Goal: Task Accomplishment & Management: Use online tool/utility

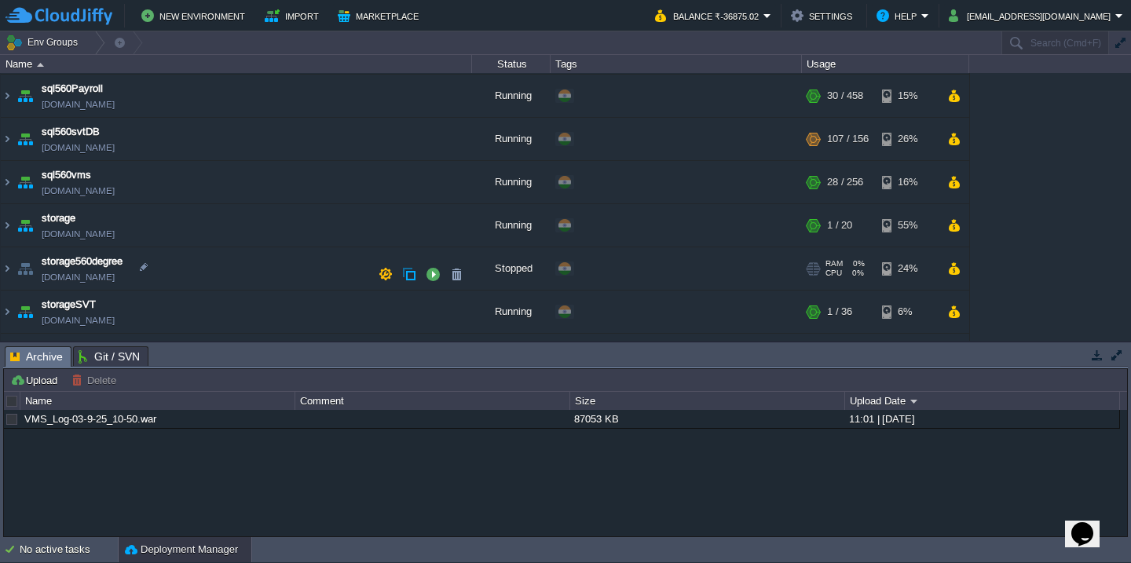
scroll to position [636, 0]
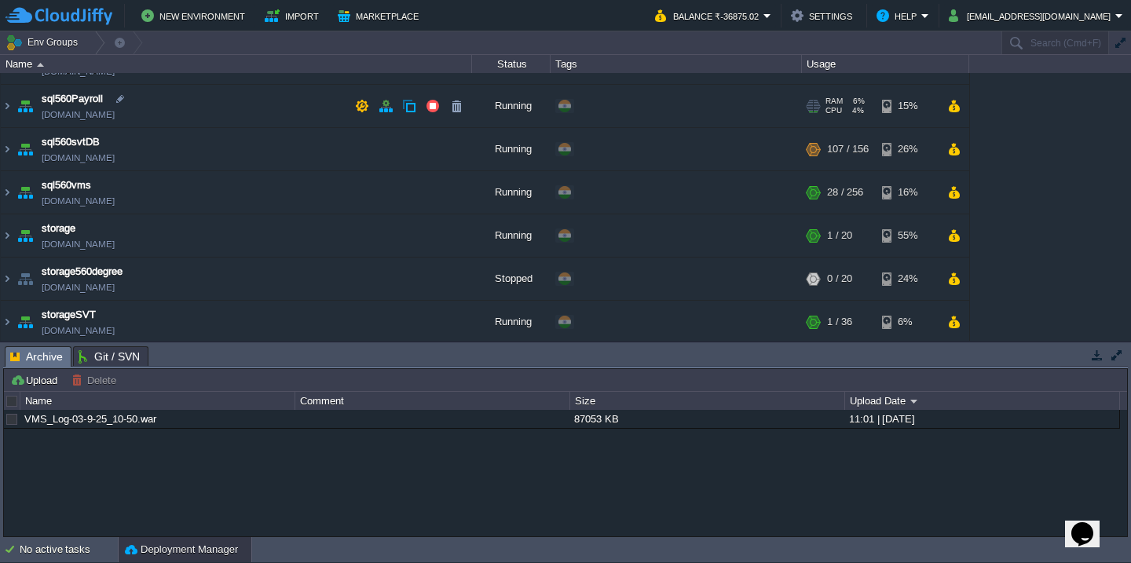
click at [277, 126] on td "sql560Payroll sql560payroll.cloudjiffy.net" at bounding box center [236, 106] width 471 height 43
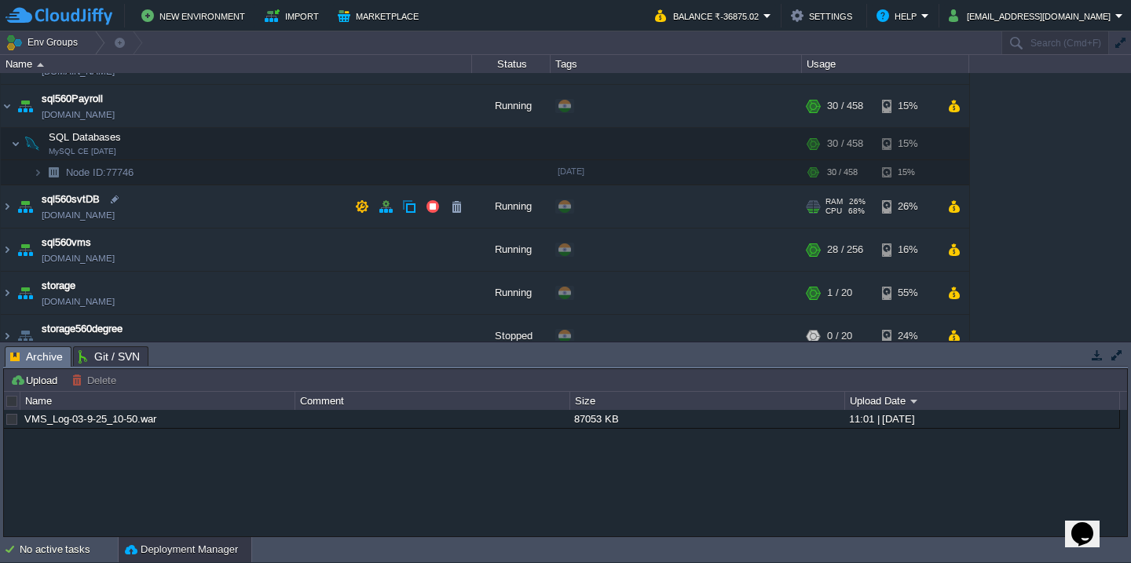
click at [255, 199] on td "sql560svtDB sql560svtdb.cloudjiffy.net" at bounding box center [236, 206] width 471 height 43
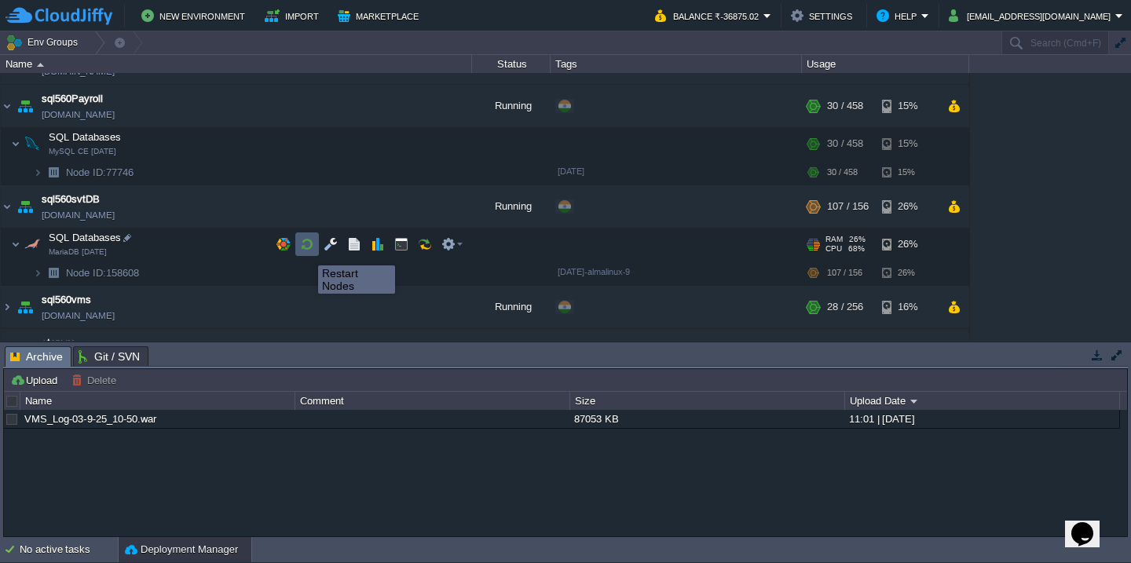
click at [306, 251] on button "button" at bounding box center [307, 244] width 14 height 14
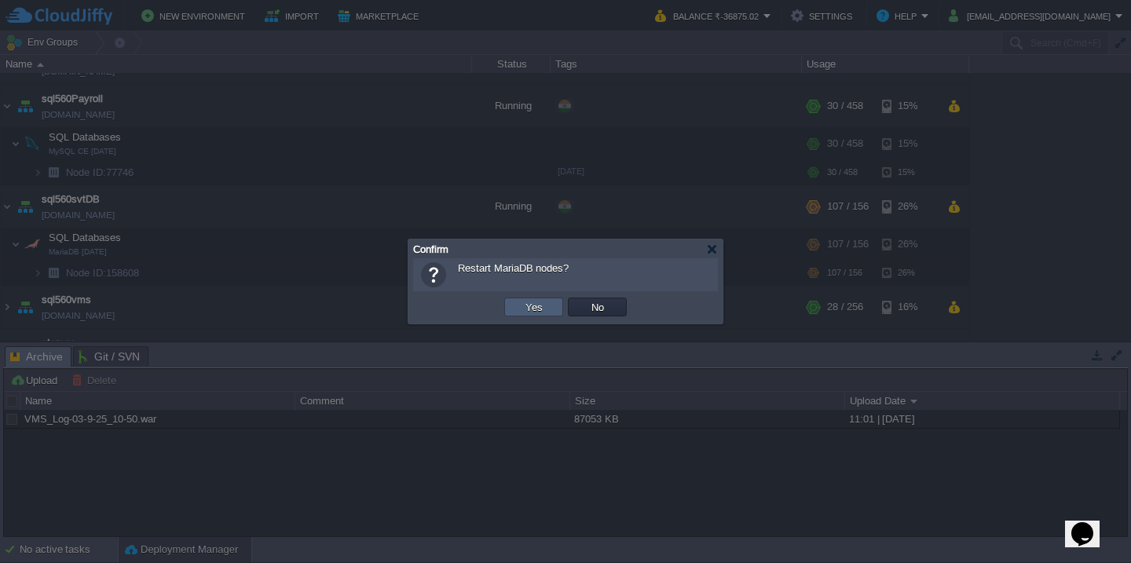
click at [521, 302] on button "Yes" at bounding box center [534, 307] width 27 height 14
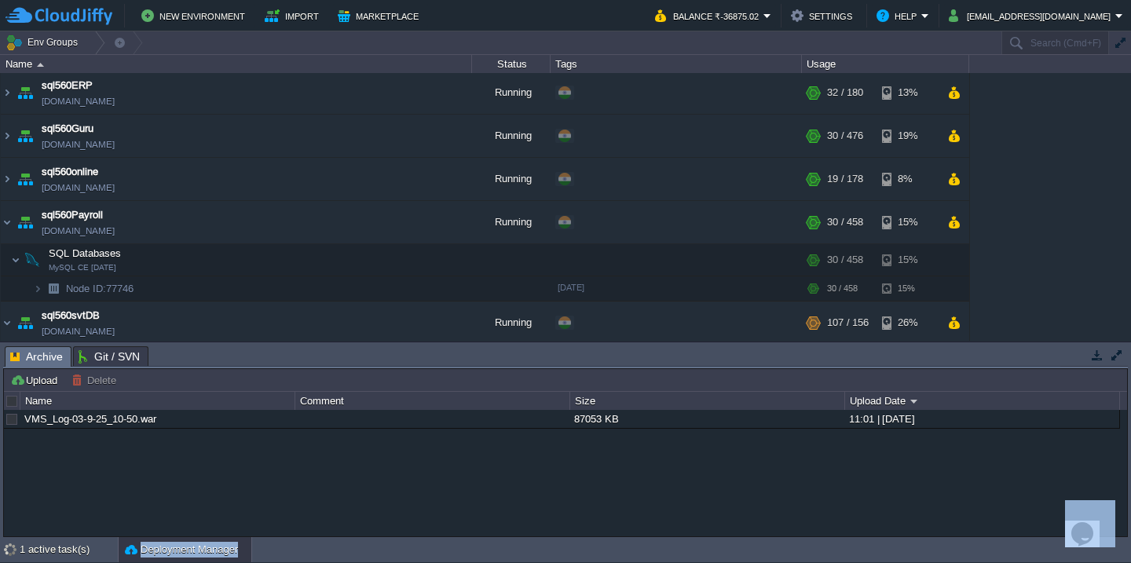
scroll to position [0, 0]
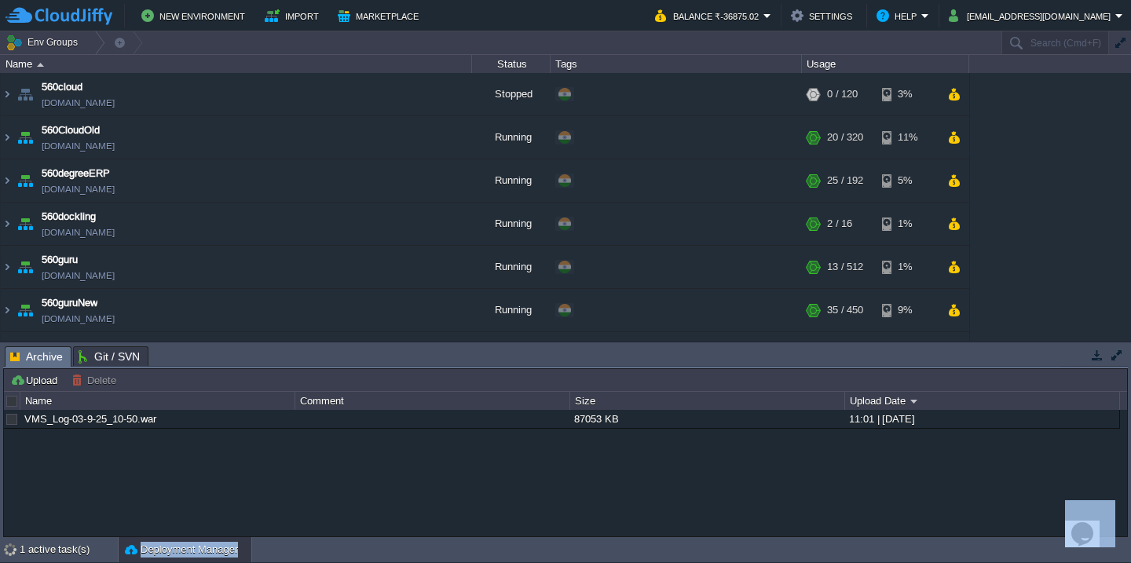
drag, startPoint x: 273, startPoint y: 273, endPoint x: 328, endPoint y: -9, distance: 287.4
click at [328, 0] on html "New Environment Import Marketplace Bonus ₹0.00 Upgrade Account Balance ₹-36875.…" at bounding box center [565, 281] width 1131 height 563
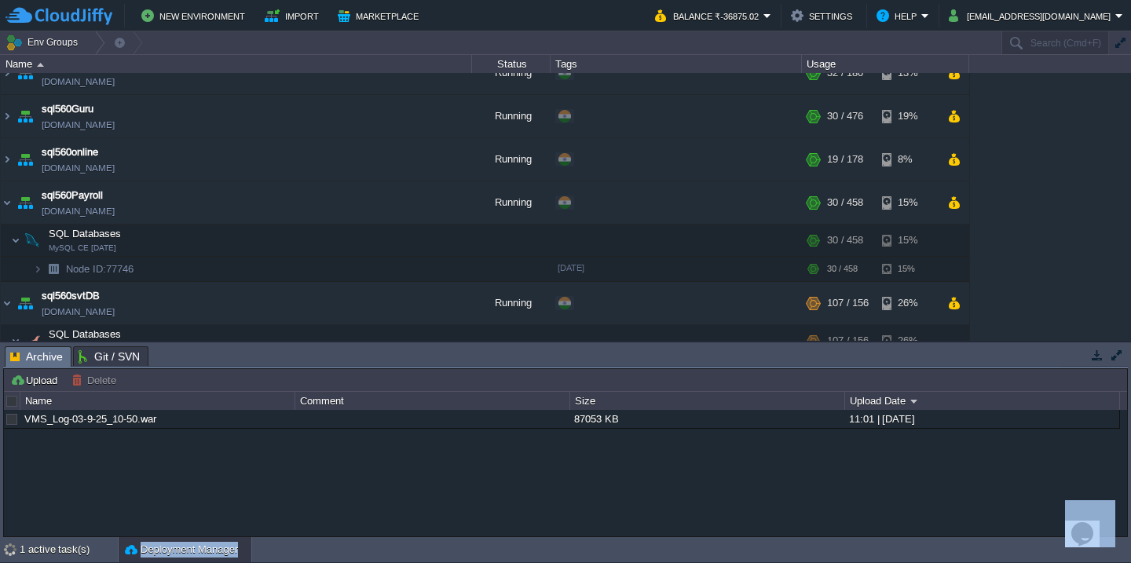
click at [1102, 173] on div "560cloud 560cloud.cloudjiffy.net Stopped + Add to Env Group RAM 0% CPU 0% 0 / 1…" at bounding box center [565, 207] width 1131 height 268
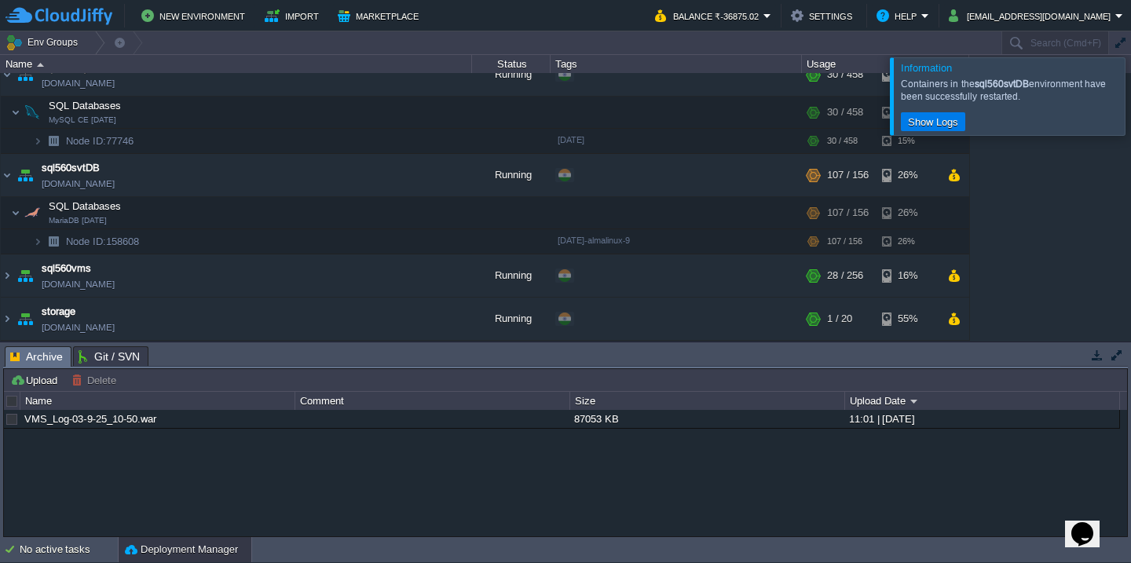
scroll to position [1011, 0]
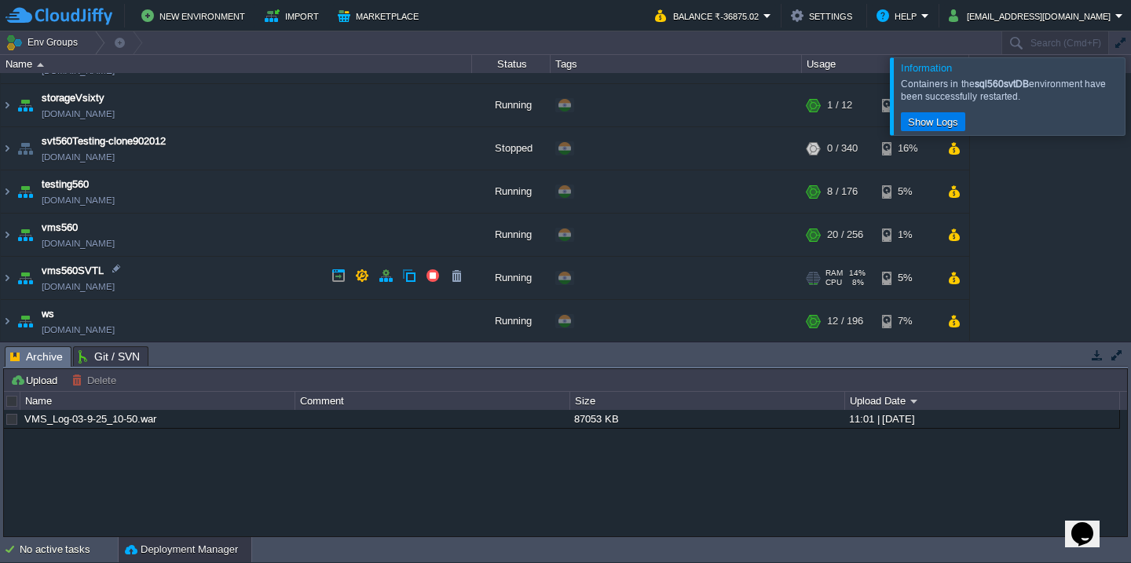
click at [258, 279] on td "vms560SVTL vms560svtl.cloudjiffy.net" at bounding box center [236, 278] width 471 height 43
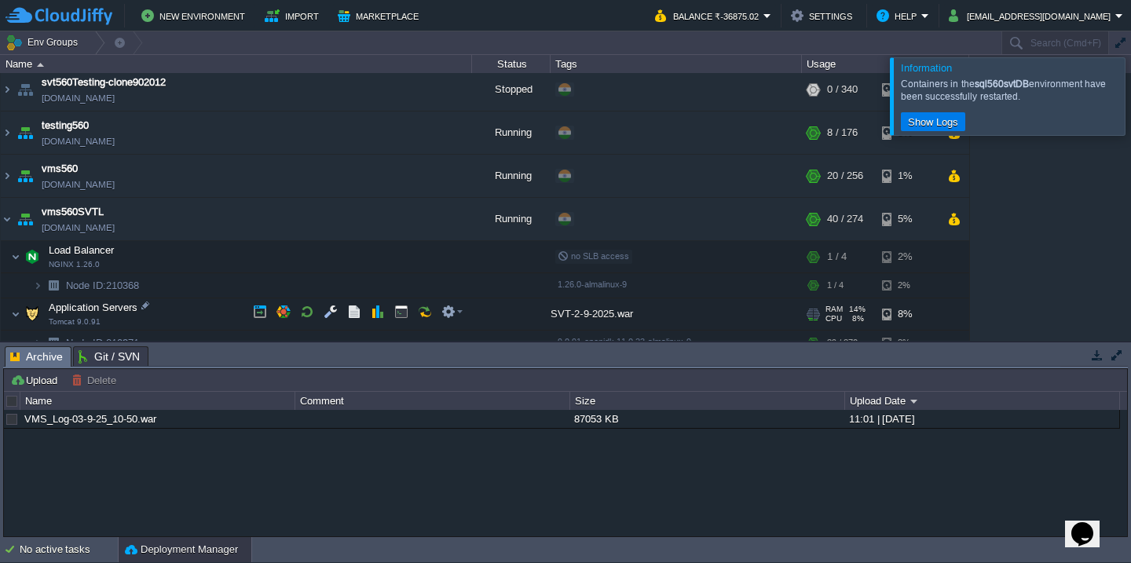
scroll to position [1075, 0]
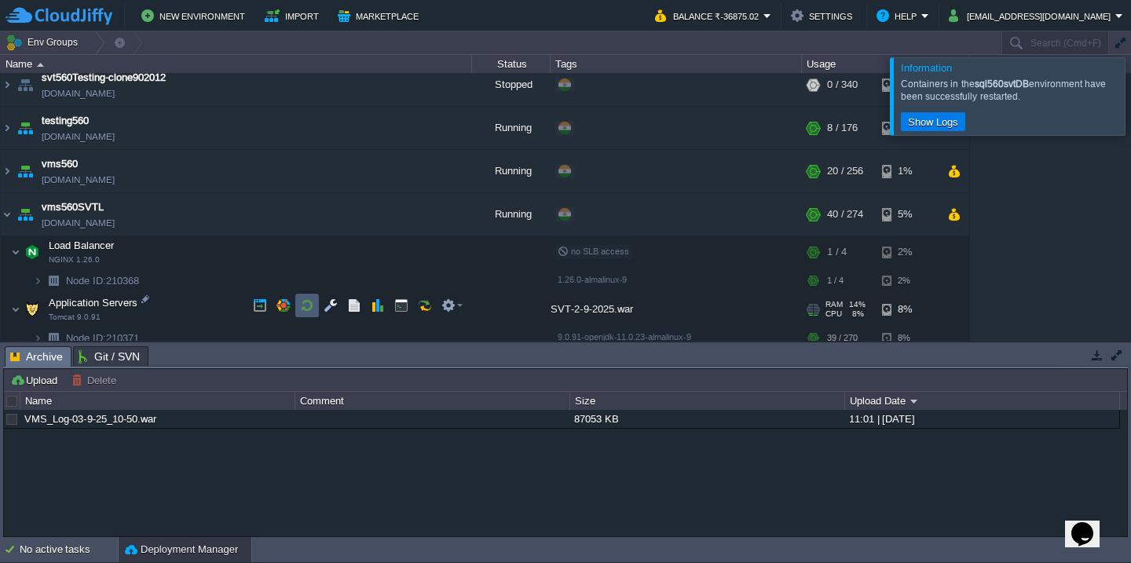
click at [302, 302] on button "button" at bounding box center [307, 306] width 14 height 14
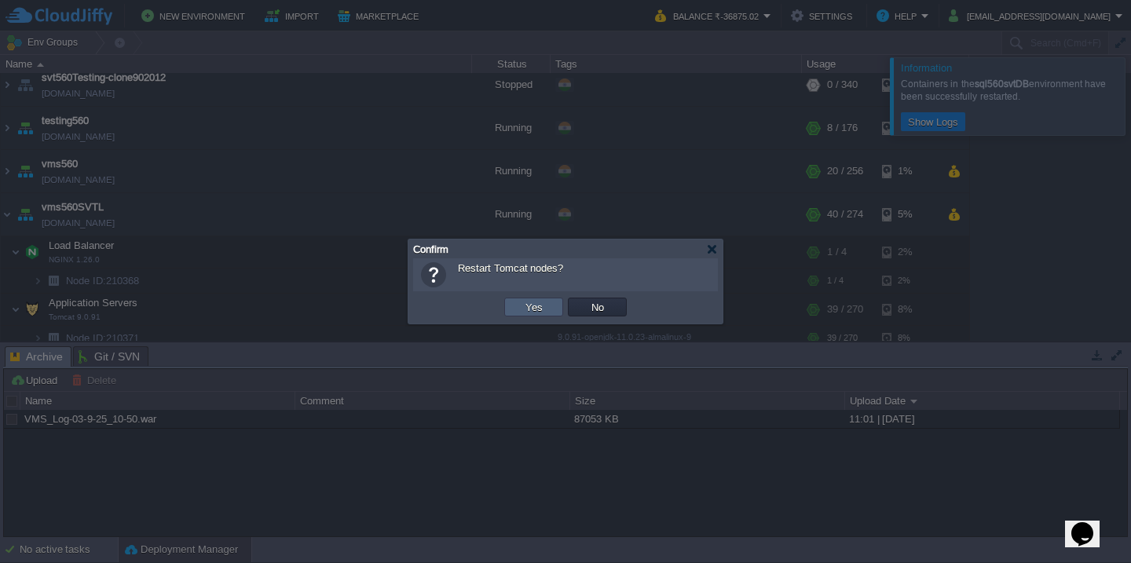
click at [532, 299] on td "Yes" at bounding box center [533, 307] width 59 height 19
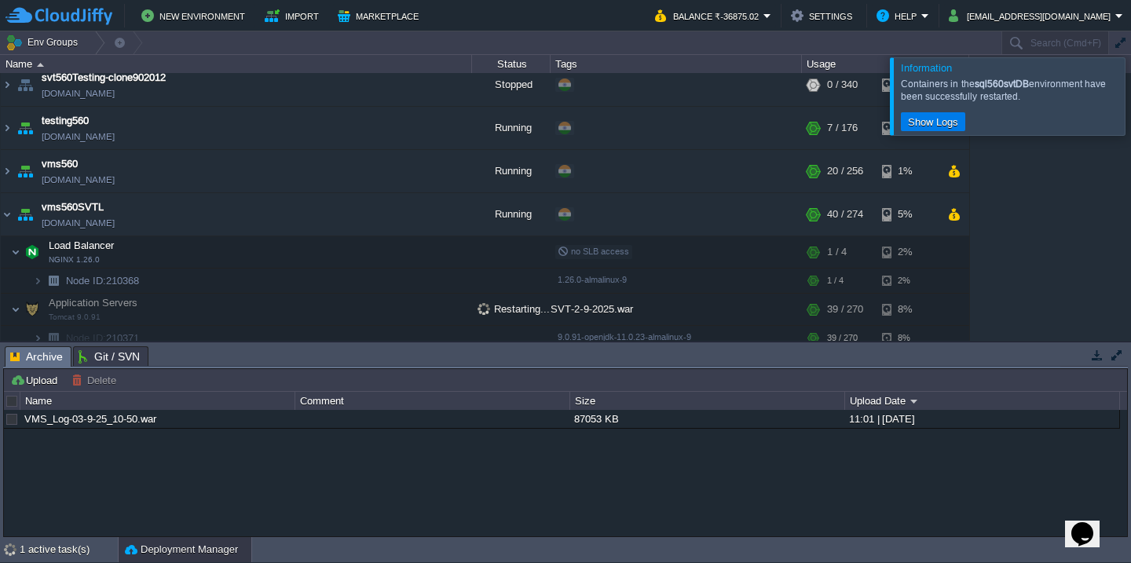
click at [1131, 75] on div at bounding box center [1150, 95] width 0 height 77
click at [1131, 82] on div at bounding box center [1150, 95] width 0 height 77
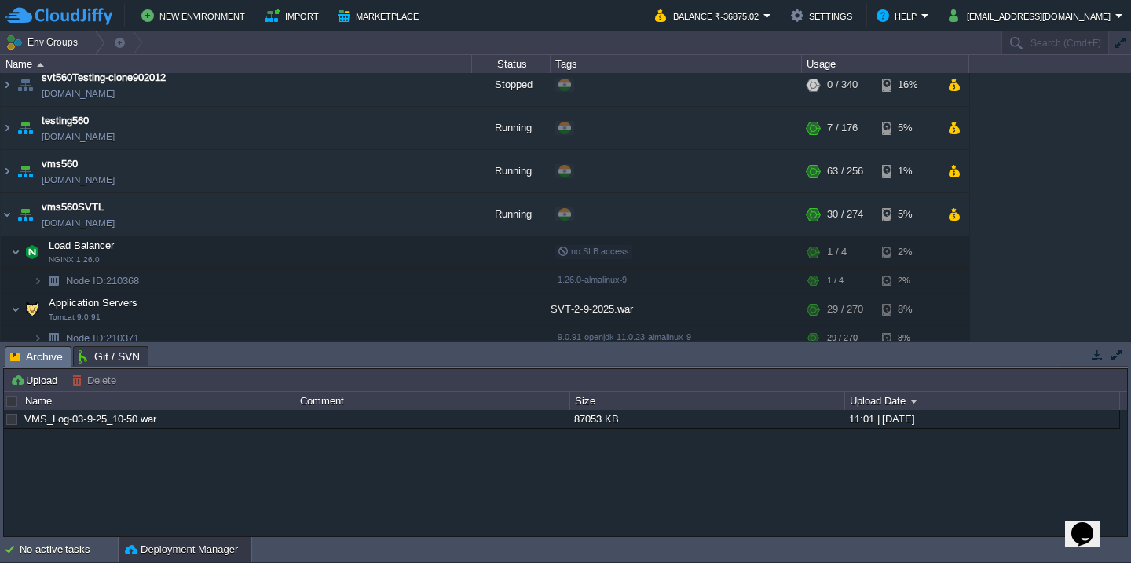
click at [185, 548] on button "Deployment Manager" at bounding box center [181, 550] width 113 height 16
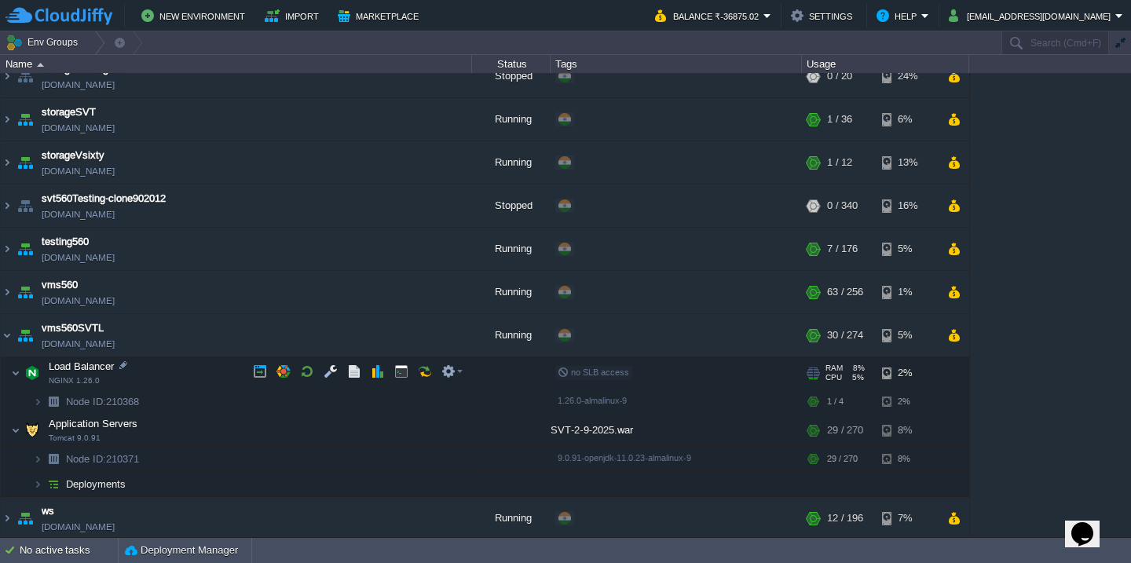
click at [181, 362] on td "Load Balancer NGINX 1.26.0" at bounding box center [236, 373] width 471 height 32
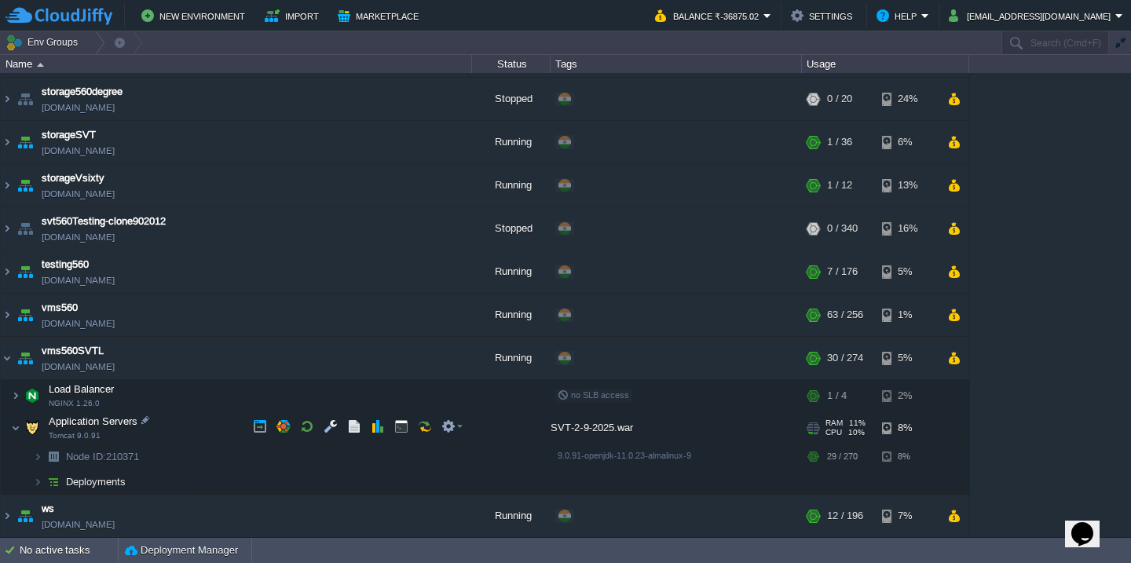
click at [182, 425] on td "Application Servers Tomcat 9.0.91" at bounding box center [236, 428] width 471 height 32
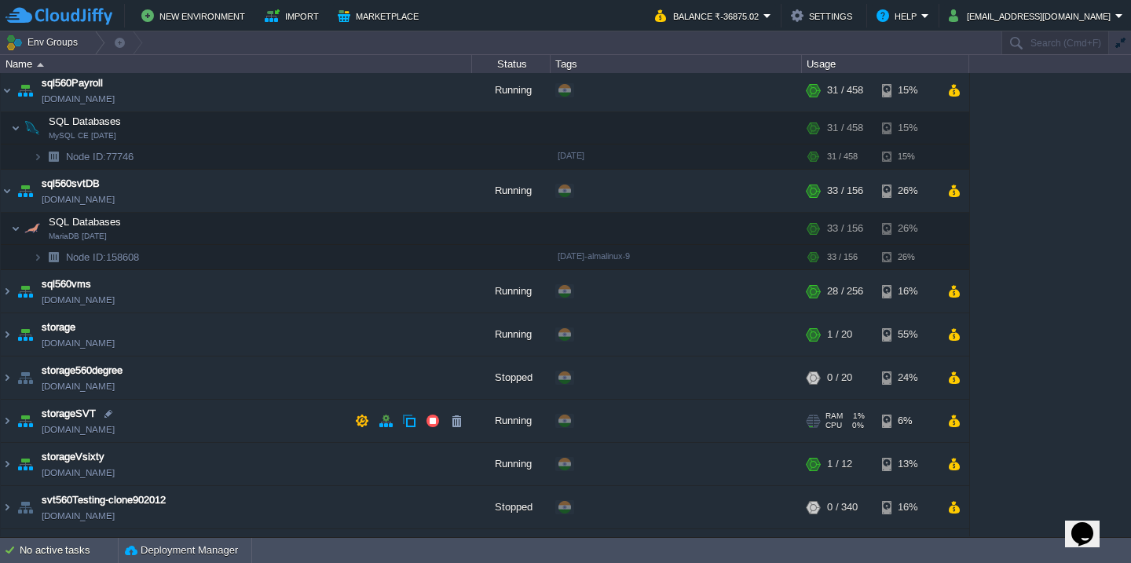
scroll to position [641, 0]
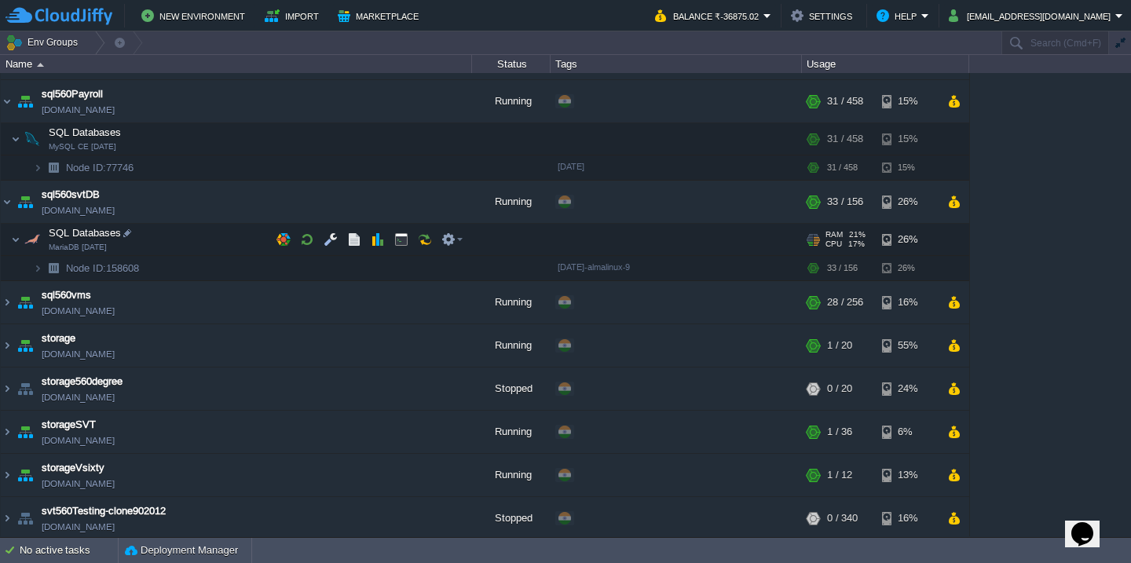
click at [194, 240] on td "SQL Databases MariaDB 10.11.11" at bounding box center [236, 240] width 471 height 32
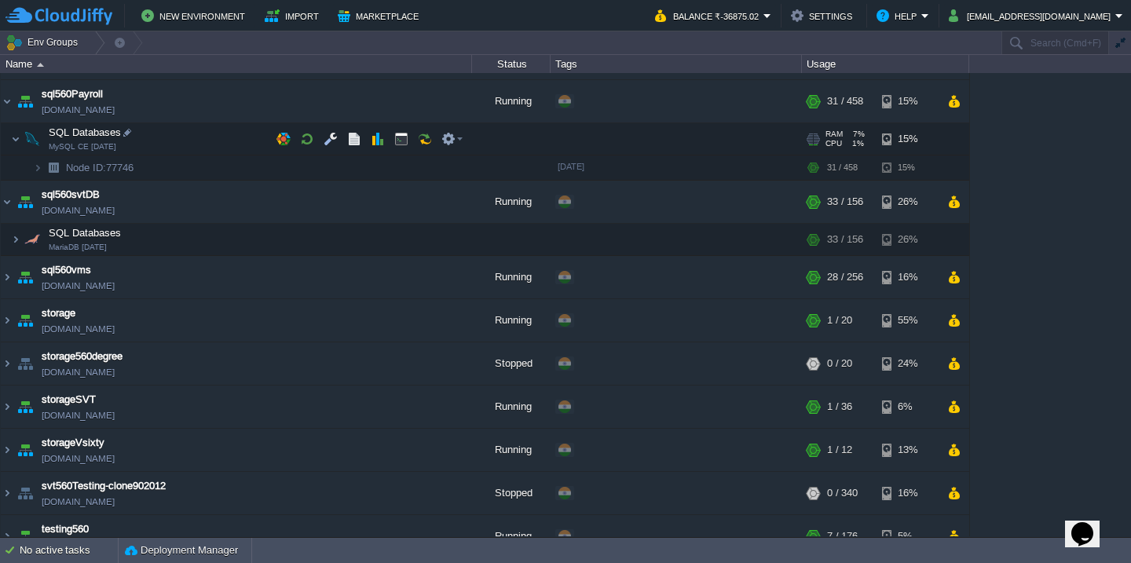
click at [195, 137] on td "SQL Databases MySQL CE 5.7.35" at bounding box center [236, 139] width 471 height 32
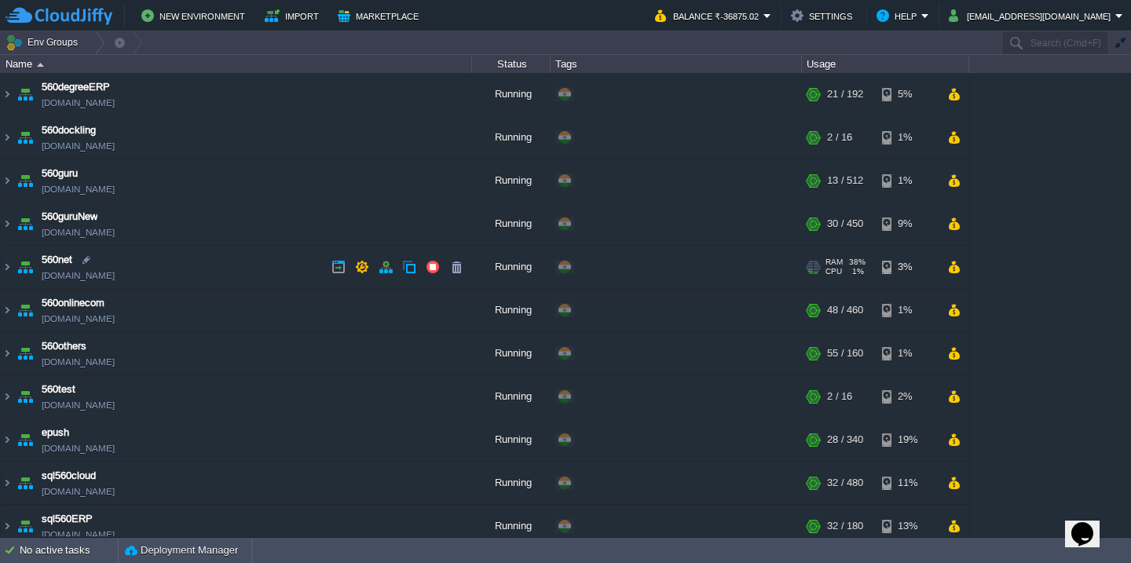
scroll to position [0, 0]
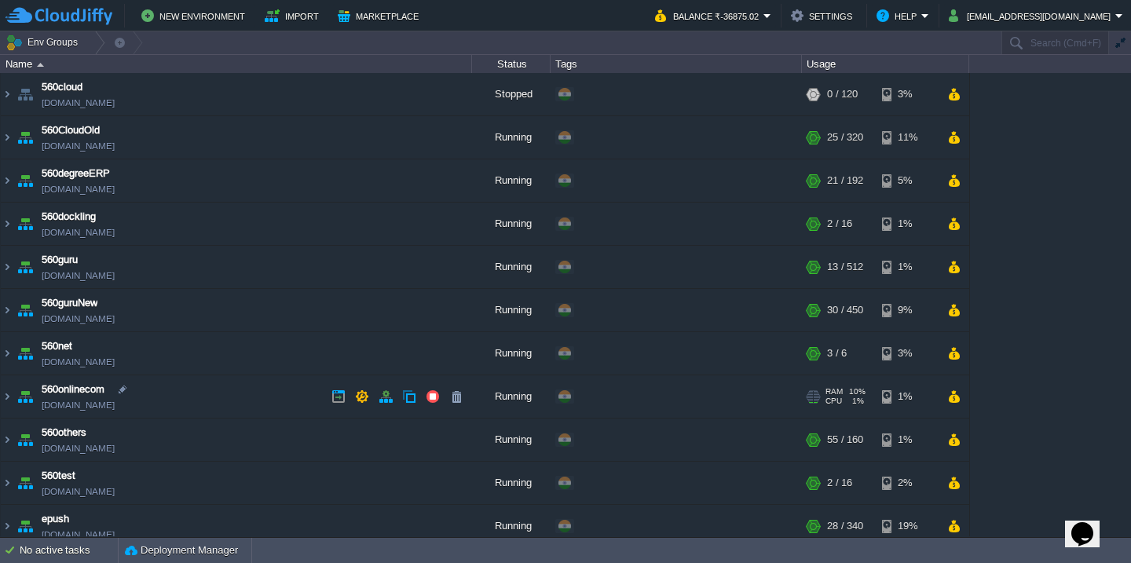
click at [226, 402] on td "560onlinecom 560onlinecom.cloudjiffy.net" at bounding box center [236, 397] width 471 height 43
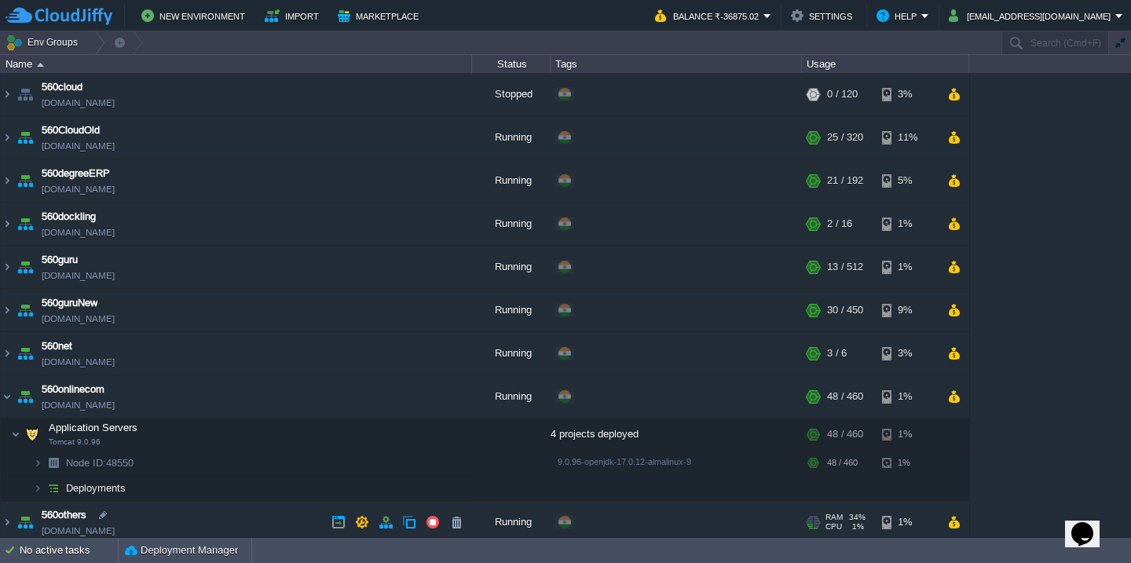
scroll to position [140, 0]
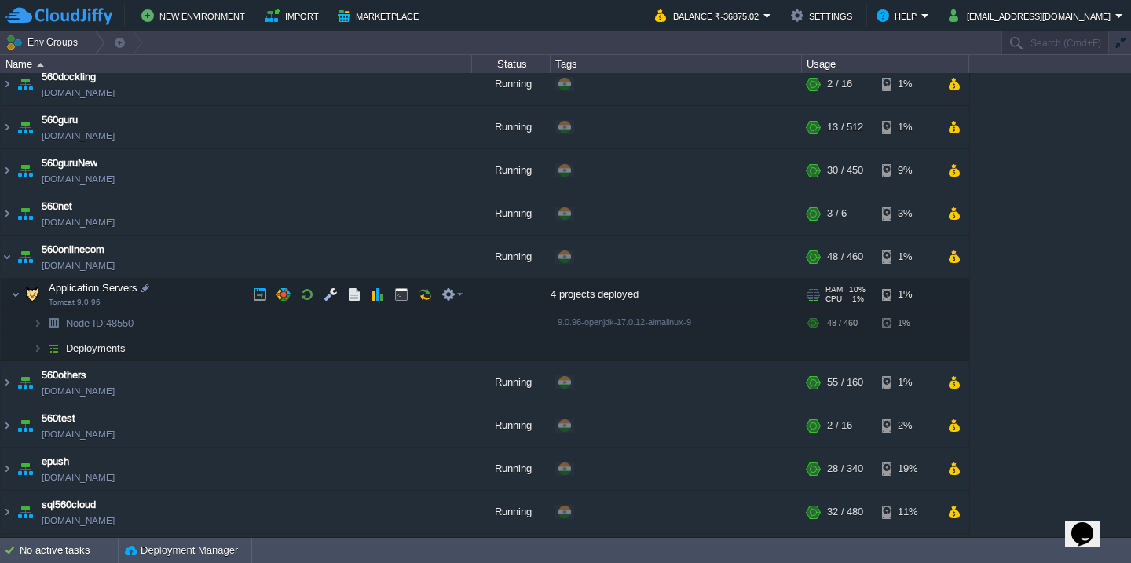
click at [190, 297] on td "Application Servers Tomcat 9.0.96" at bounding box center [236, 295] width 471 height 32
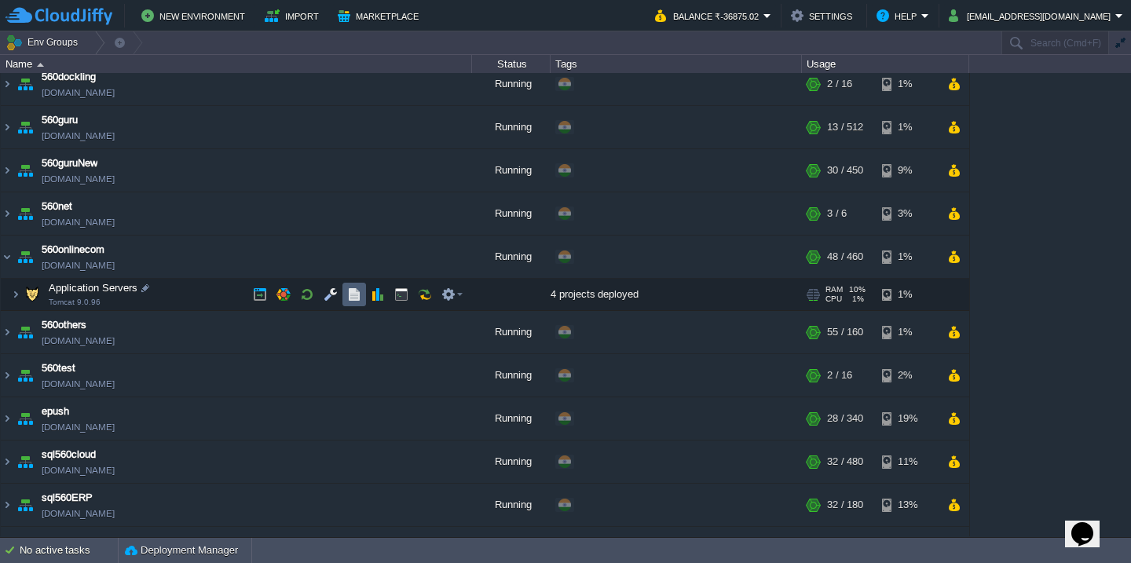
click at [353, 297] on button "button" at bounding box center [354, 295] width 14 height 14
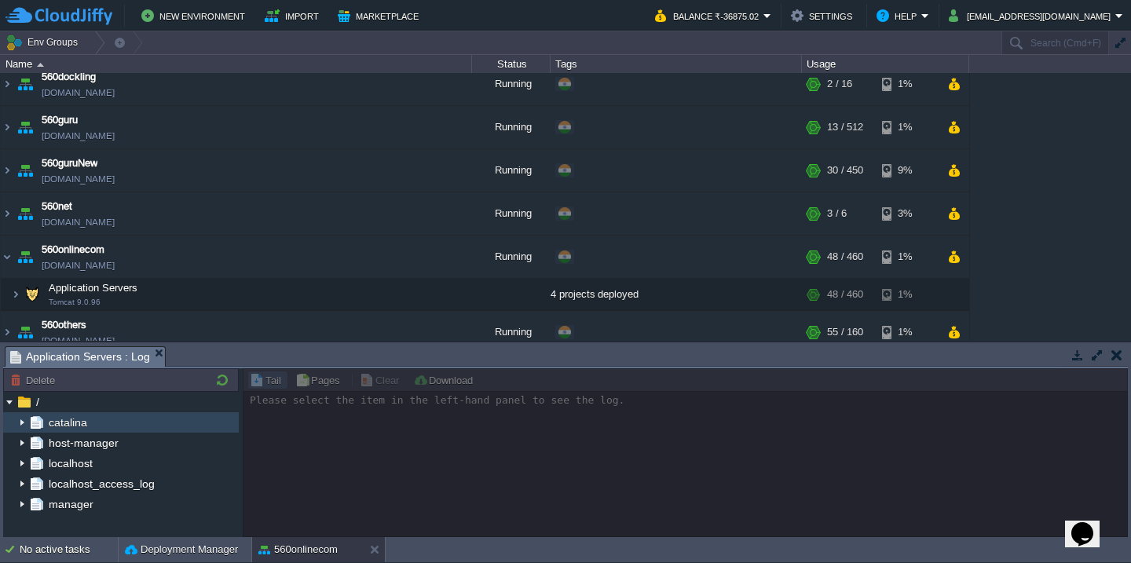
click at [26, 428] on img at bounding box center [22, 422] width 13 height 20
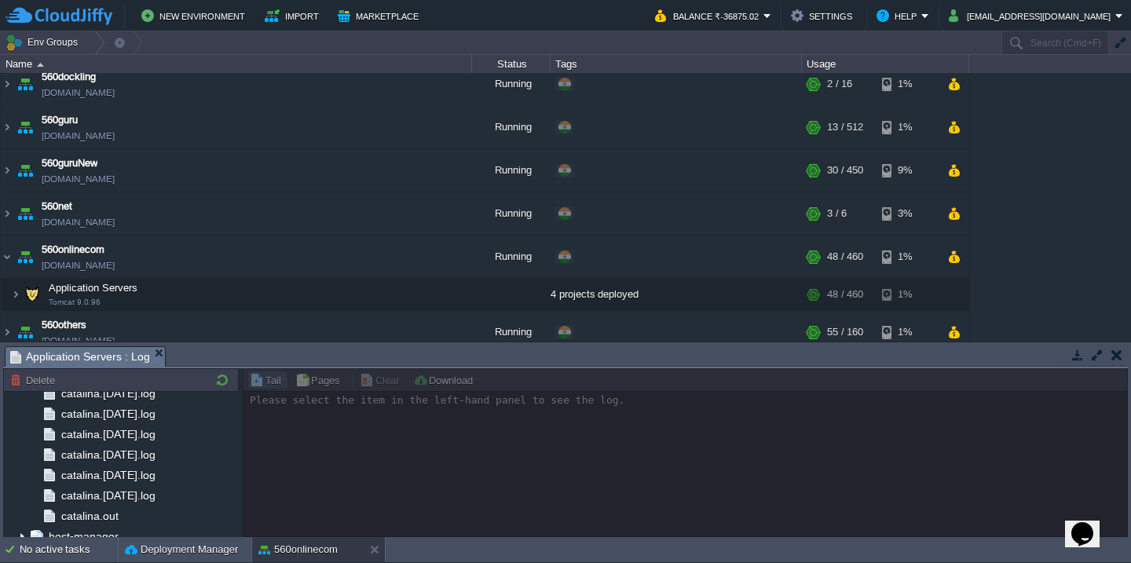
scroll to position [1857, 0]
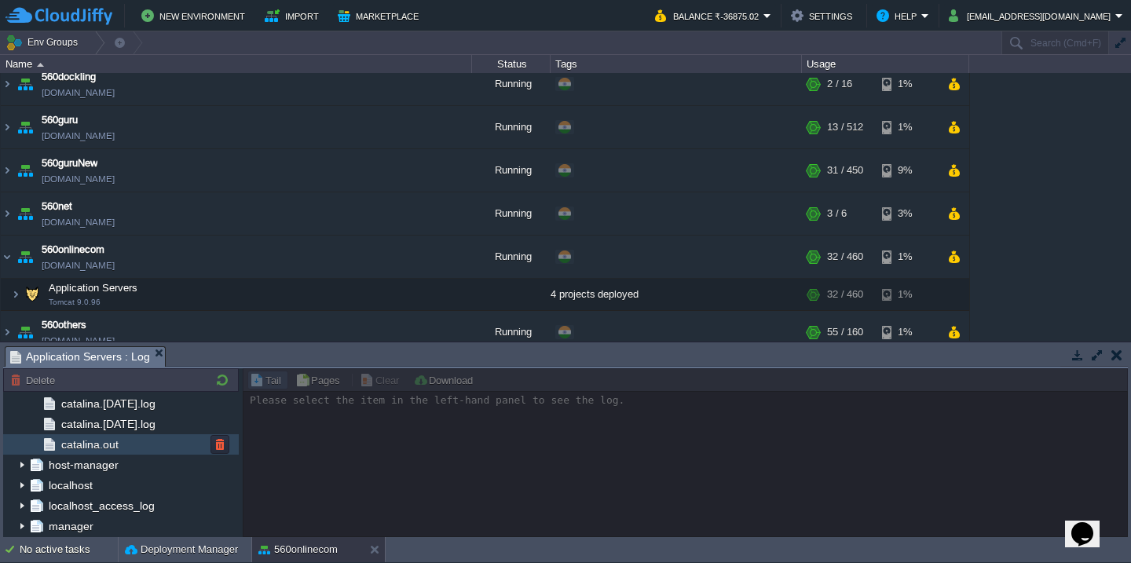
click at [108, 436] on div "catalina.out" at bounding box center [121, 444] width 236 height 20
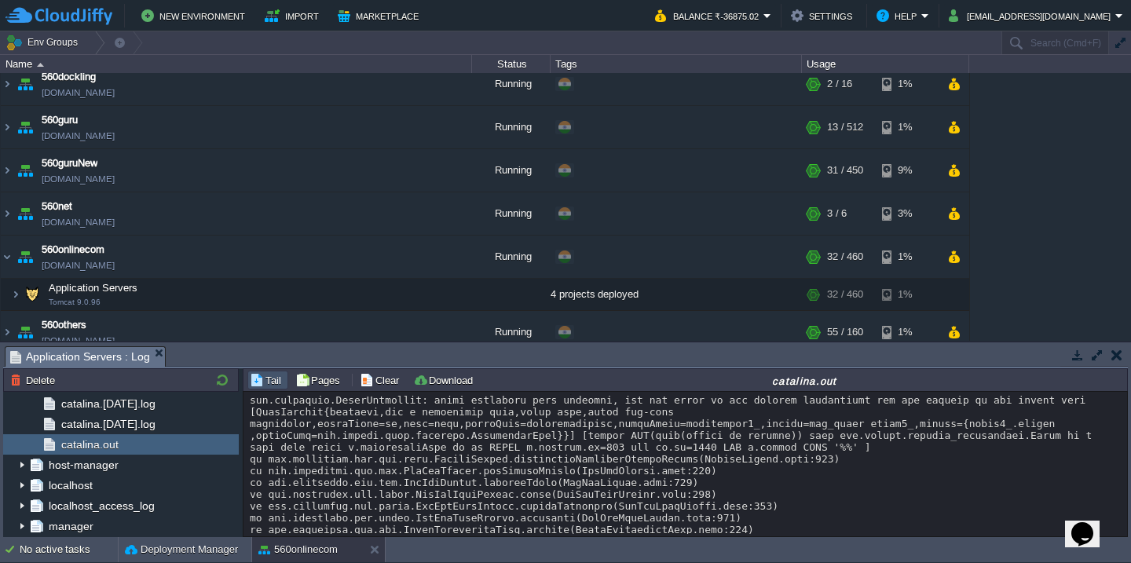
scroll to position [11109, 0]
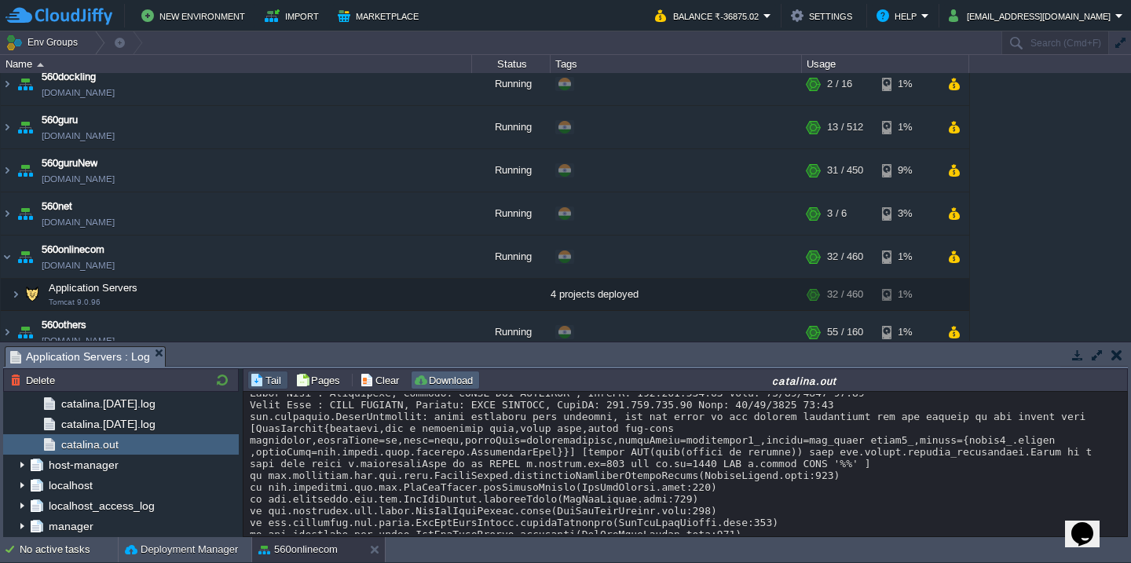
click at [417, 379] on button "Download" at bounding box center [445, 380] width 64 height 14
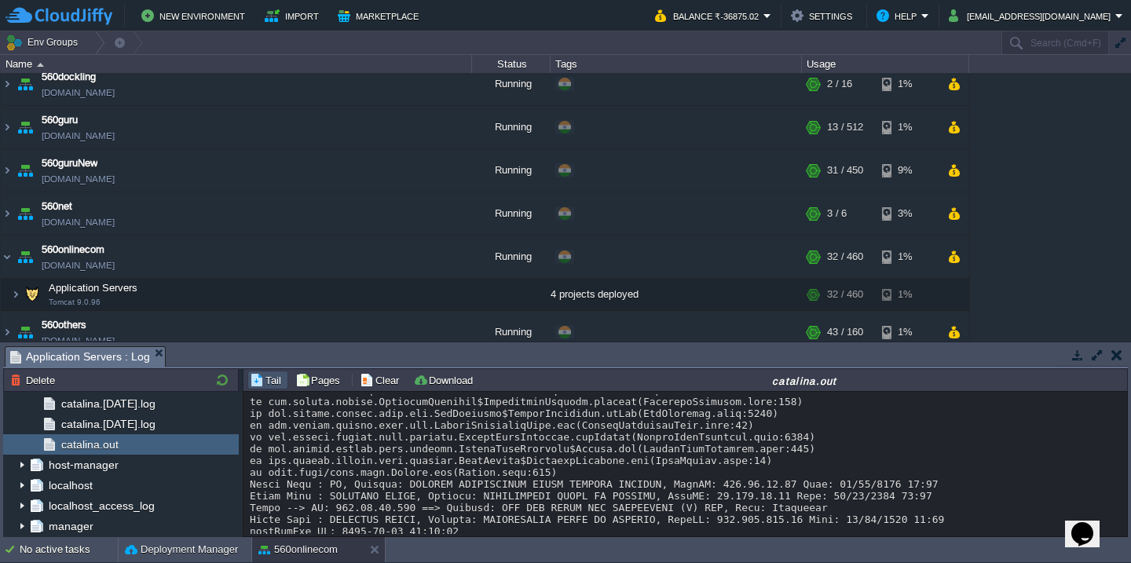
scroll to position [12231, 0]
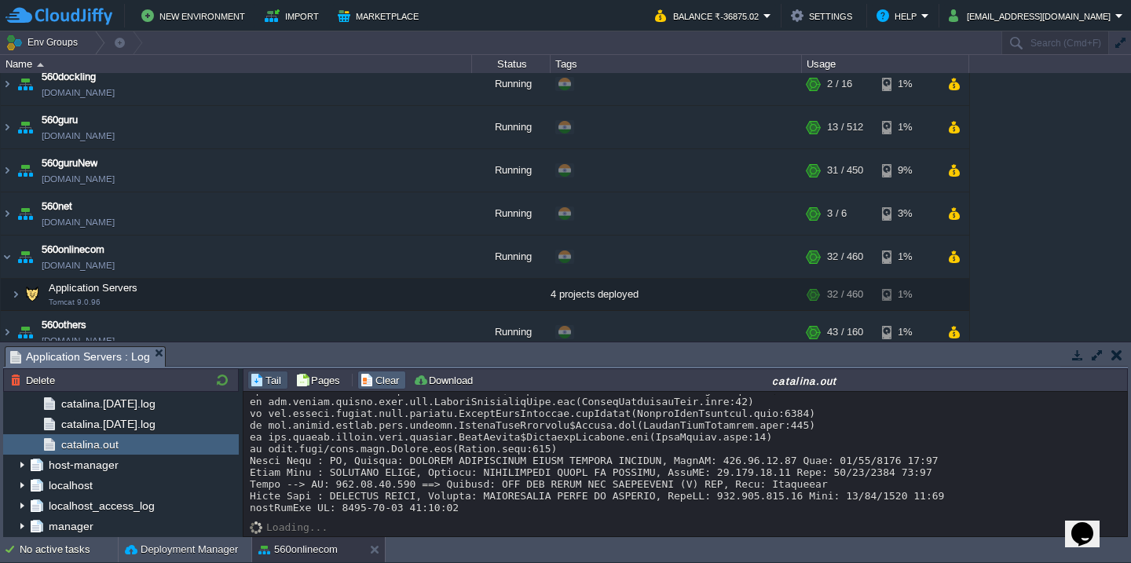
click at [368, 384] on button "Clear" at bounding box center [382, 380] width 44 height 14
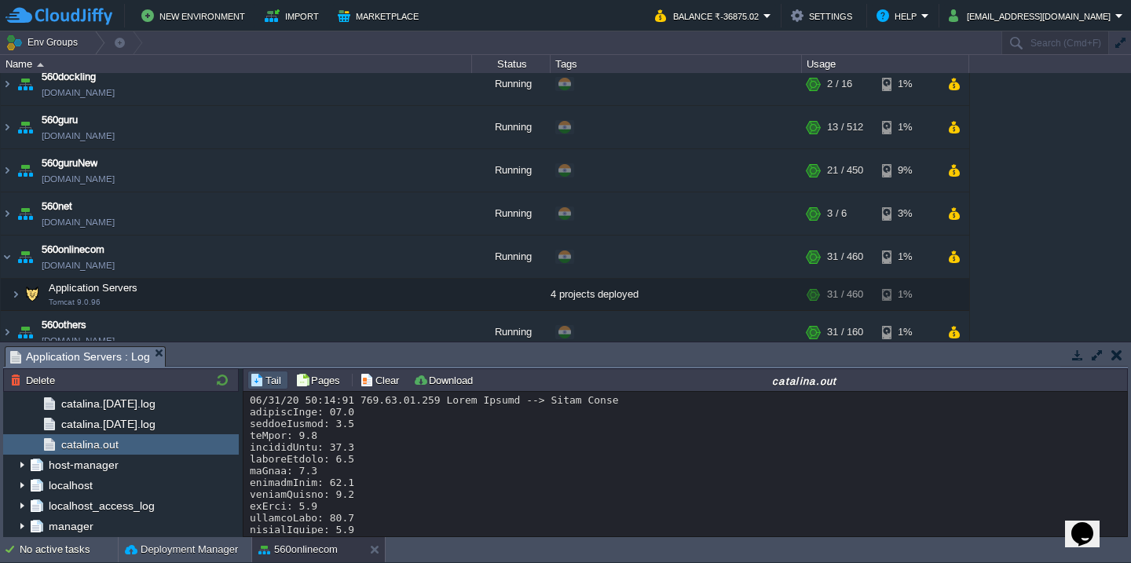
scroll to position [1684, 0]
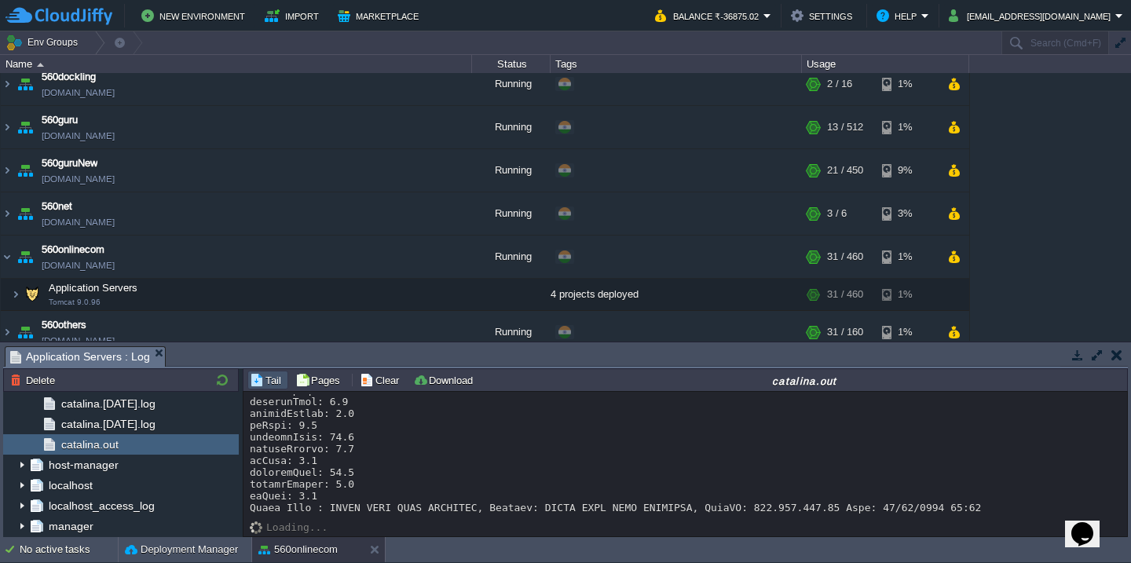
click at [372, 376] on button "Clear" at bounding box center [382, 380] width 44 height 14
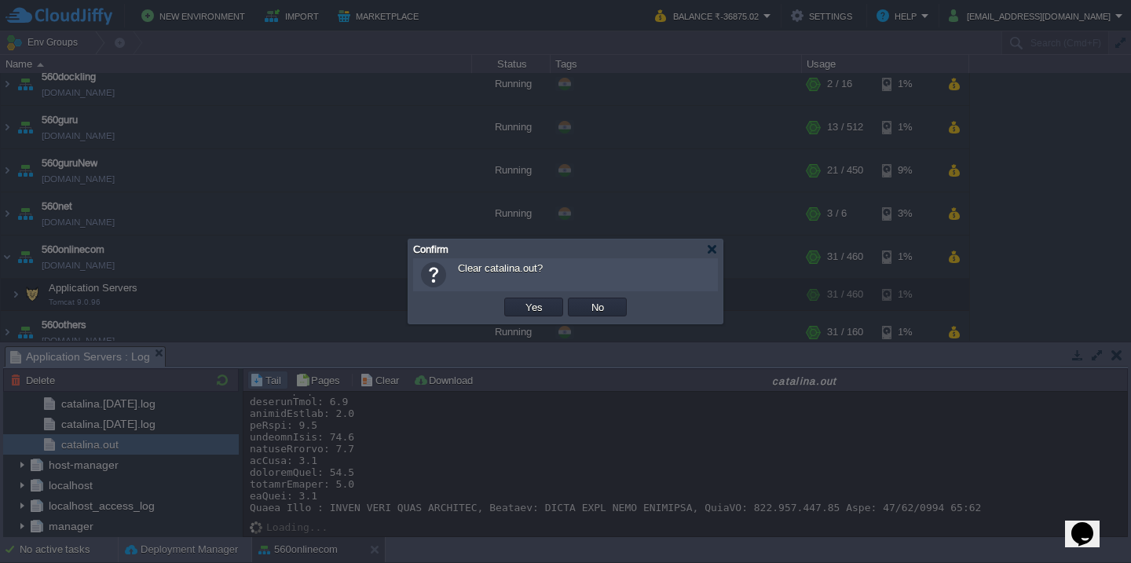
click at [521, 300] on button "Yes" at bounding box center [534, 307] width 27 height 14
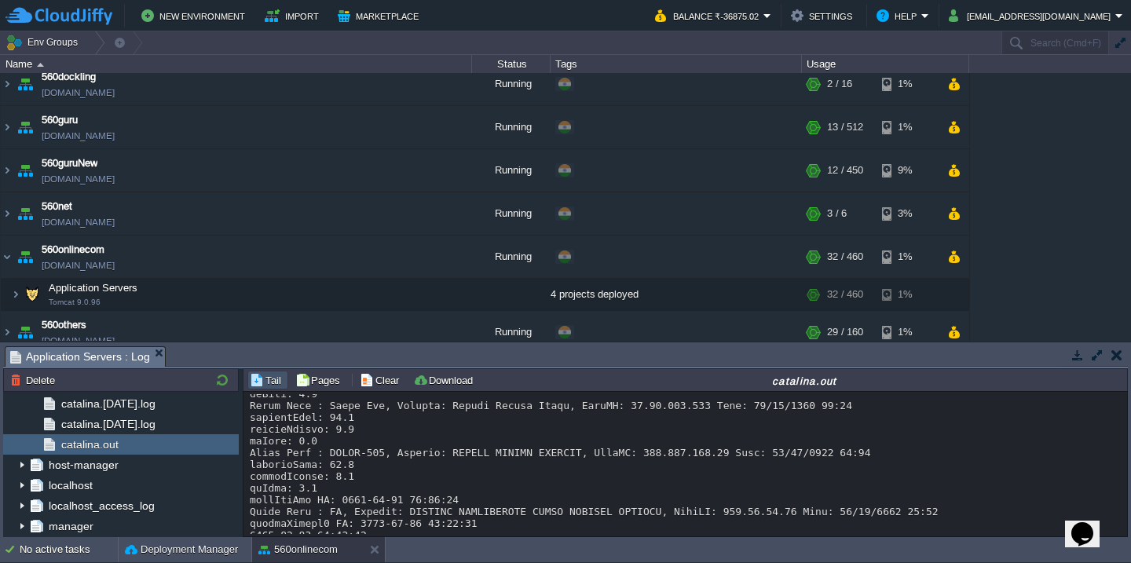
scroll to position [23143, 0]
click at [379, 378] on button "Clear" at bounding box center [382, 380] width 44 height 14
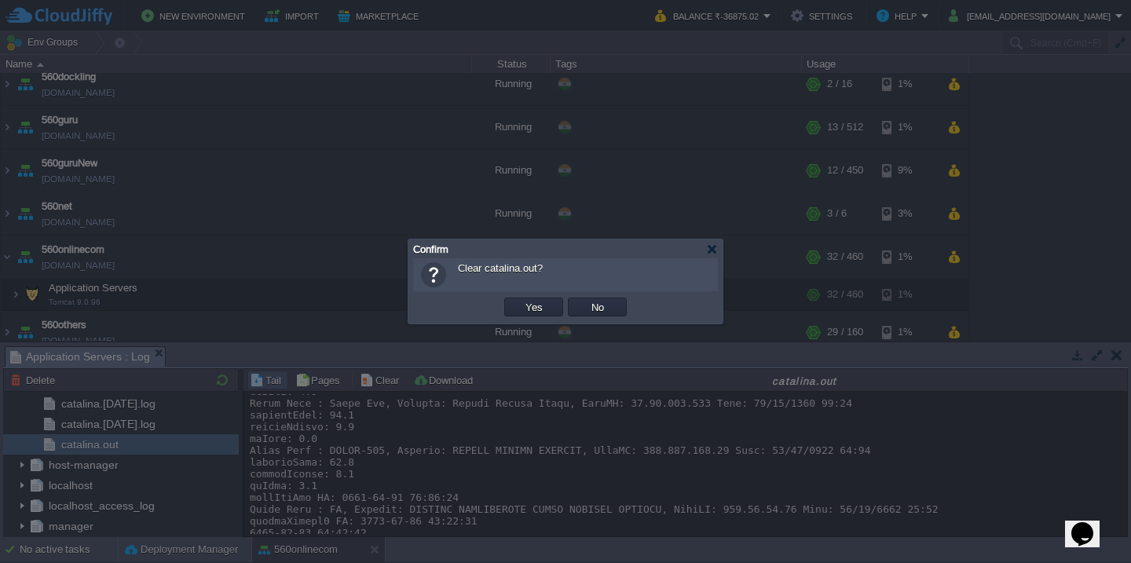
click at [521, 300] on button "Yes" at bounding box center [534, 307] width 27 height 14
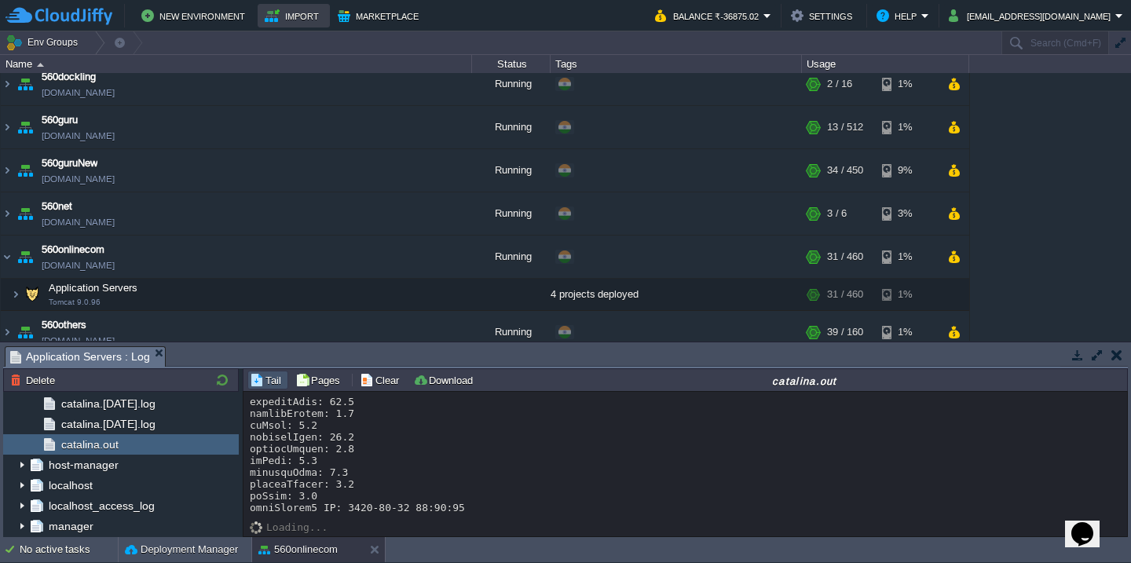
scroll to position [140, 0]
click at [391, 382] on button "Clear" at bounding box center [382, 380] width 44 height 14
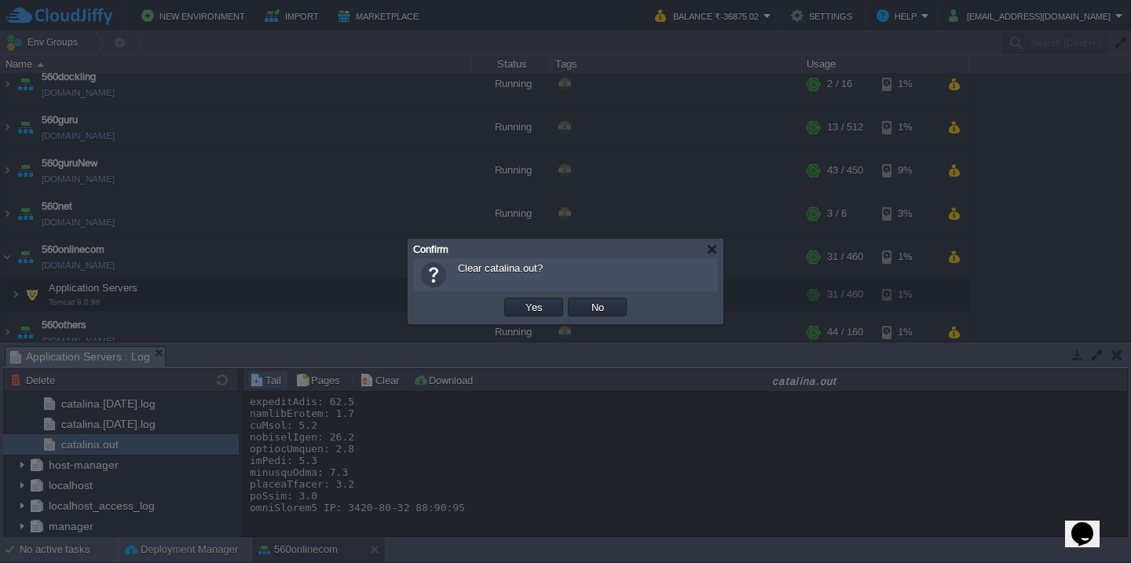
click at [521, 300] on button "Yes" at bounding box center [534, 307] width 27 height 14
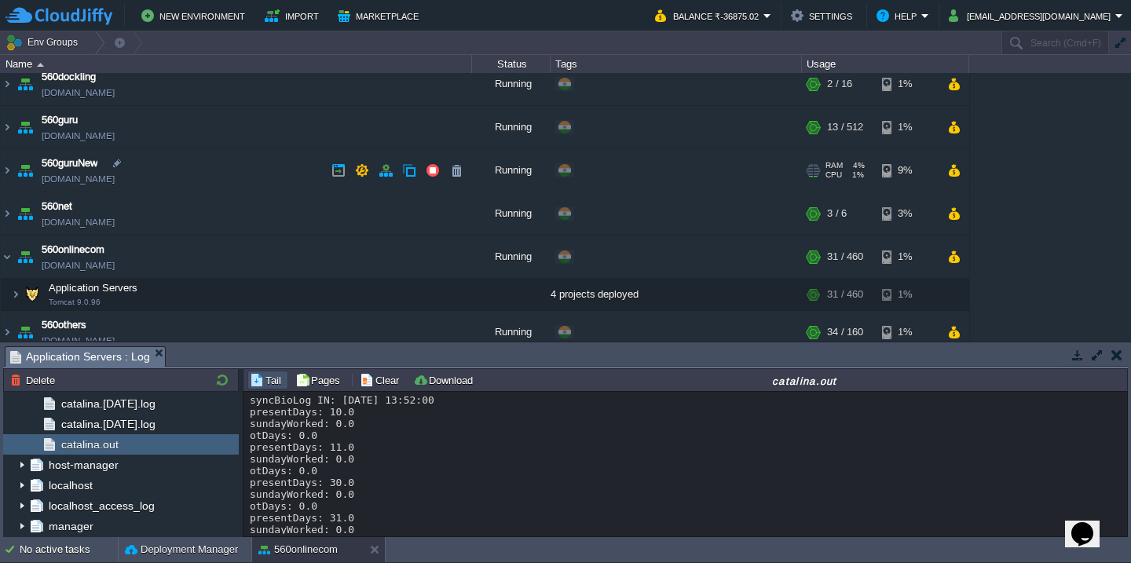
scroll to position [152, 0]
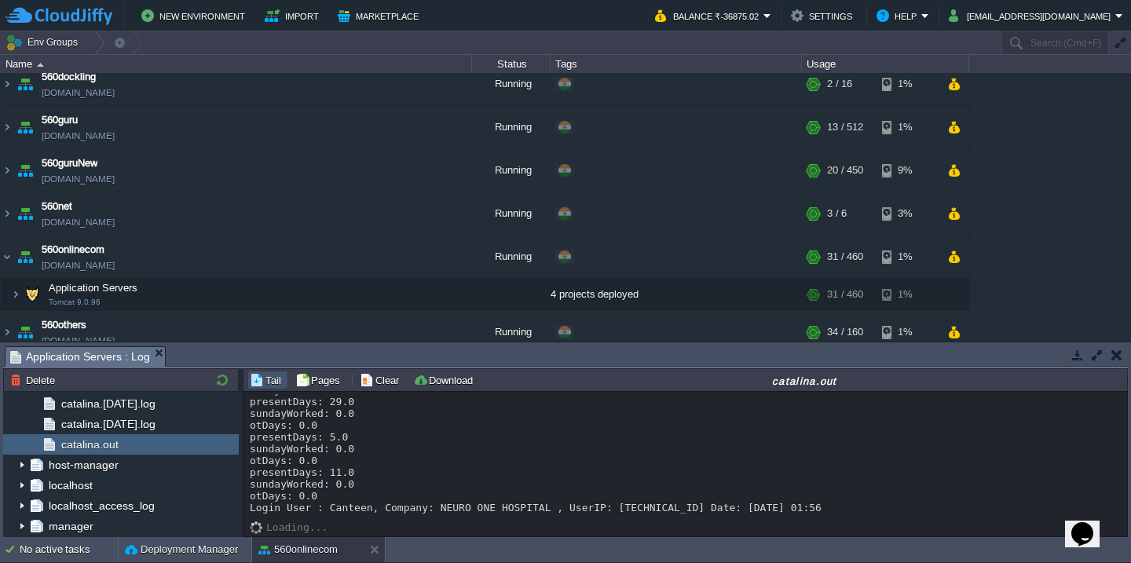
click at [483, 445] on div "syncBioLog IN: 2025-09-03 13:52:00 presentDays: 10.0 sundayWorked: 0.0 otDays: …" at bounding box center [685, 378] width 871 height 271
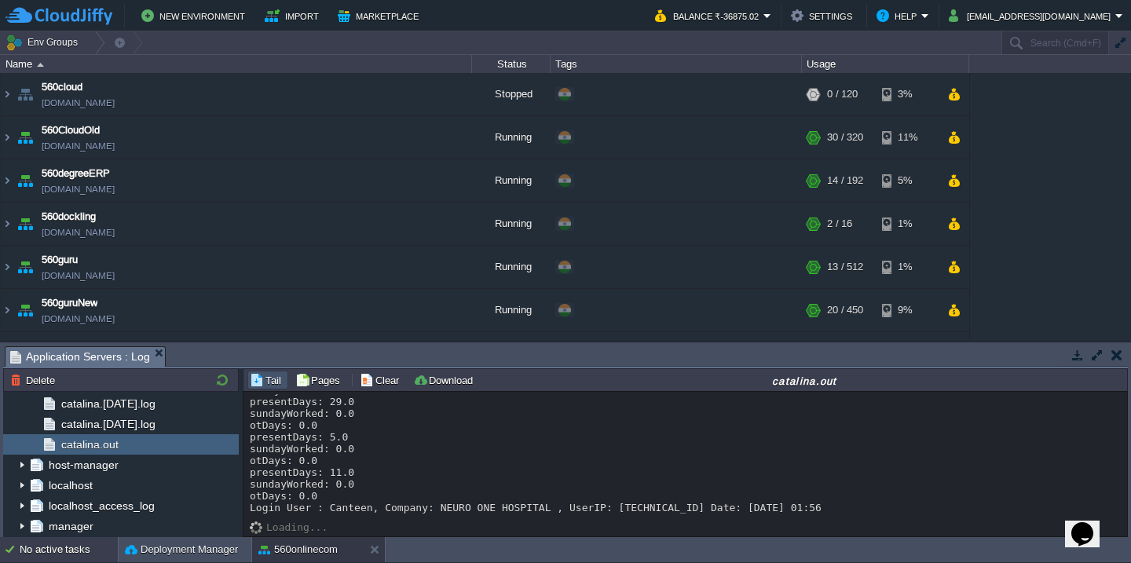
click at [64, 558] on div "No active tasks" at bounding box center [69, 549] width 98 height 25
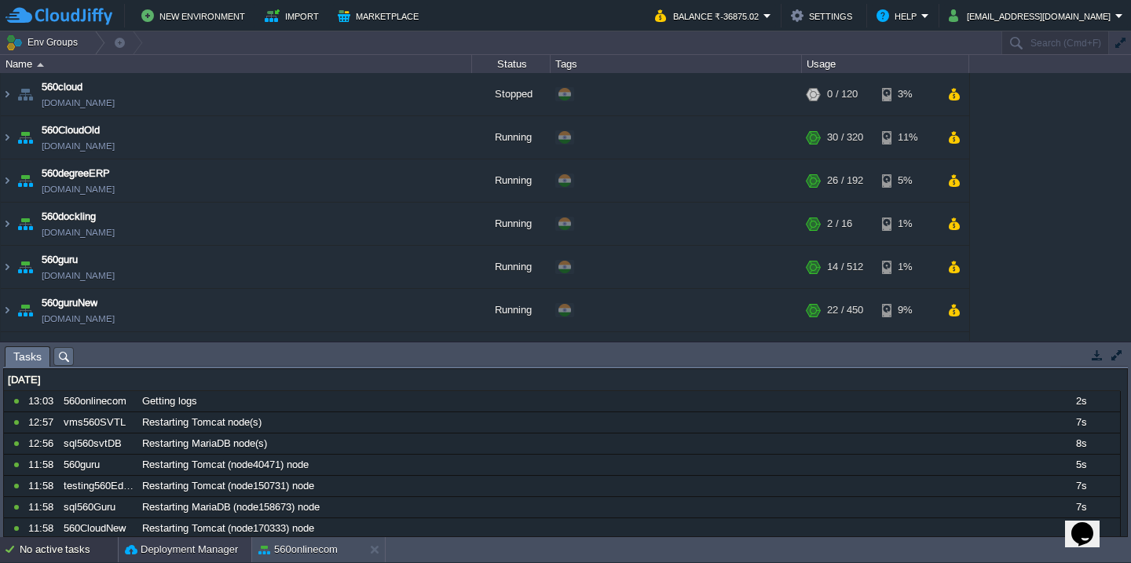
click at [158, 555] on button "Deployment Manager" at bounding box center [181, 550] width 113 height 16
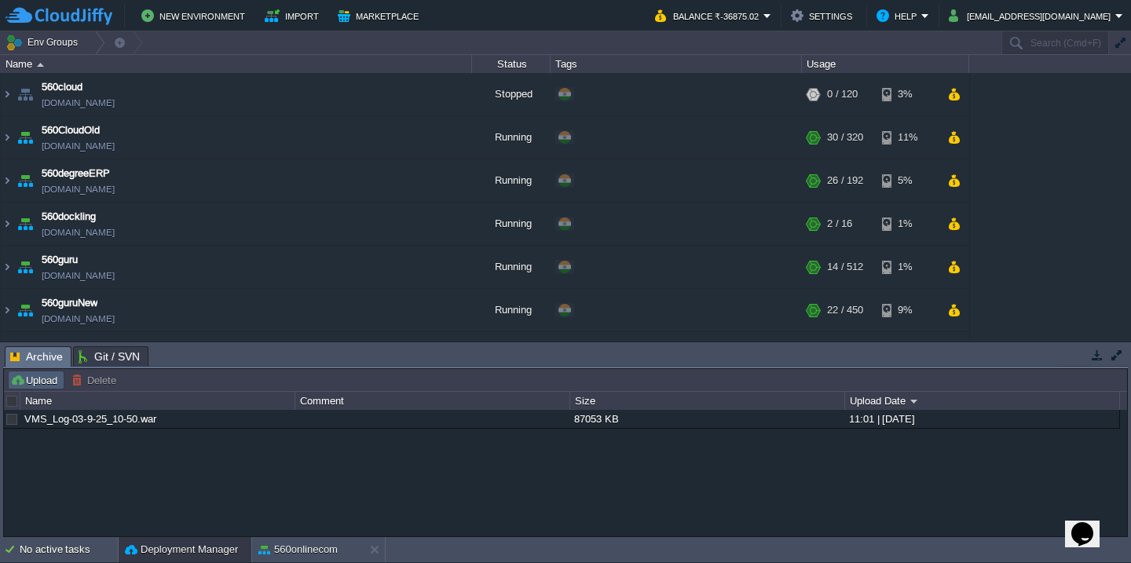
click at [42, 383] on button "Upload" at bounding box center [36, 380] width 52 height 14
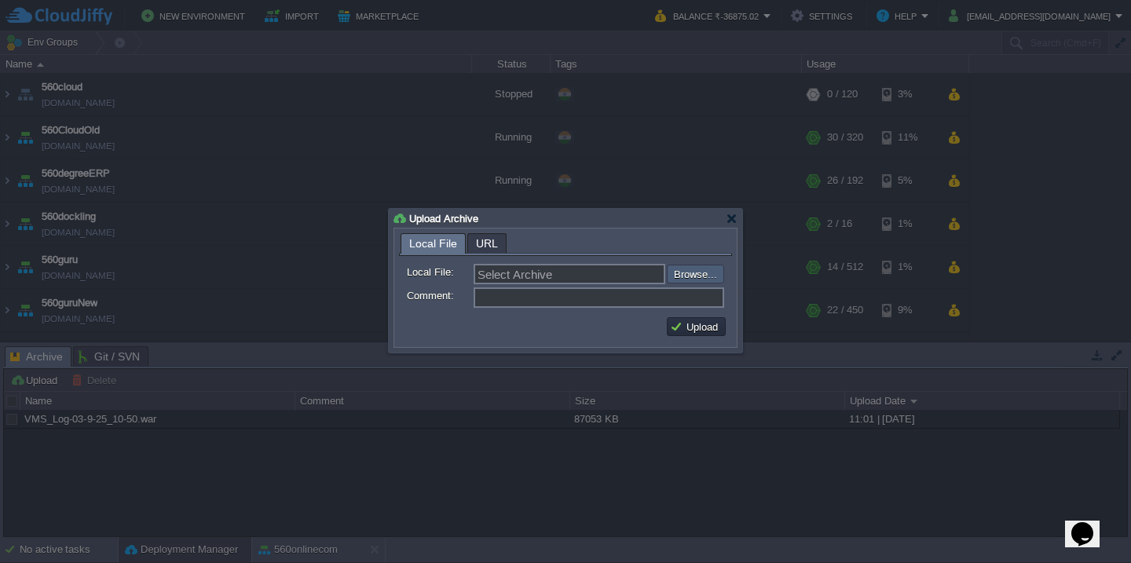
click at [702, 283] on input "file" at bounding box center [625, 274] width 199 height 19
type input "C:\fakepath\HRMSAPI_03-09-2025-14_30.war"
type input "HRMSAPI_03-09-2025-14_30.war"
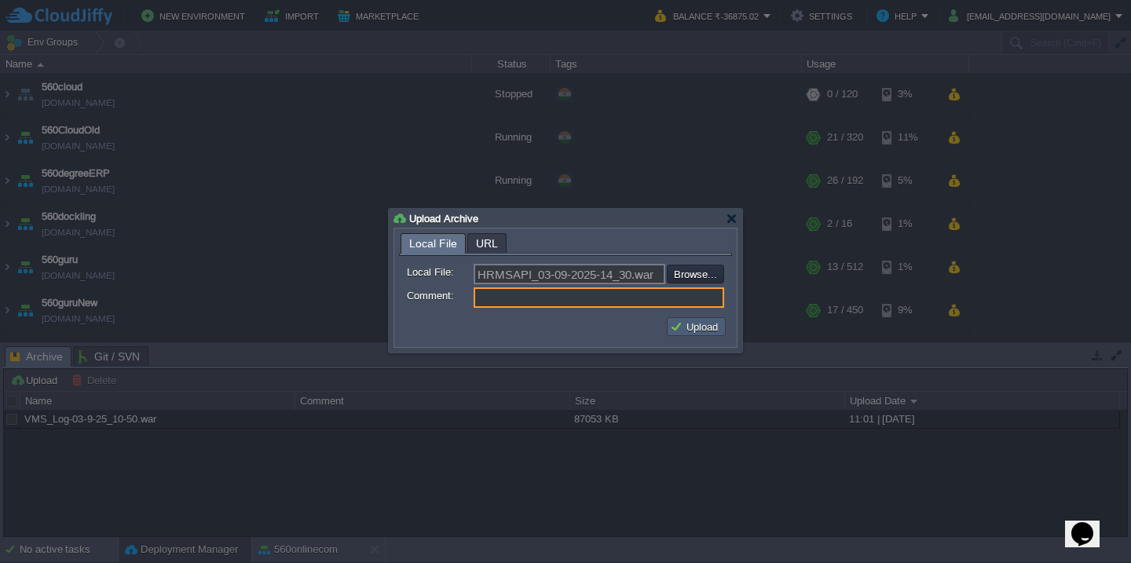
click at [691, 320] on td "Upload" at bounding box center [696, 326] width 59 height 19
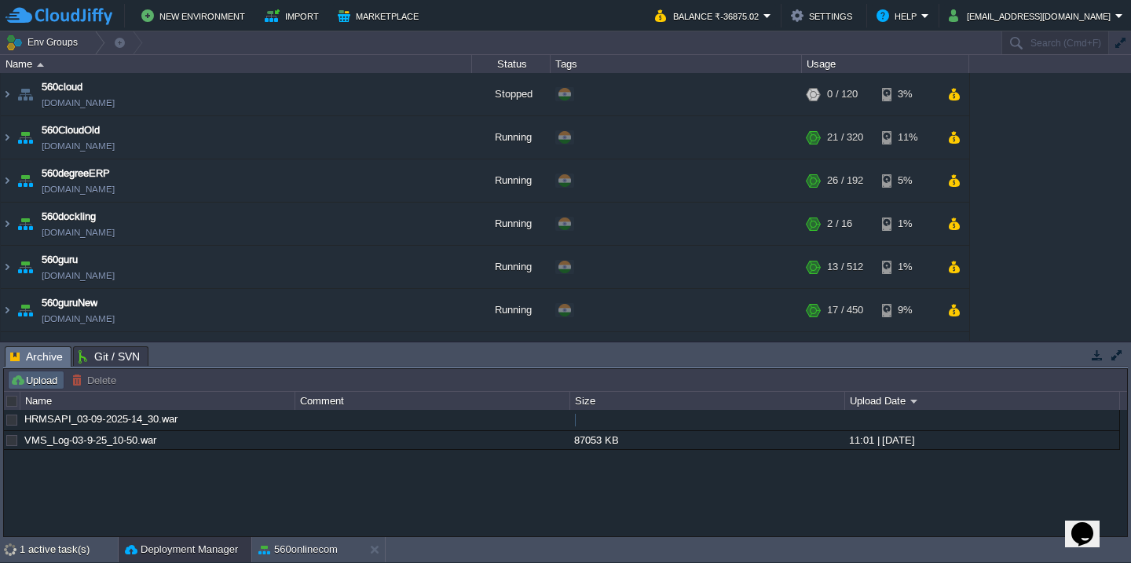
click at [31, 382] on button "Upload" at bounding box center [36, 380] width 52 height 14
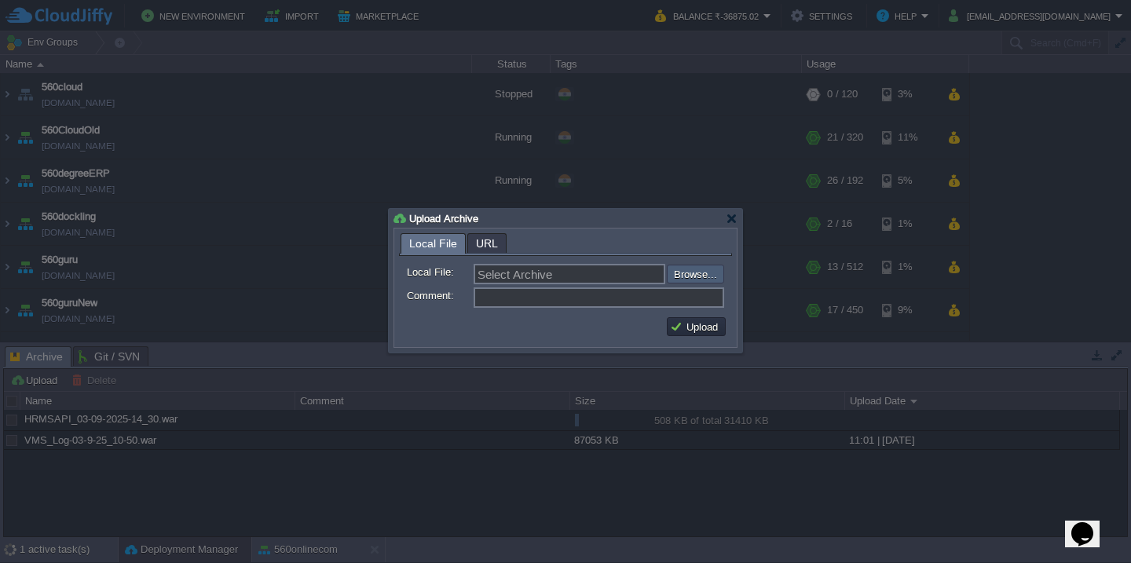
click at [712, 268] on input "file" at bounding box center [625, 274] width 199 height 19
type input "C:\fakepath\HRMS_03-09-2025-14_30.war"
type input "HRMS_03-09-2025-14_30.war"
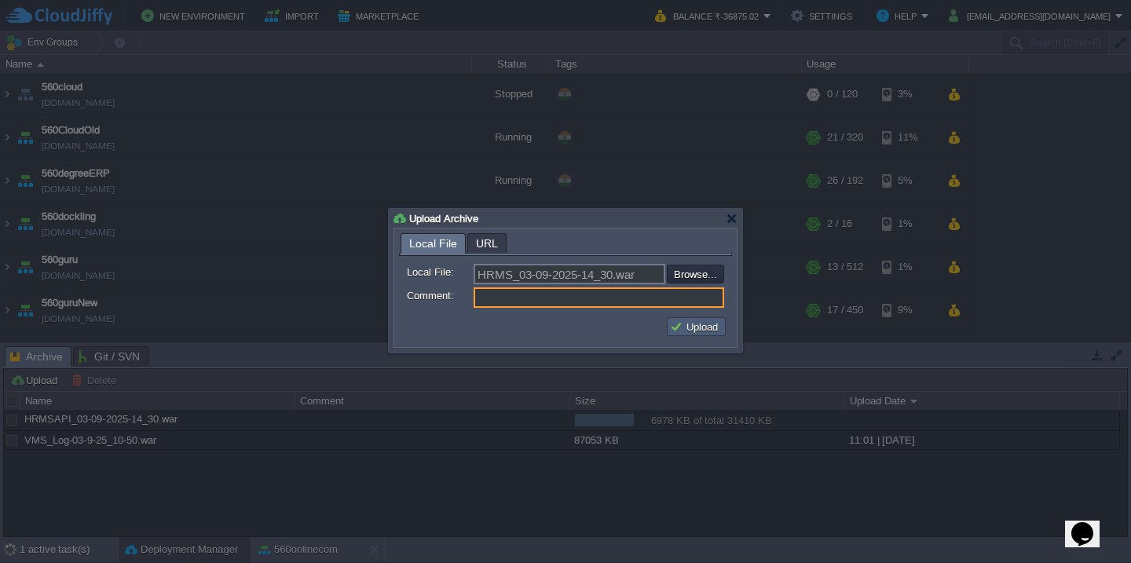
click at [694, 330] on button "Upload" at bounding box center [696, 327] width 53 height 14
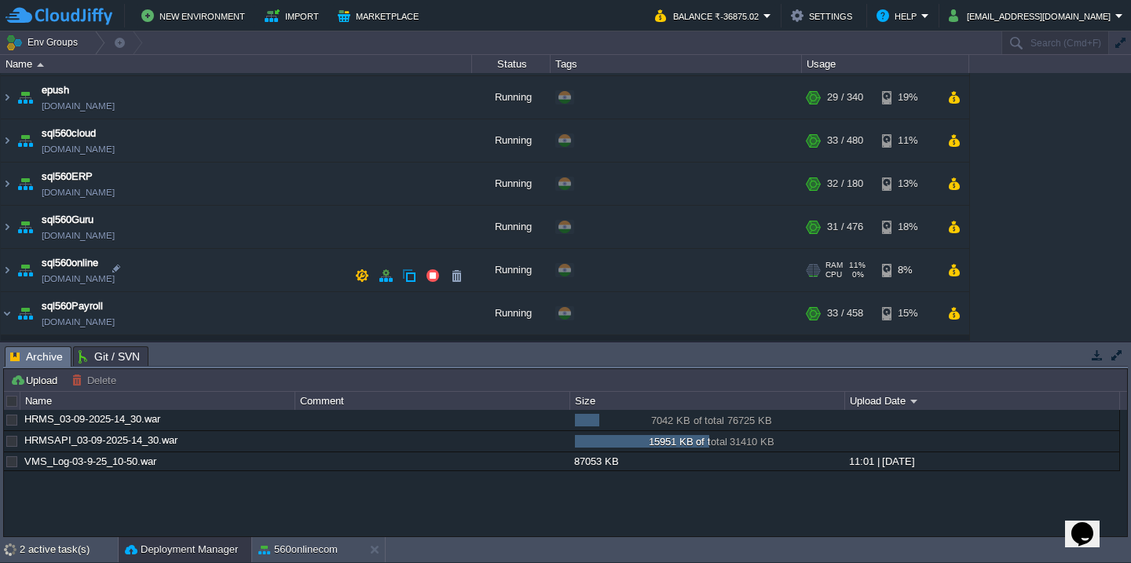
scroll to position [537, 0]
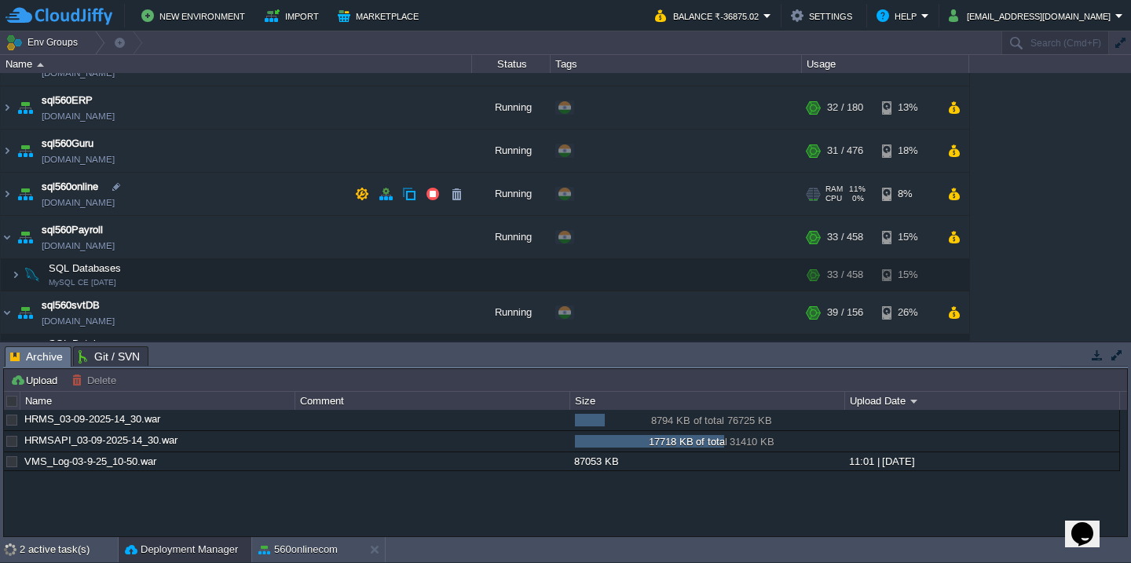
click at [222, 194] on td "sql560online sql560online.cloudjiffy.net" at bounding box center [236, 194] width 471 height 43
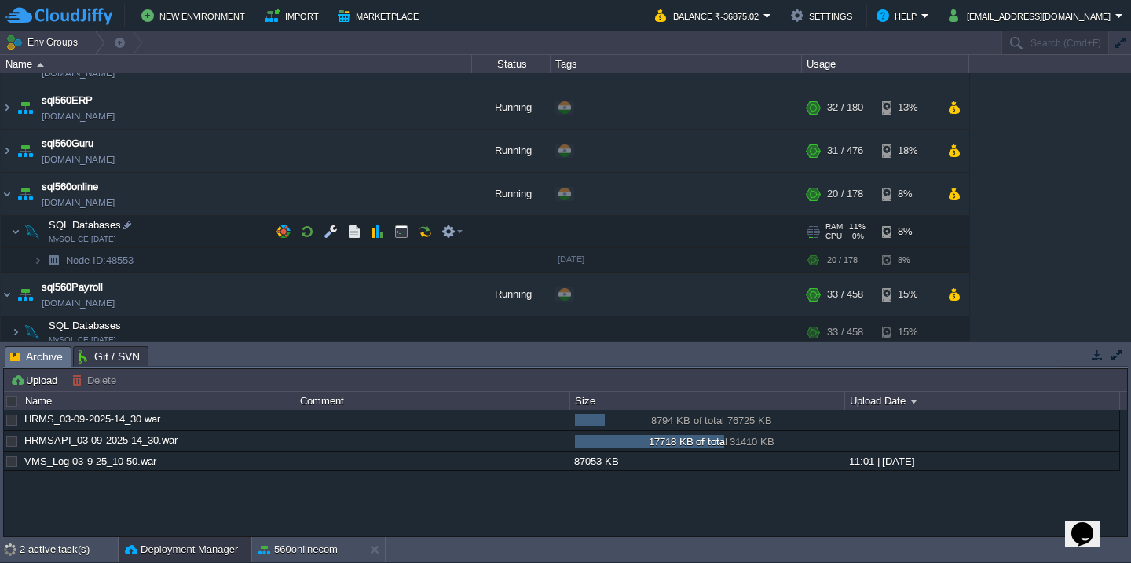
click at [212, 236] on td "SQL Databases MySQL CE 5.7.30" at bounding box center [236, 232] width 471 height 32
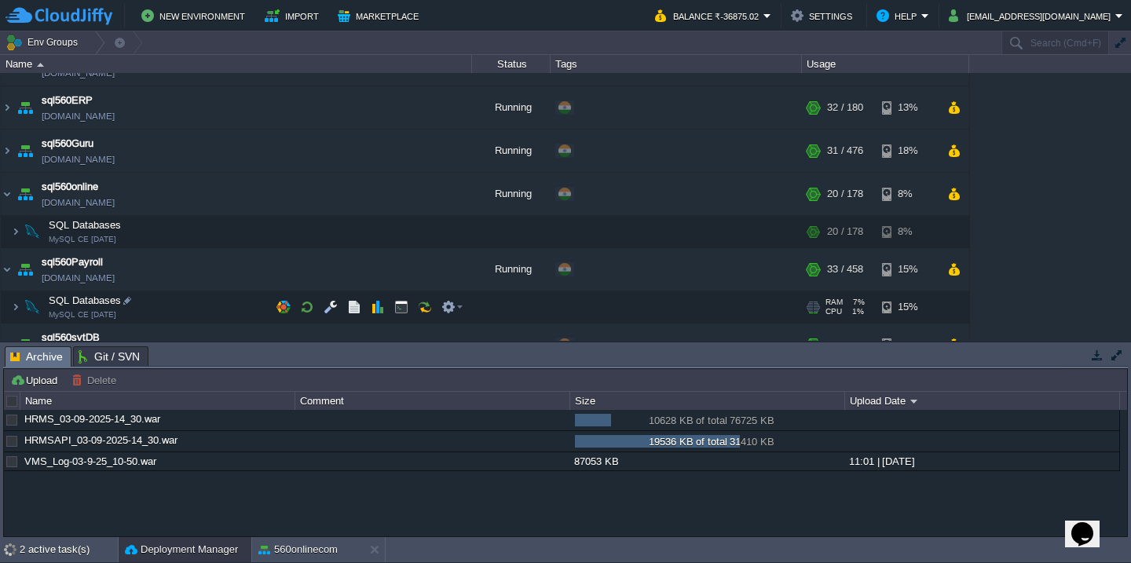
click at [206, 303] on td "SQL Databases MySQL CE 5.7.35" at bounding box center [236, 307] width 471 height 32
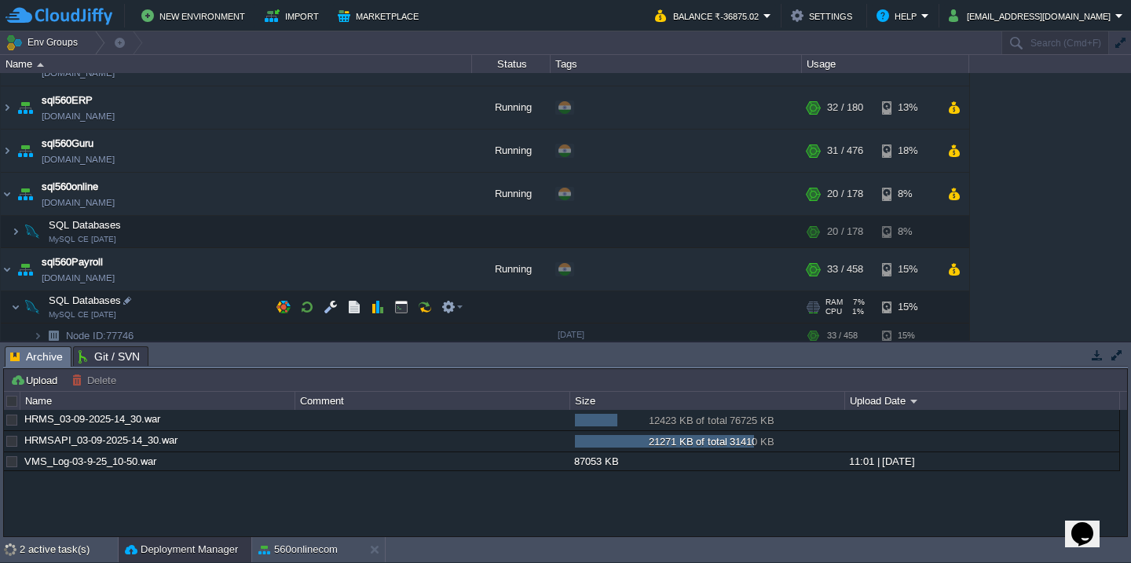
click at [206, 303] on td "SQL Databases MySQL CE 5.7.35" at bounding box center [236, 307] width 471 height 32
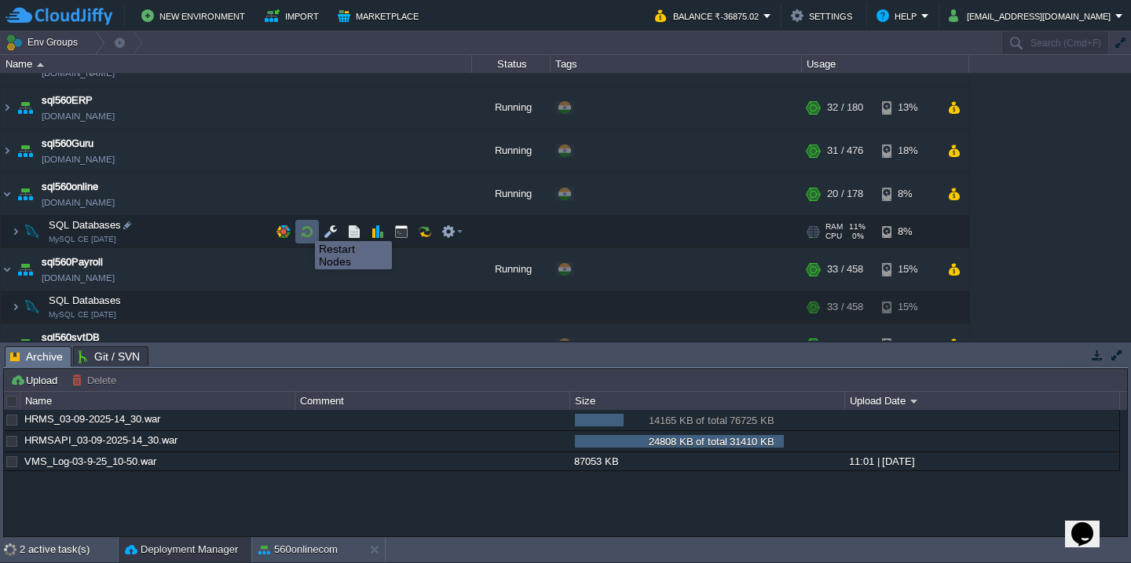
click at [303, 227] on button "button" at bounding box center [307, 232] width 14 height 14
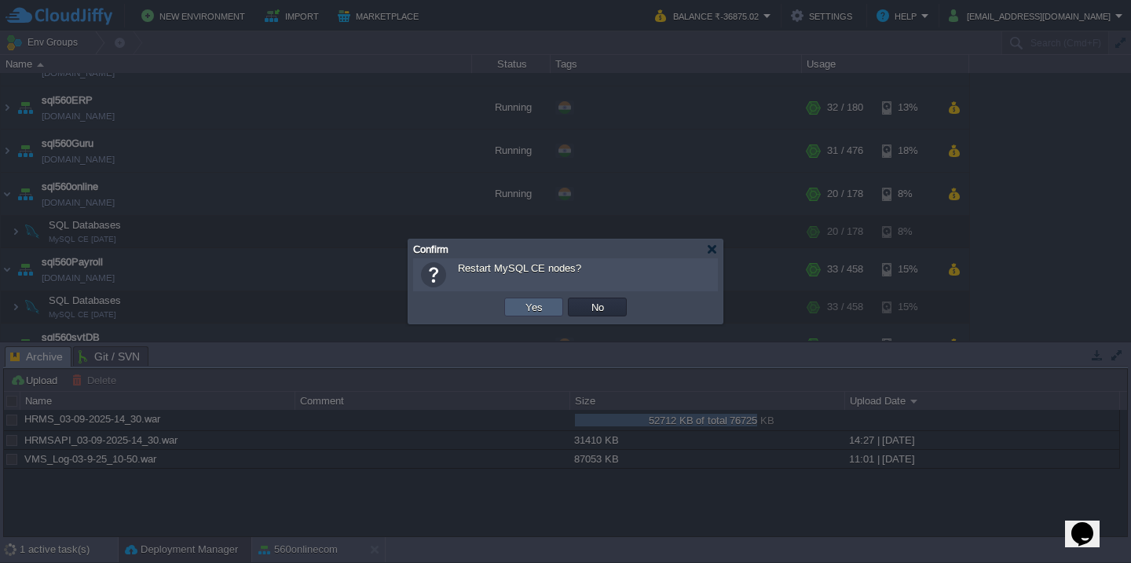
click at [552, 303] on td "Yes" at bounding box center [533, 307] width 59 height 19
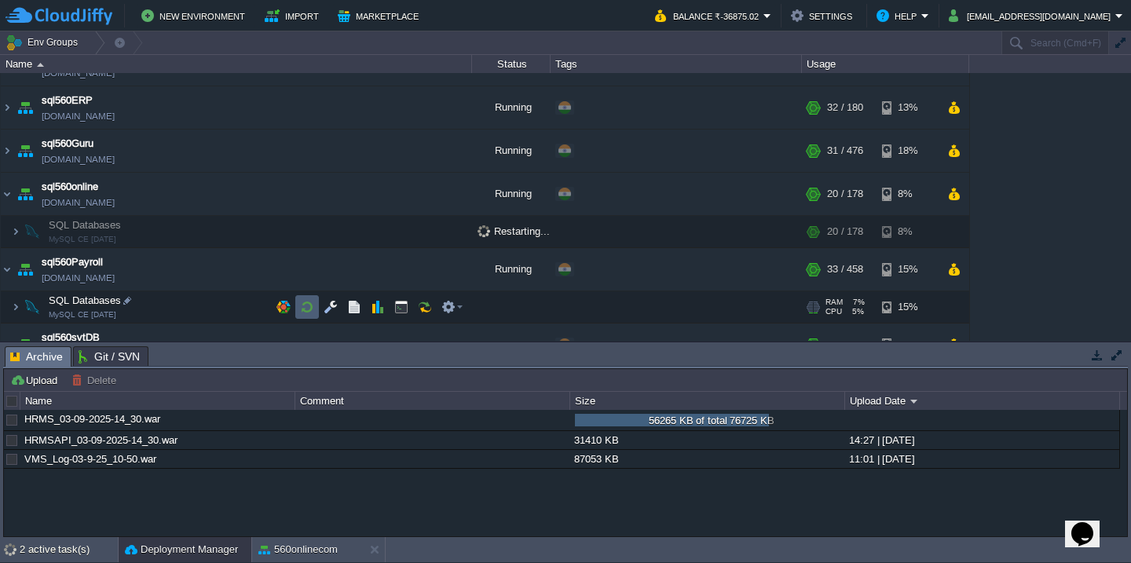
click at [312, 307] on button "button" at bounding box center [307, 307] width 14 height 14
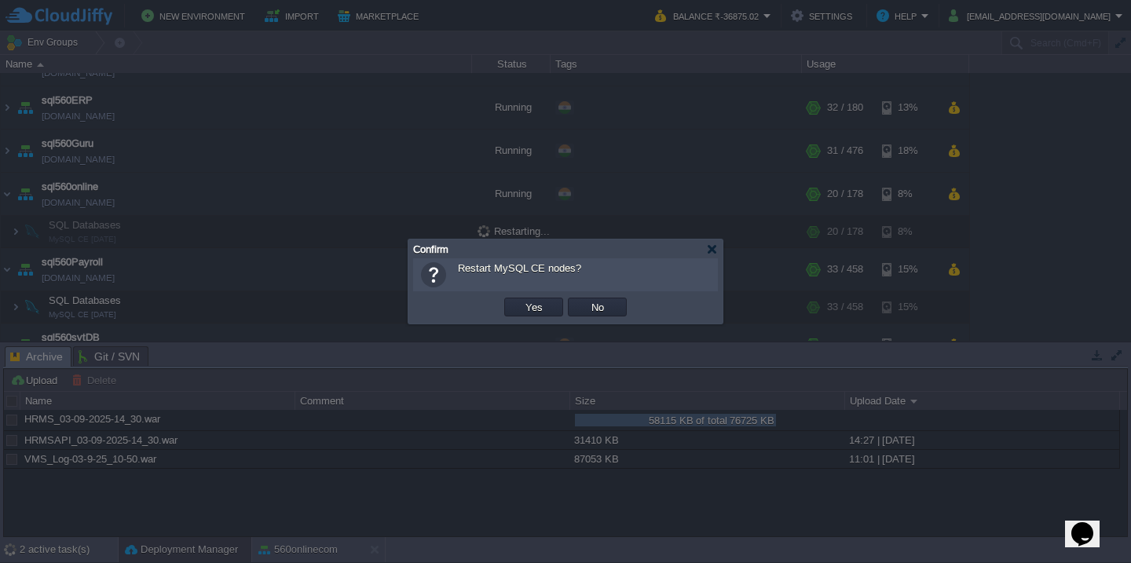
click at [521, 300] on button "Yes" at bounding box center [534, 307] width 27 height 14
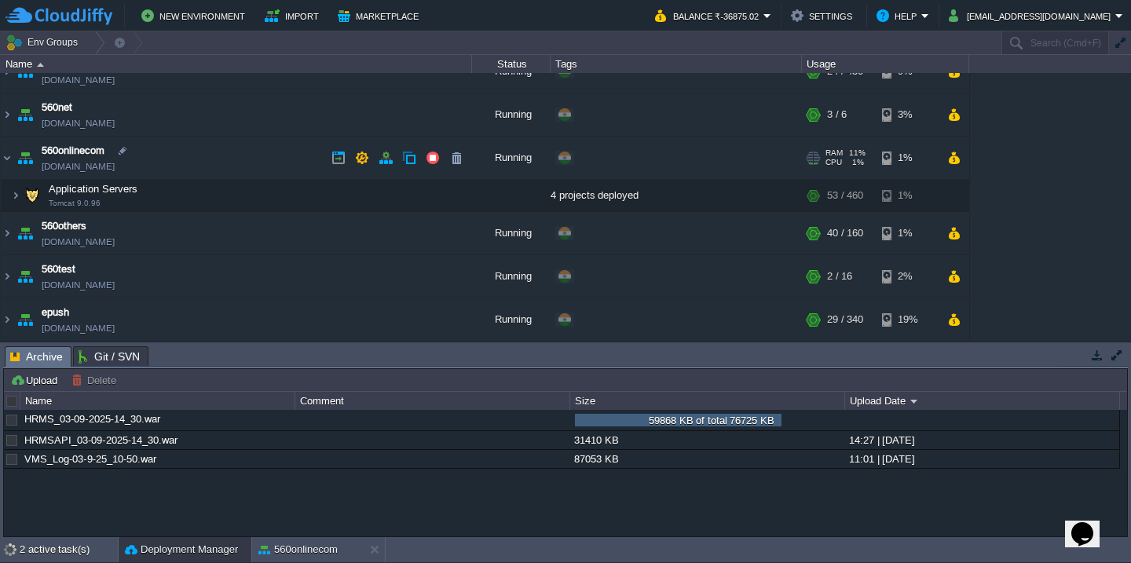
scroll to position [220, 0]
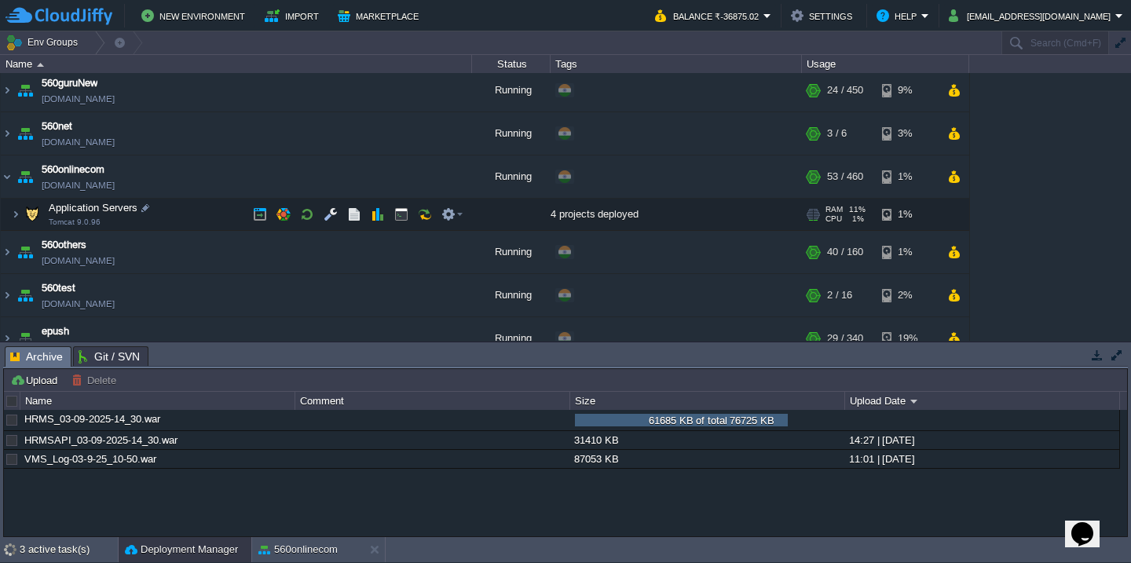
click at [216, 218] on td "Application Servers Tomcat 9.0.96" at bounding box center [236, 215] width 471 height 32
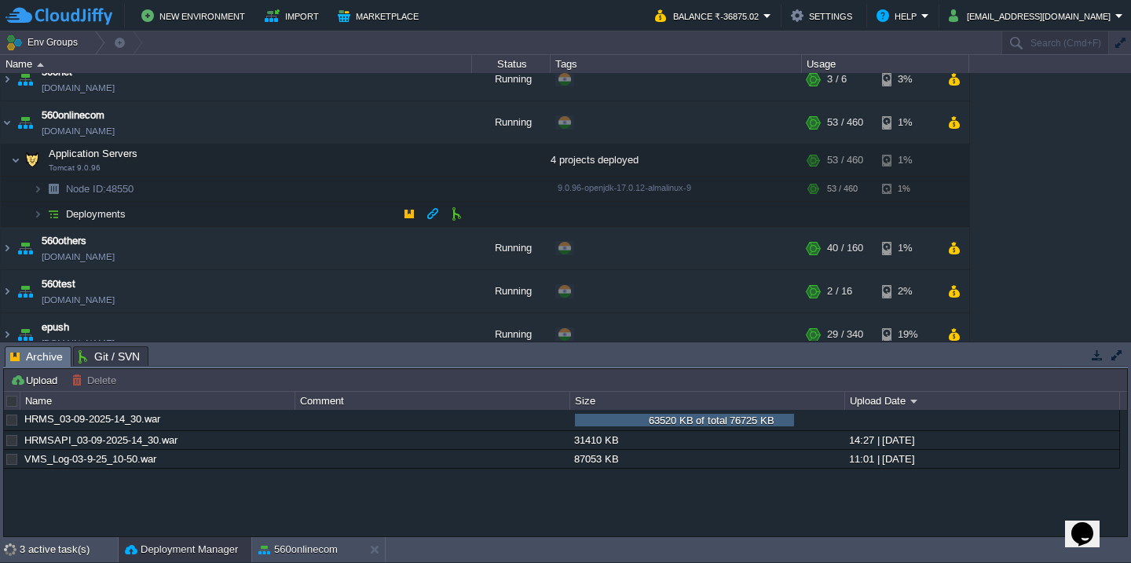
click at [216, 218] on td "Deployments" at bounding box center [236, 214] width 471 height 25
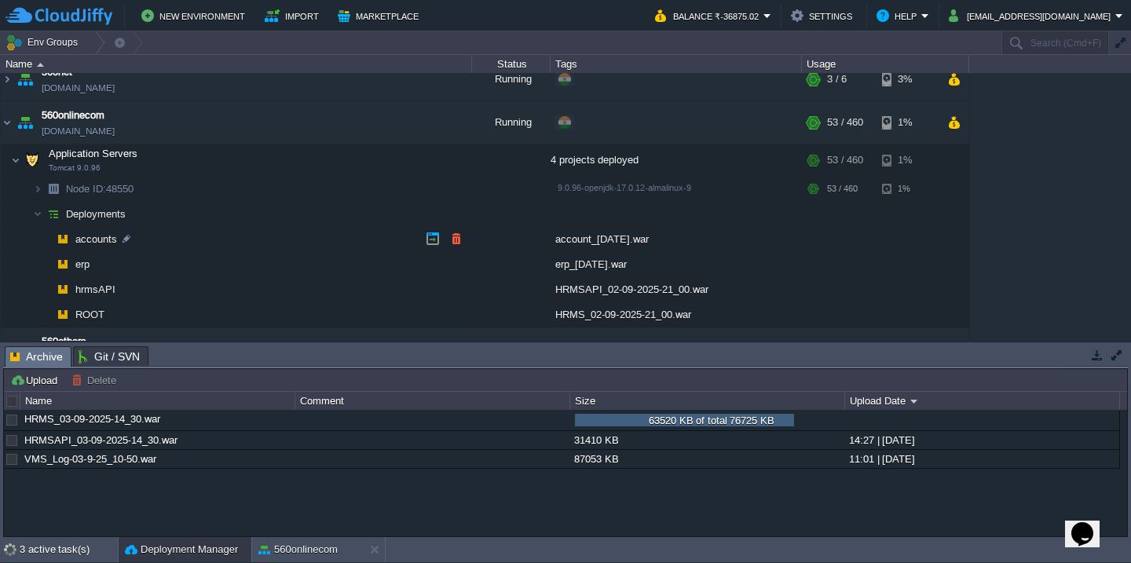
scroll to position [341, 0]
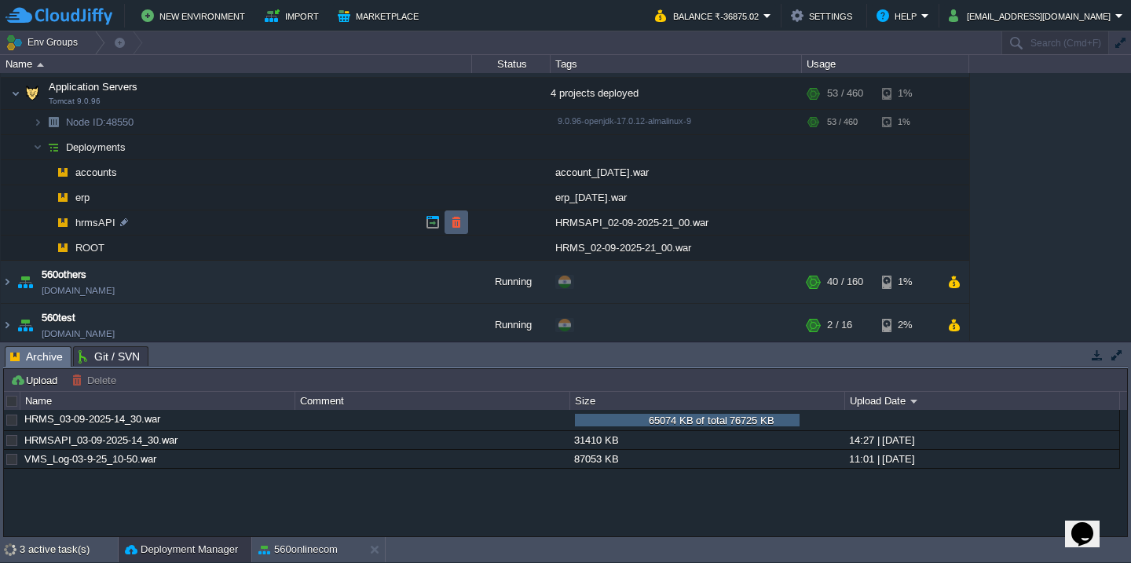
click at [450, 226] on button "button" at bounding box center [456, 222] width 14 height 14
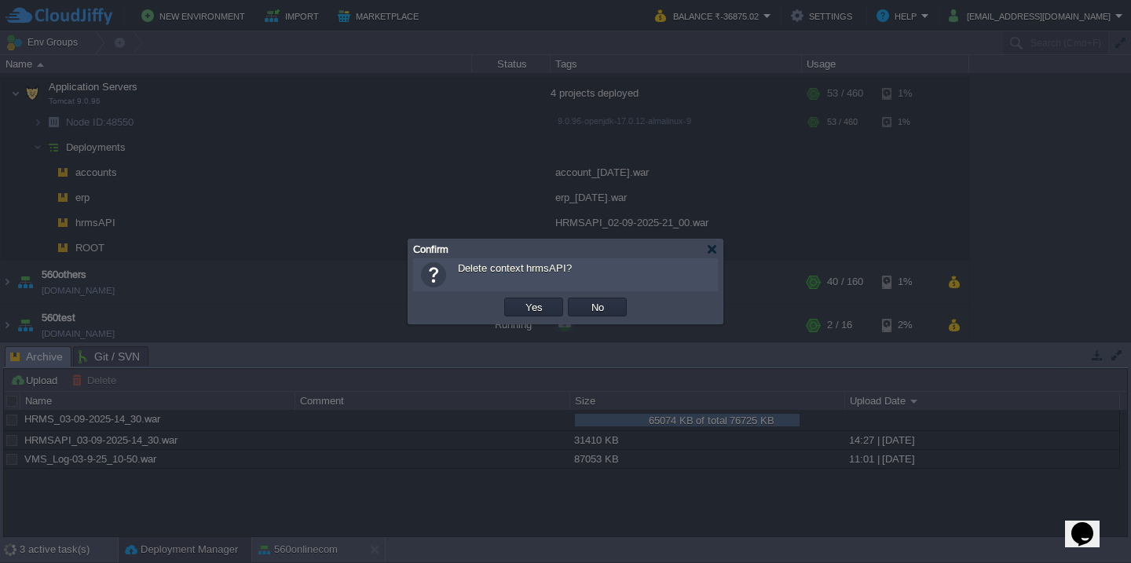
click at [521, 300] on button "Yes" at bounding box center [534, 307] width 27 height 14
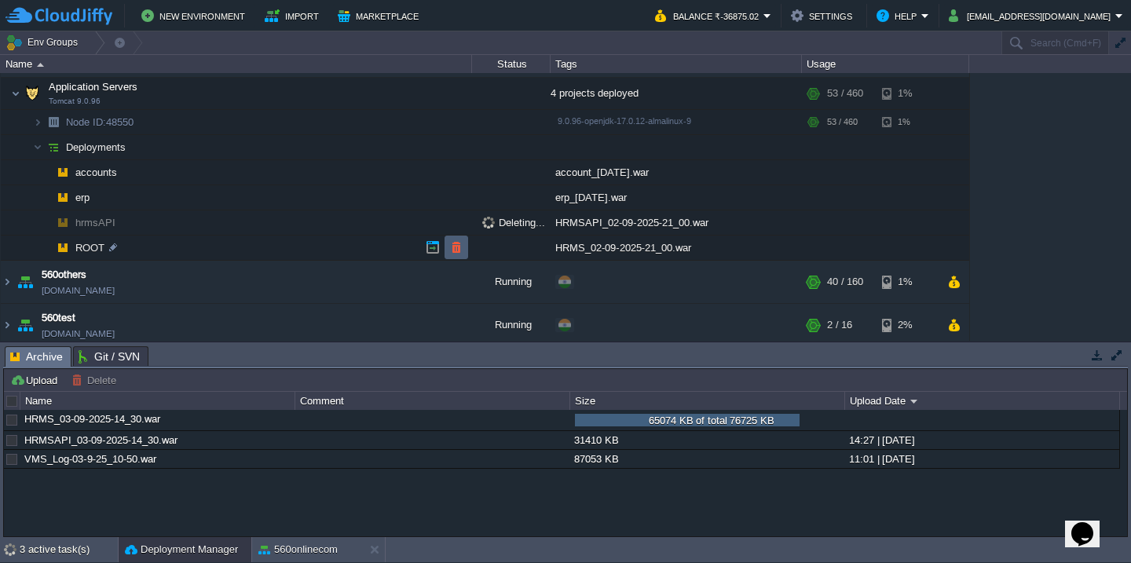
click at [450, 244] on button "button" at bounding box center [456, 247] width 14 height 14
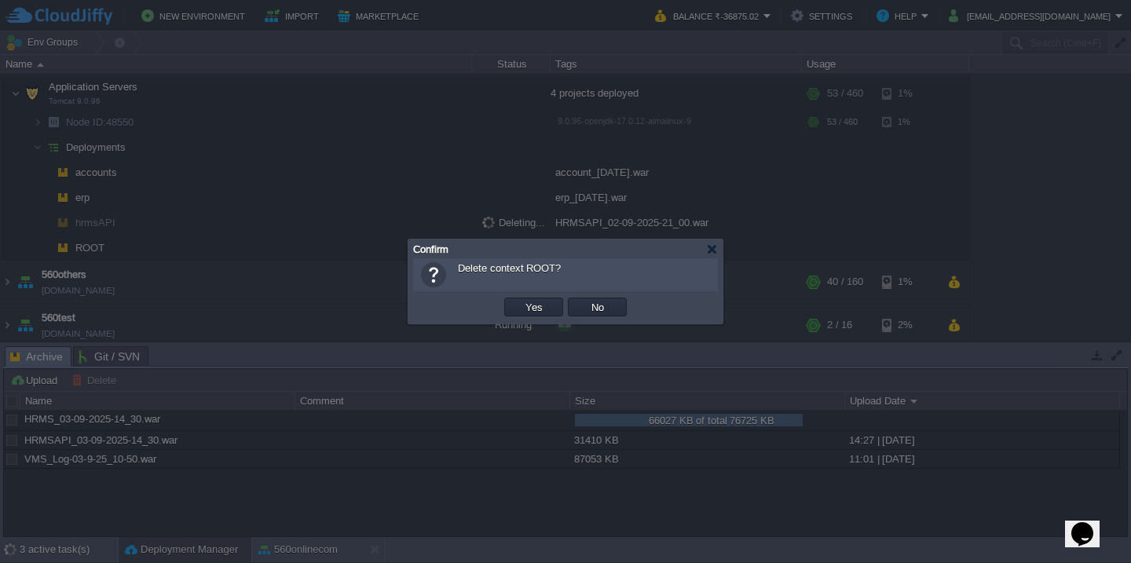
click at [521, 300] on button "Yes" at bounding box center [534, 307] width 27 height 14
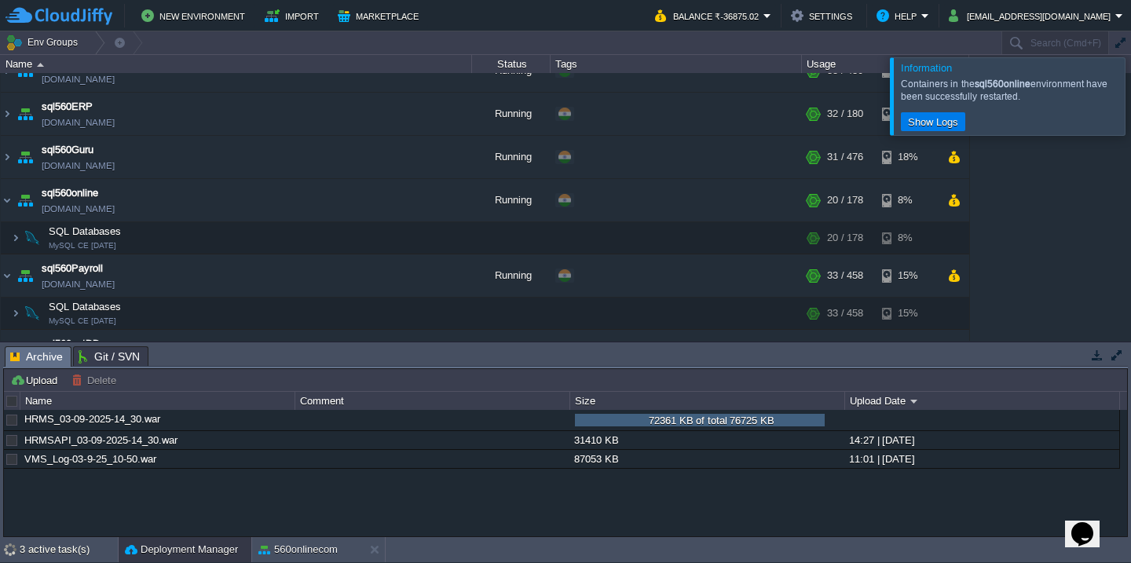
scroll to position [349, 0]
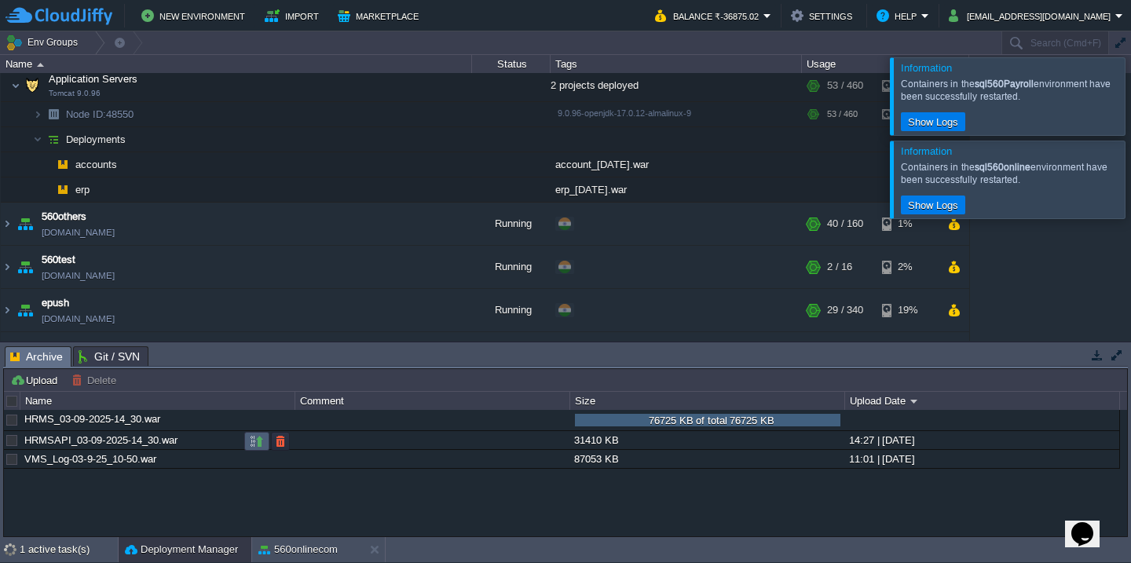
click at [259, 443] on button "button" at bounding box center [257, 441] width 14 height 14
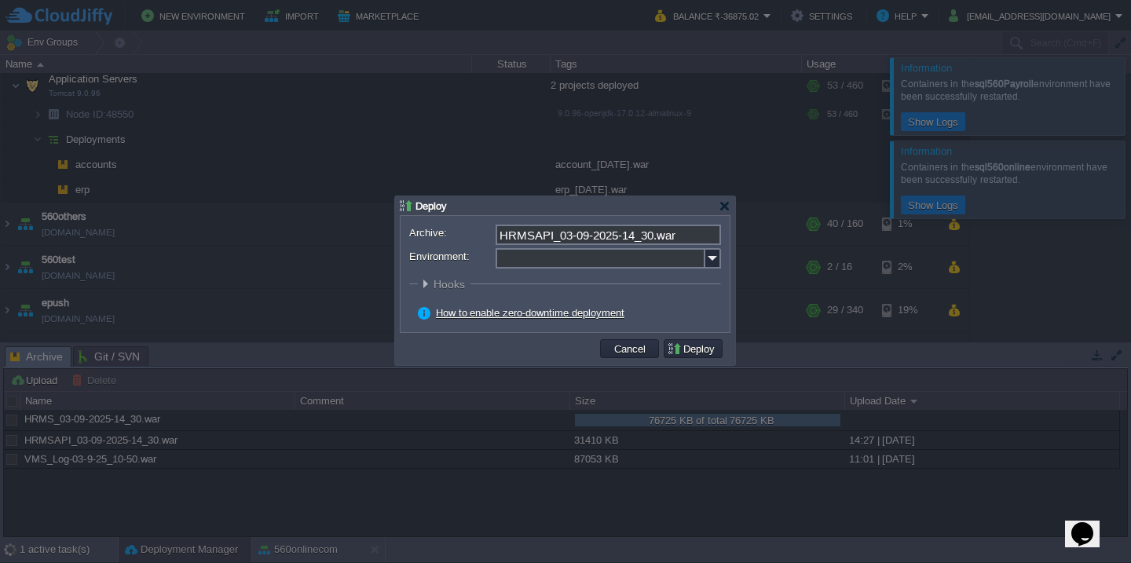
click at [563, 260] on input "Environment:" at bounding box center [601, 258] width 210 height 20
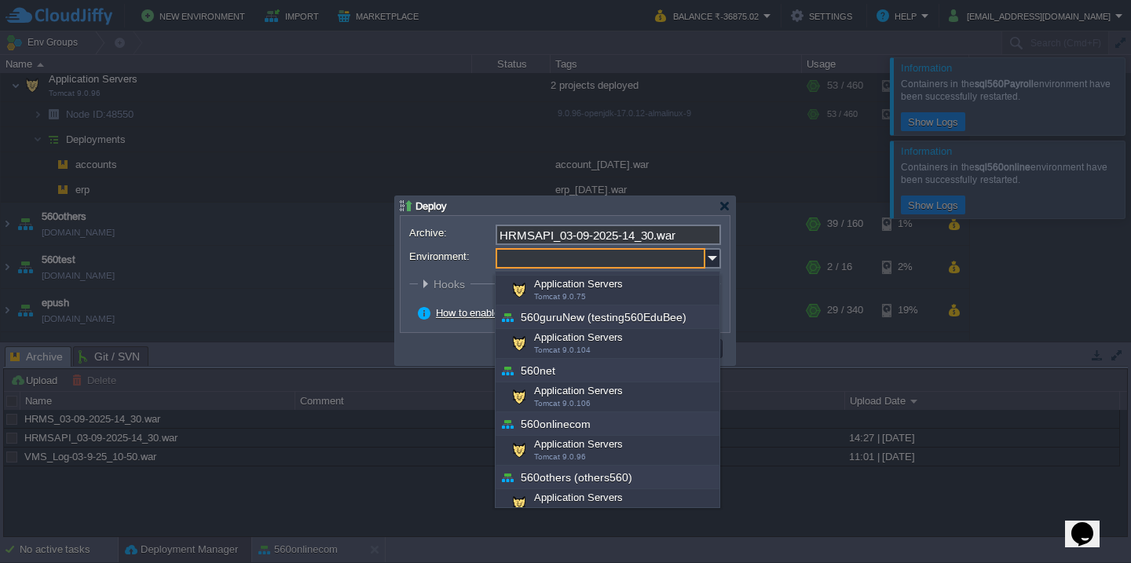
scroll to position [239, 0]
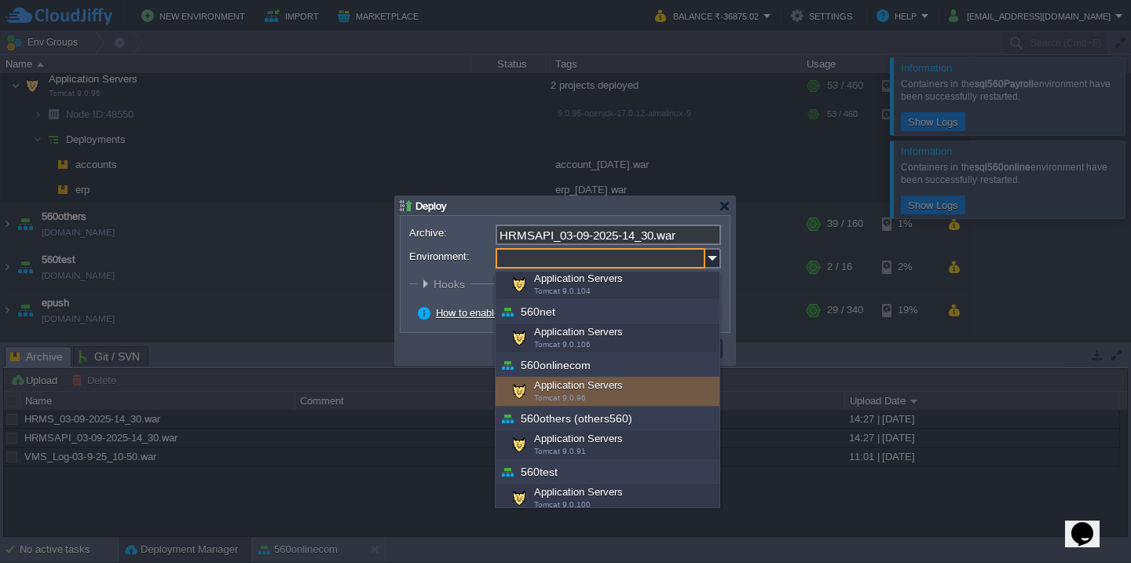
click at [592, 396] on div "Application Servers Tomcat 9.0.96" at bounding box center [608, 392] width 224 height 30
type input "Application Servers (560onlinecom)"
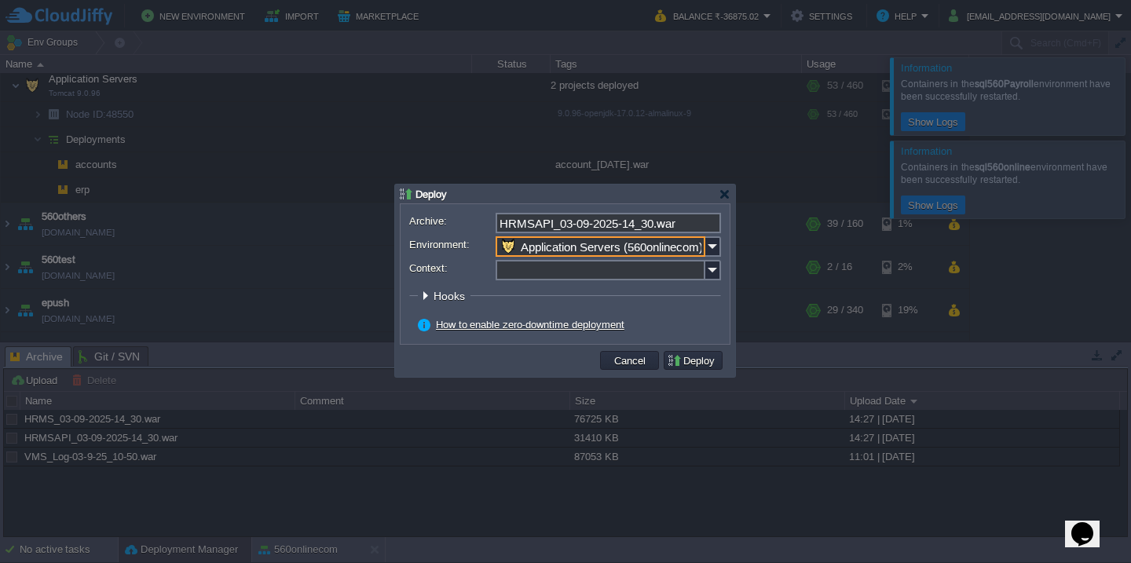
click at [574, 278] on input "Context:" at bounding box center [601, 270] width 210 height 20
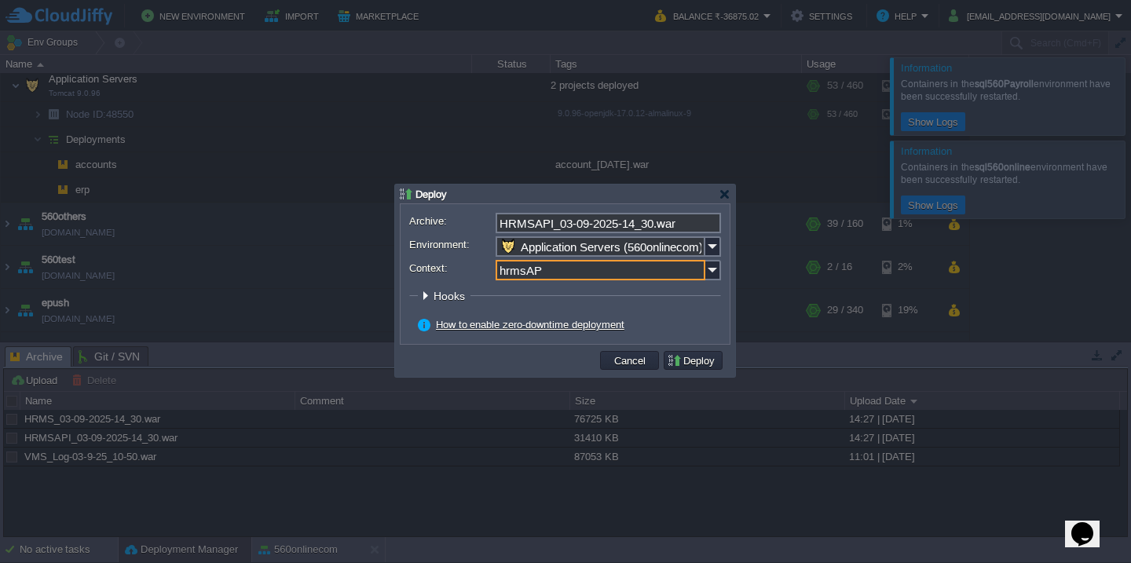
type input "hrmsAPI"
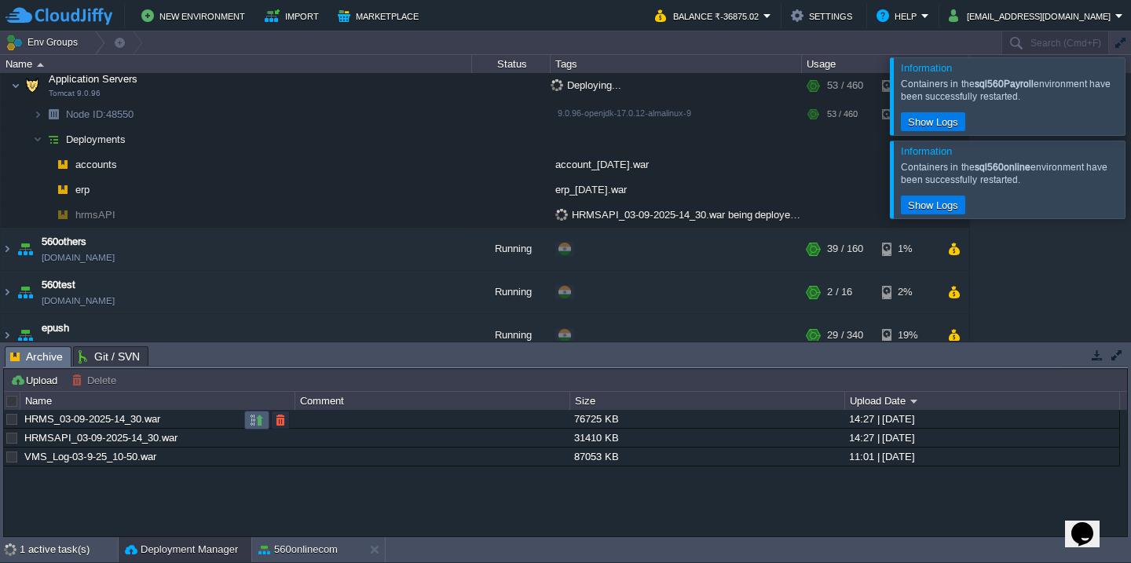
click at [250, 416] on button "button" at bounding box center [257, 420] width 14 height 14
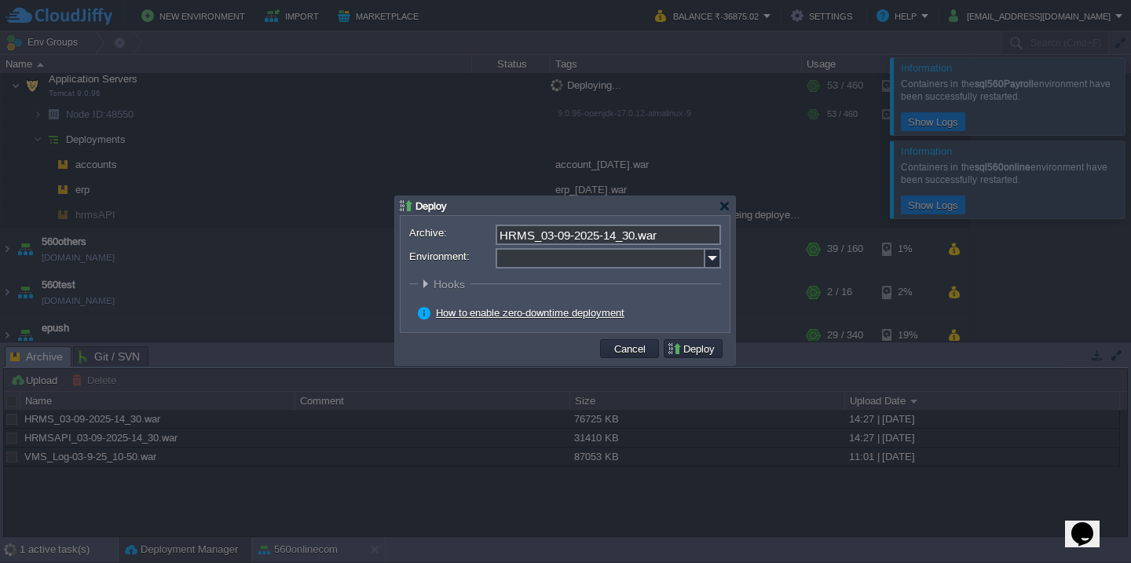
click at [530, 266] on input "Environment:" at bounding box center [601, 258] width 210 height 20
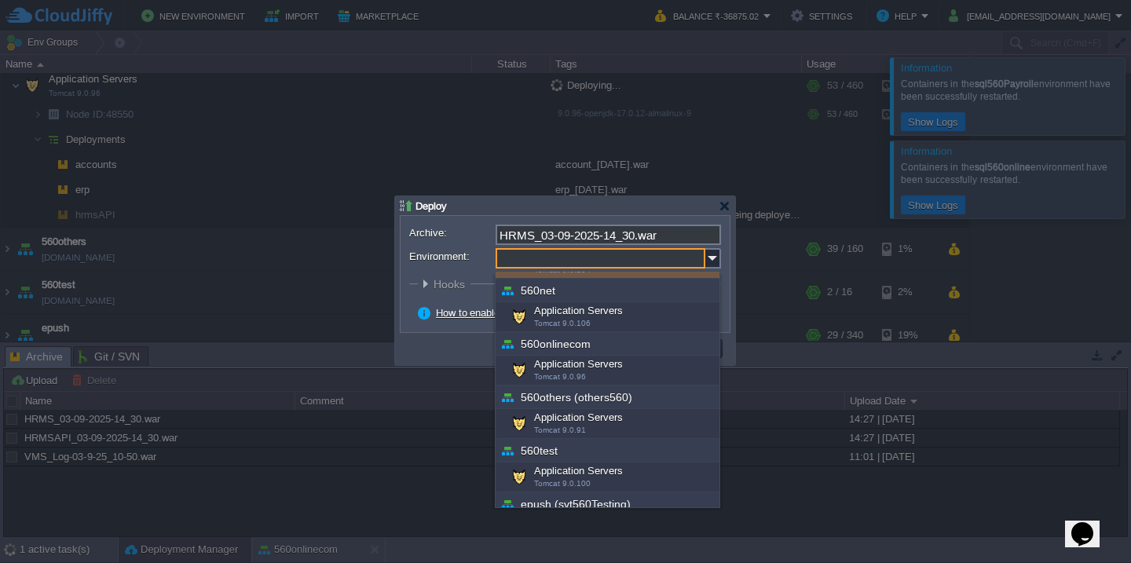
scroll to position [261, 0]
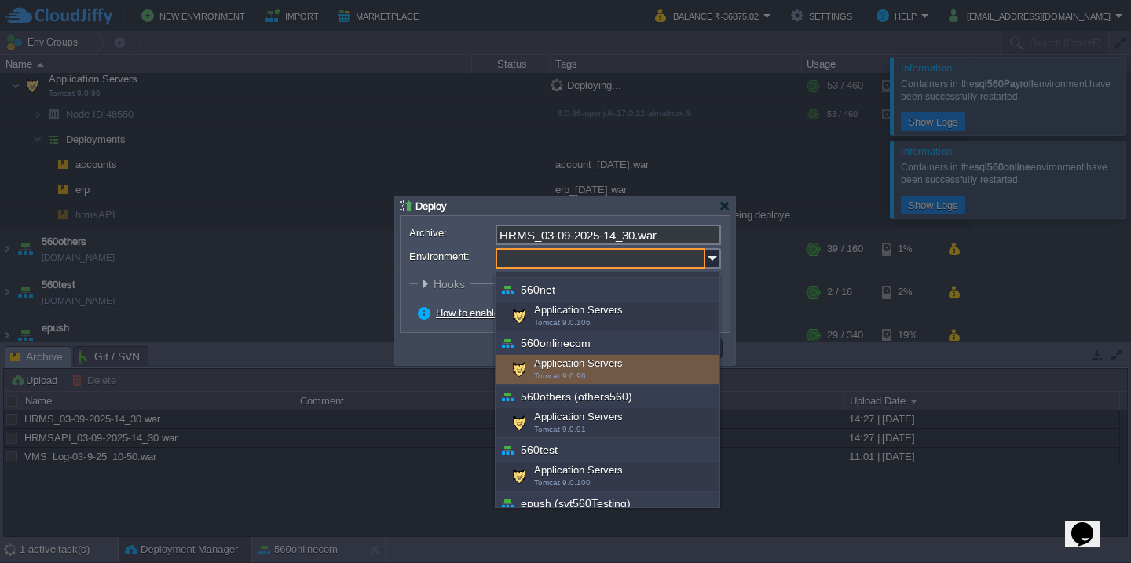
click at [578, 377] on span "Tomcat 9.0.96" at bounding box center [560, 376] width 52 height 9
type input "Application Servers (560onlinecom)"
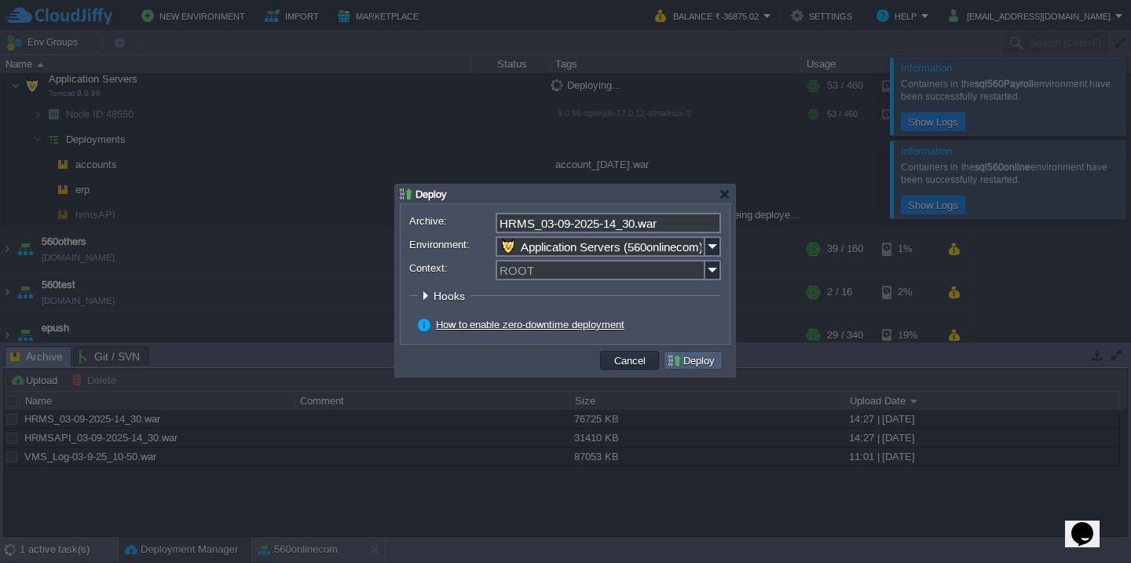
click at [688, 365] on button "Deploy" at bounding box center [693, 361] width 53 height 14
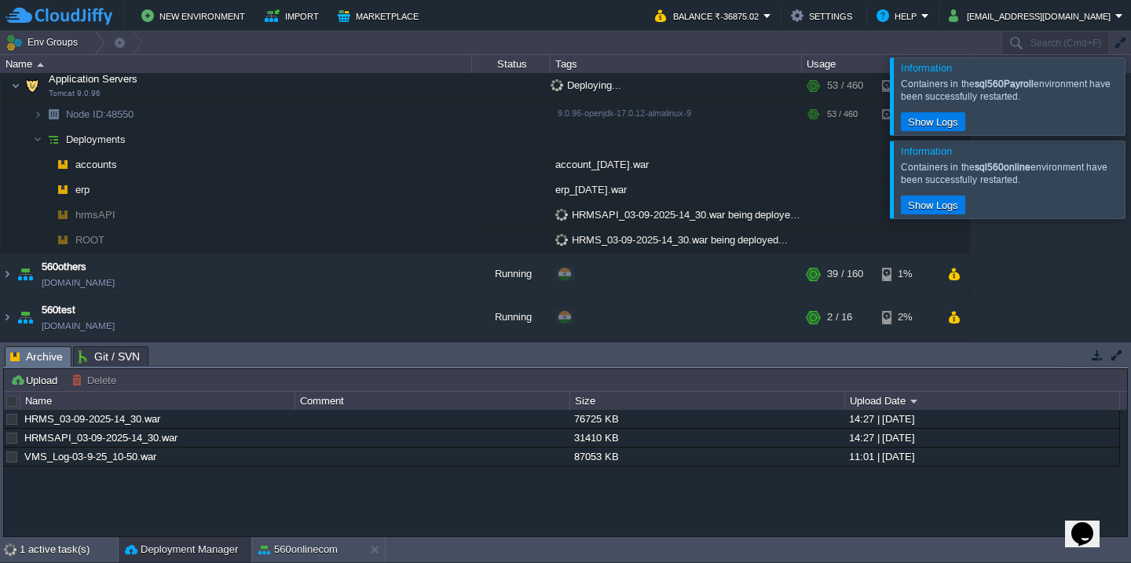
click at [1131, 97] on div at bounding box center [1150, 95] width 0 height 77
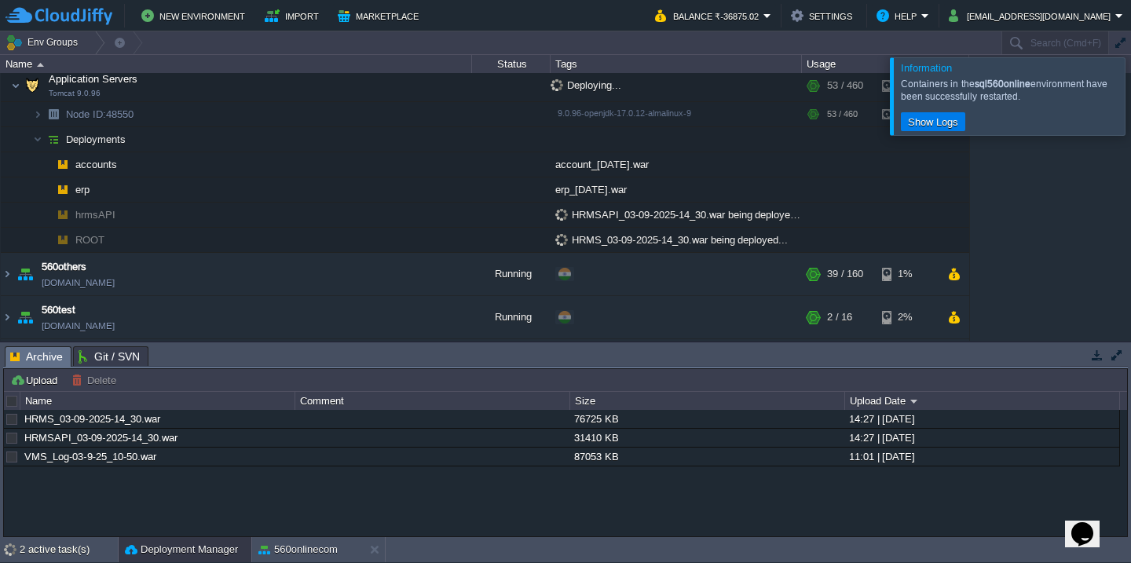
click at [1131, 97] on div at bounding box center [1150, 95] width 0 height 77
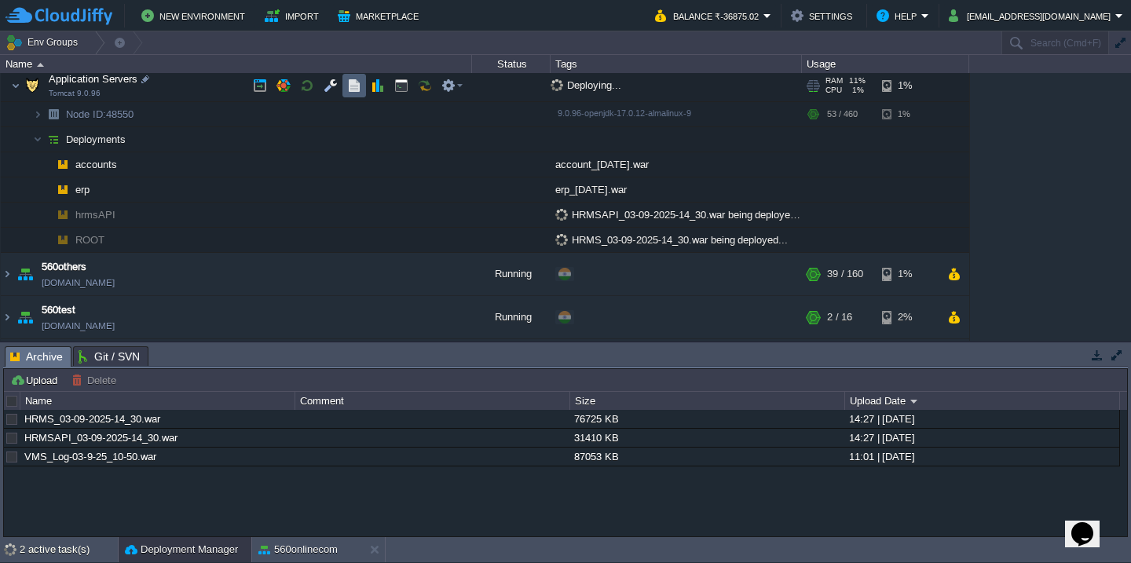
click at [350, 95] on td at bounding box center [355, 86] width 24 height 24
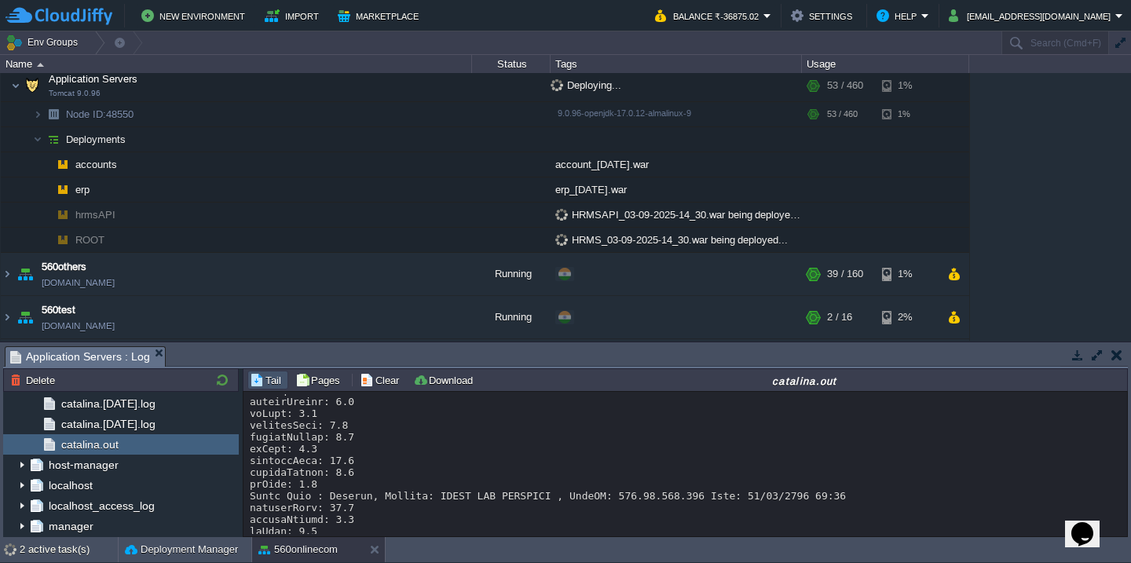
click at [369, 392] on div "Loading..." at bounding box center [686, 464] width 884 height 145
click at [376, 382] on button "Clear" at bounding box center [382, 380] width 44 height 14
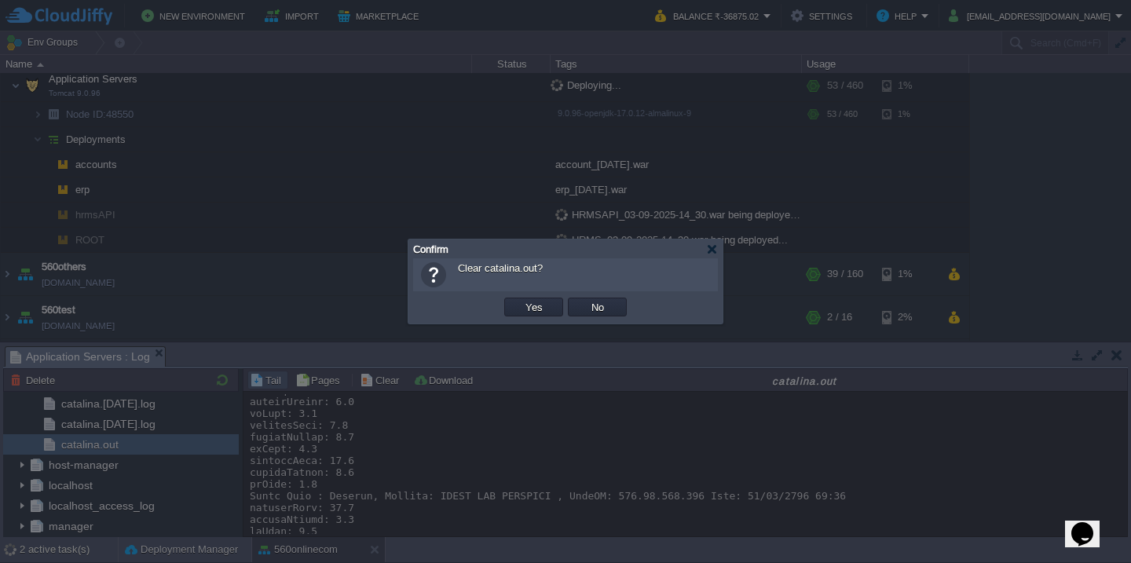
click at [521, 300] on button "Yes" at bounding box center [534, 307] width 27 height 14
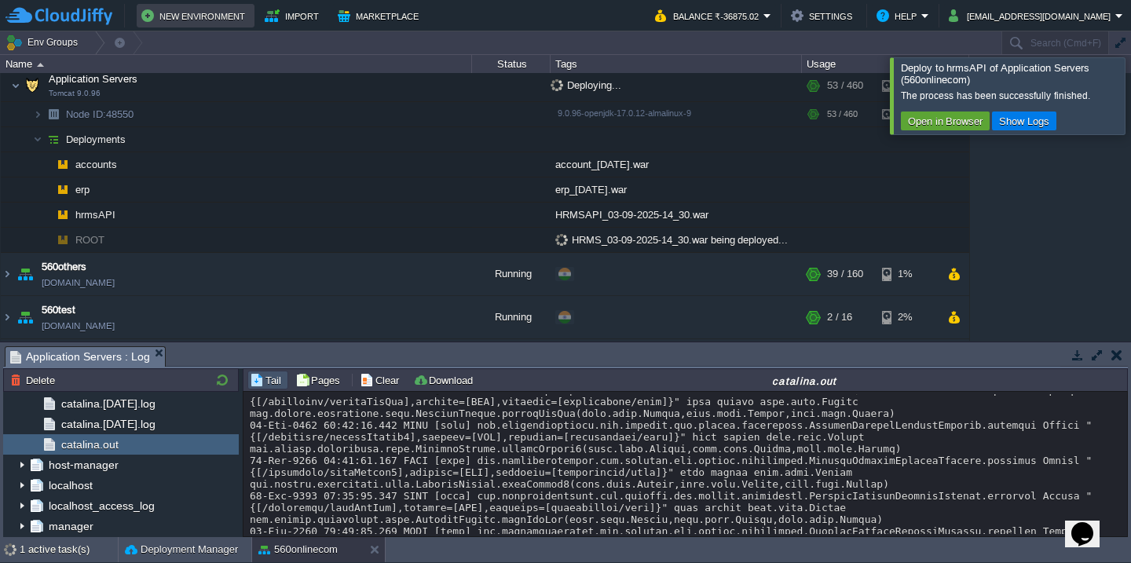
scroll to position [14282, 0]
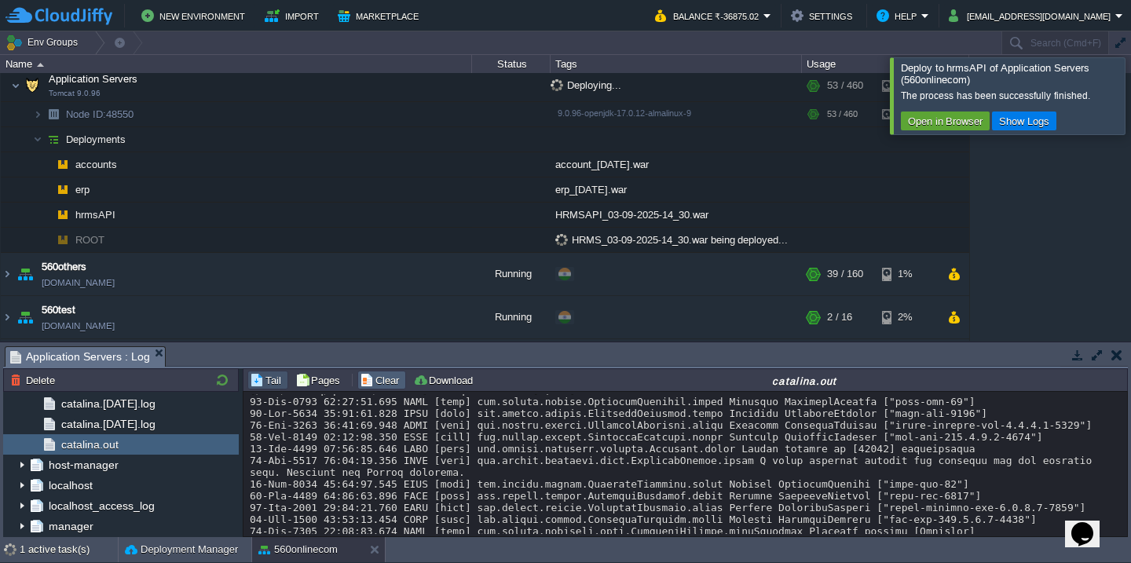
click at [370, 374] on button "Clear" at bounding box center [382, 380] width 44 height 14
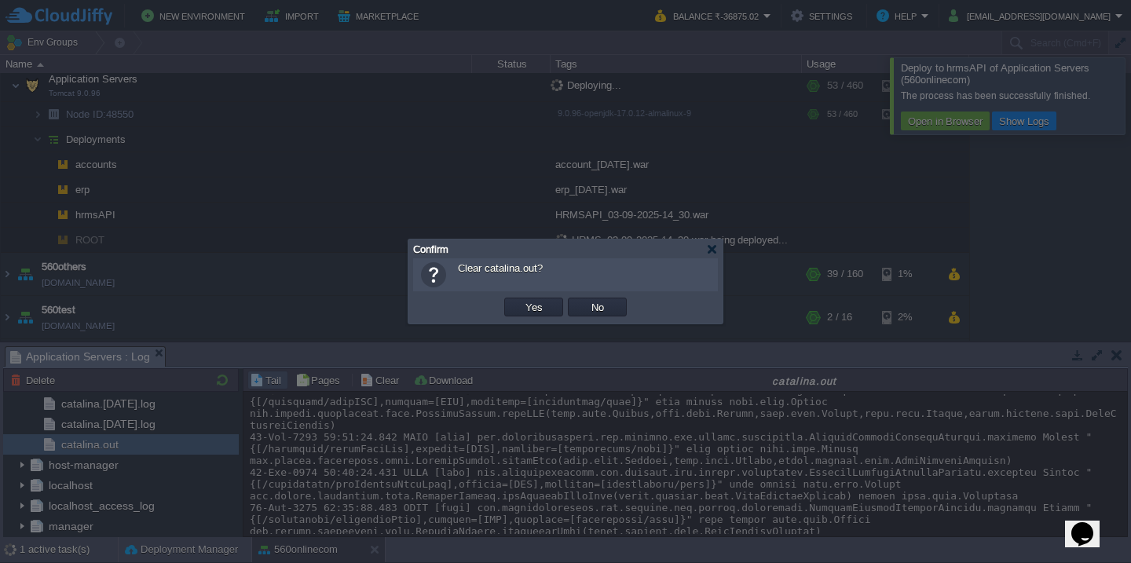
click at [521, 300] on button "Yes" at bounding box center [534, 307] width 27 height 14
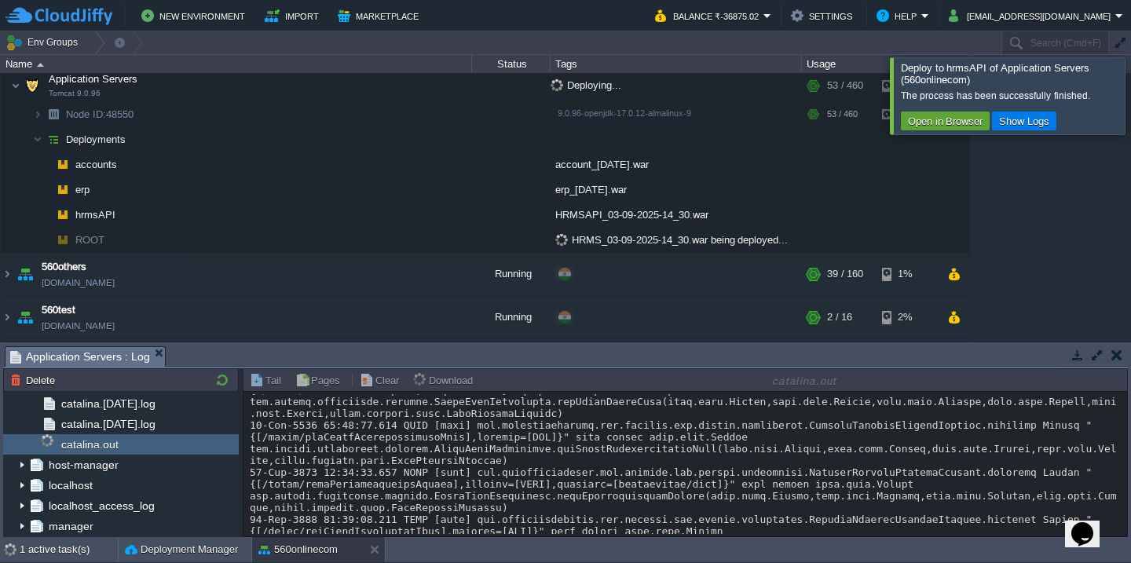
click at [1131, 84] on div at bounding box center [1150, 95] width 0 height 76
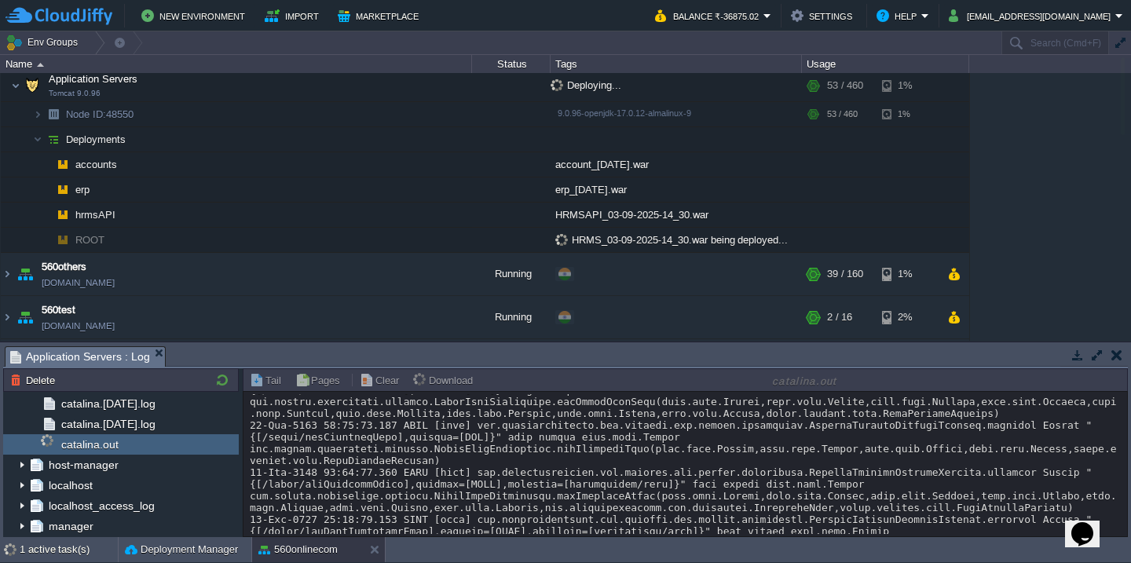
scroll to position [0, 0]
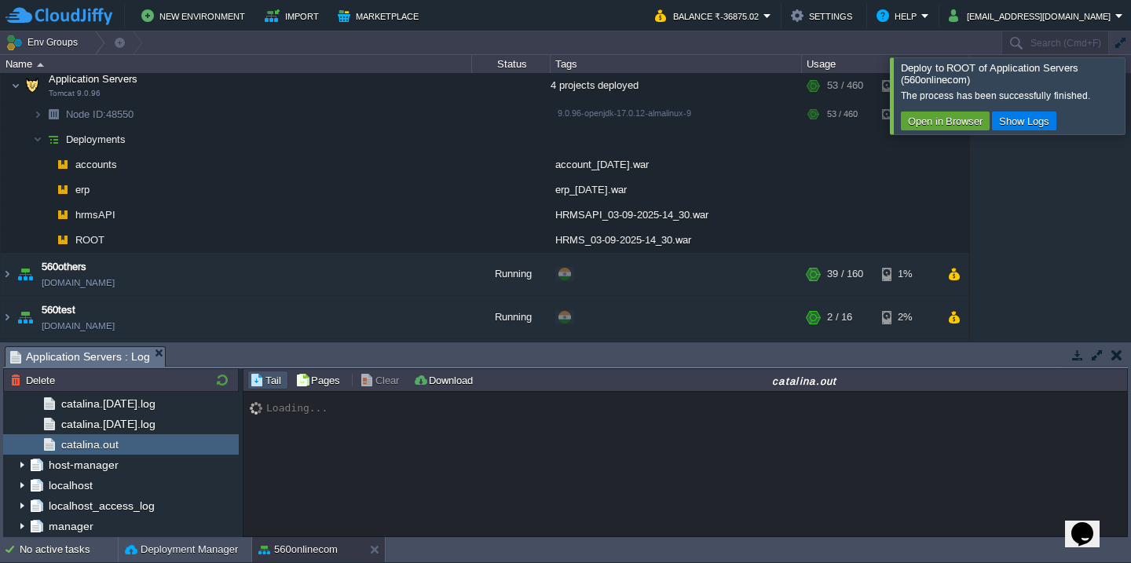
click at [1131, 108] on div at bounding box center [1150, 95] width 0 height 76
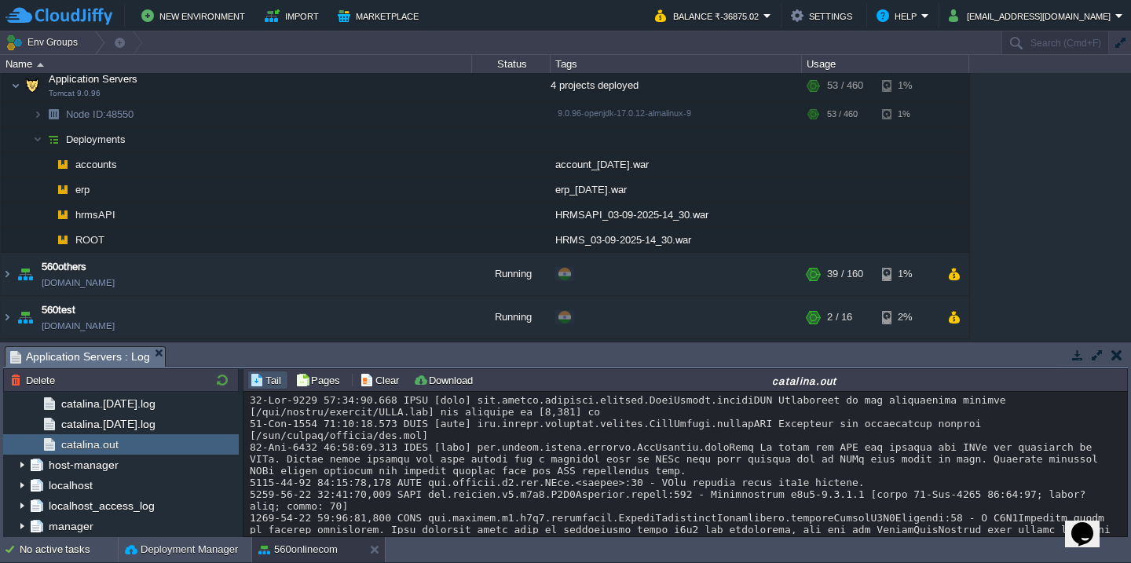
scroll to position [517, 0]
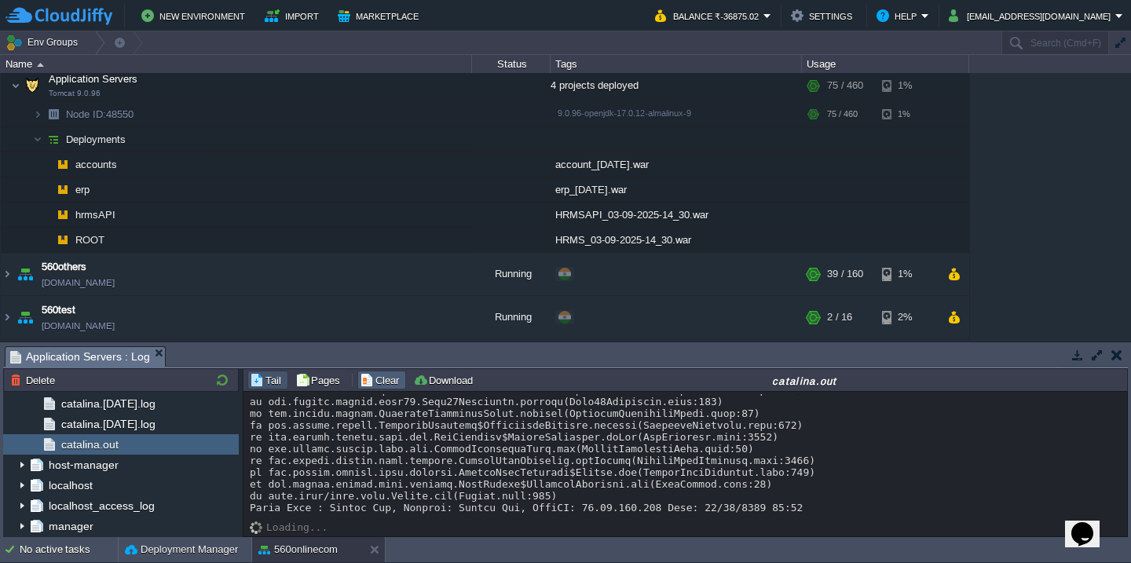
click at [368, 379] on button "Clear" at bounding box center [382, 380] width 44 height 14
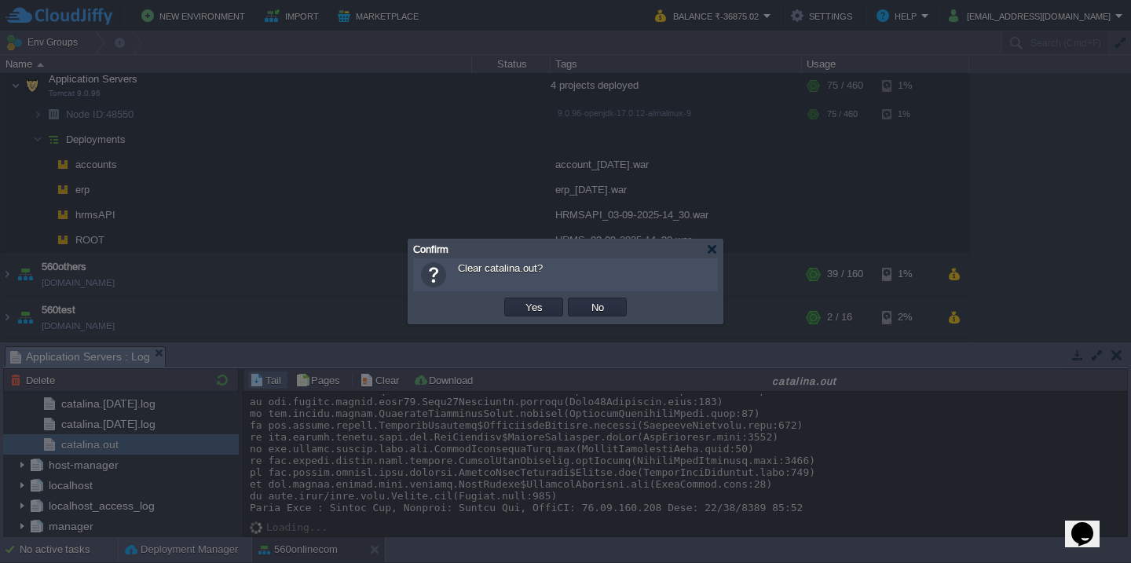
click at [521, 300] on button "Yes" at bounding box center [534, 307] width 27 height 14
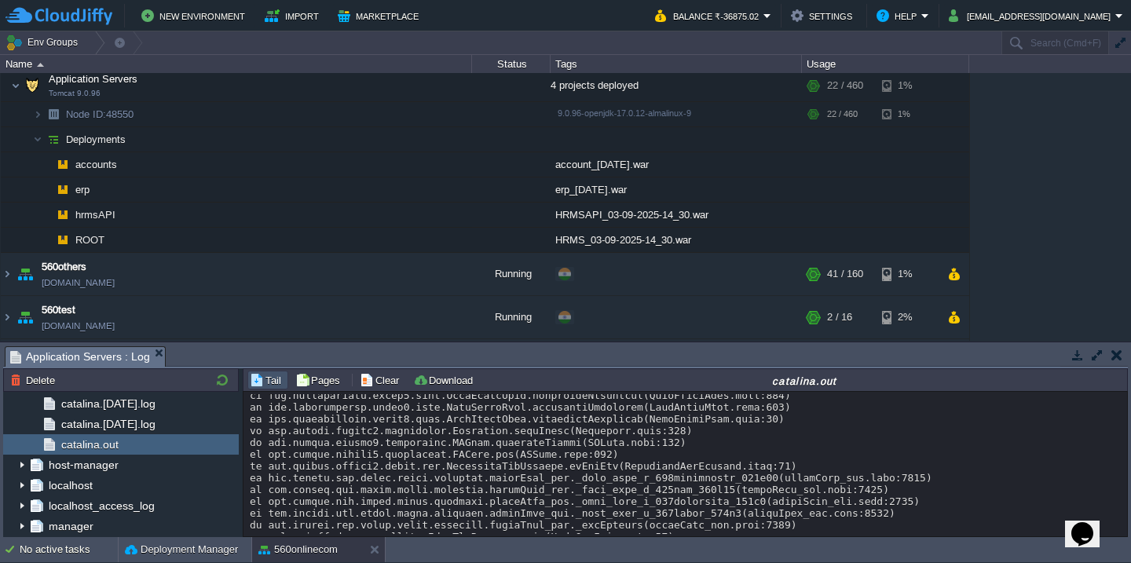
scroll to position [654, 0]
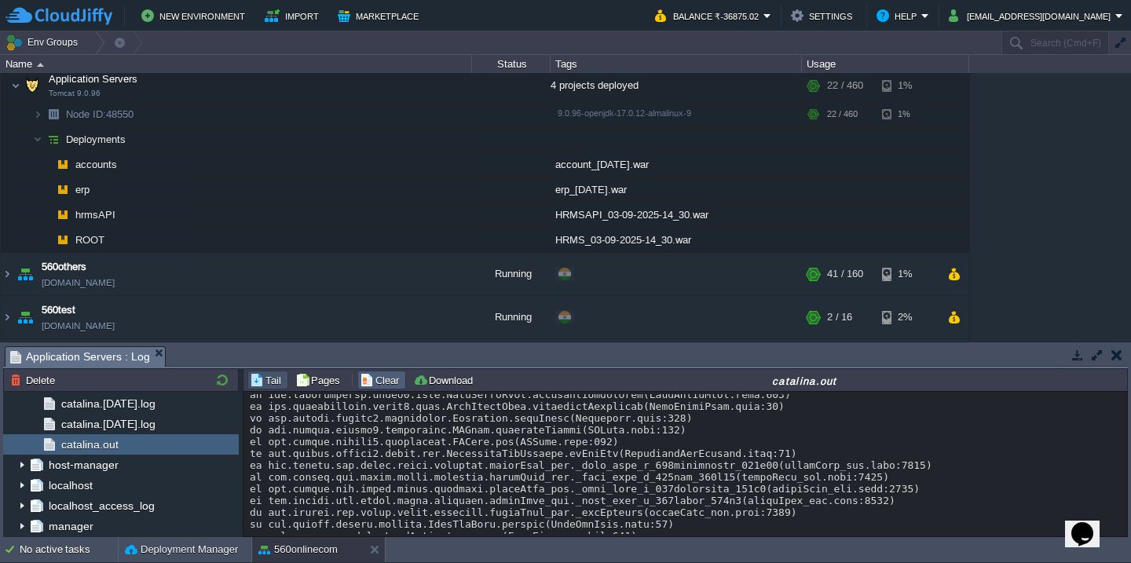
click at [379, 377] on button "Clear" at bounding box center [382, 380] width 44 height 14
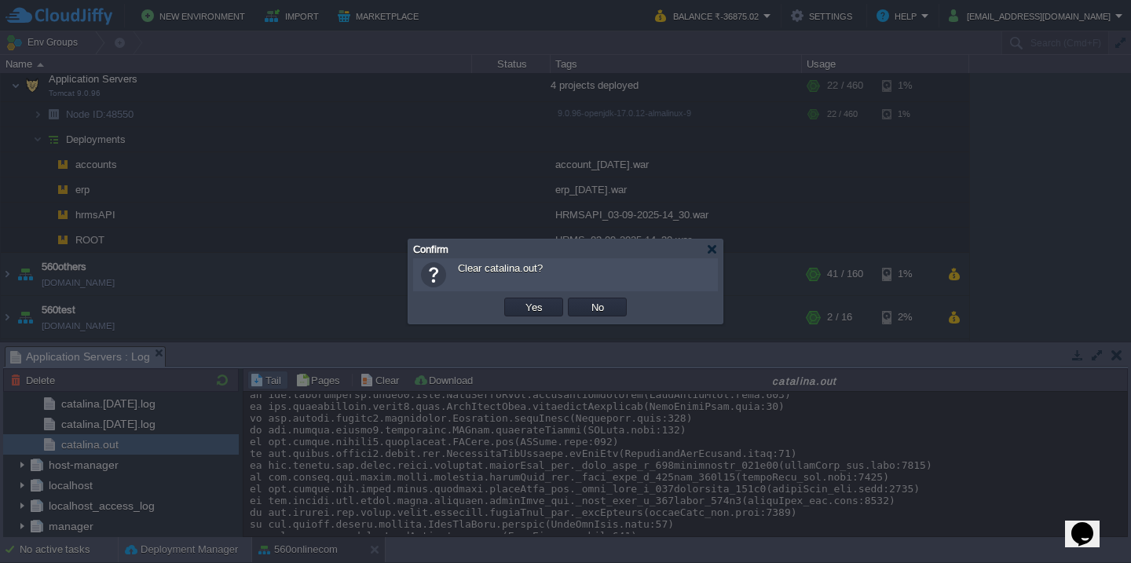
click at [521, 300] on button "Yes" at bounding box center [534, 307] width 27 height 14
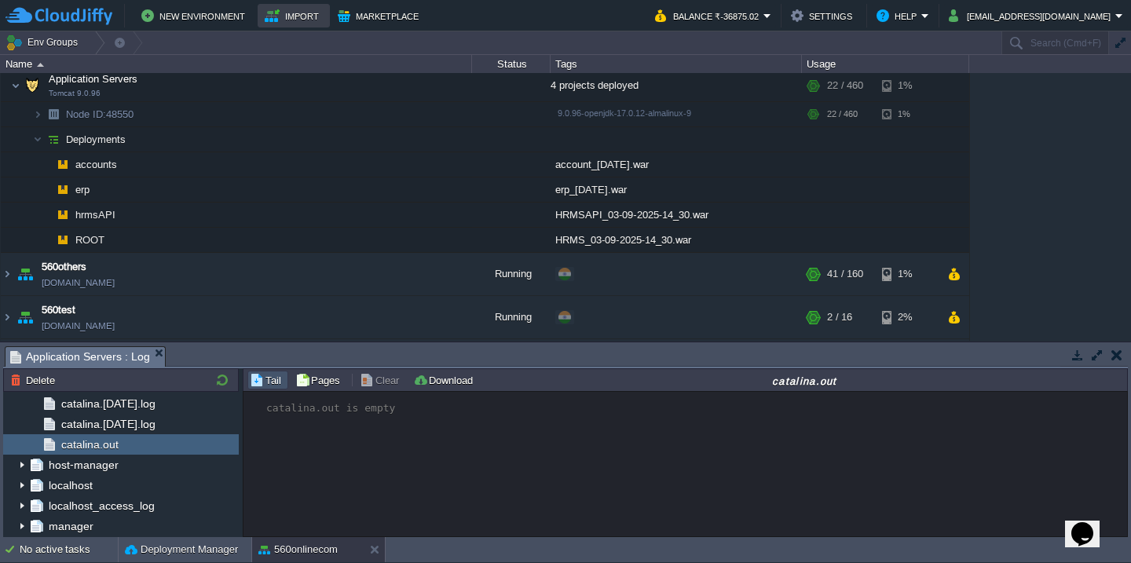
scroll to position [0, 0]
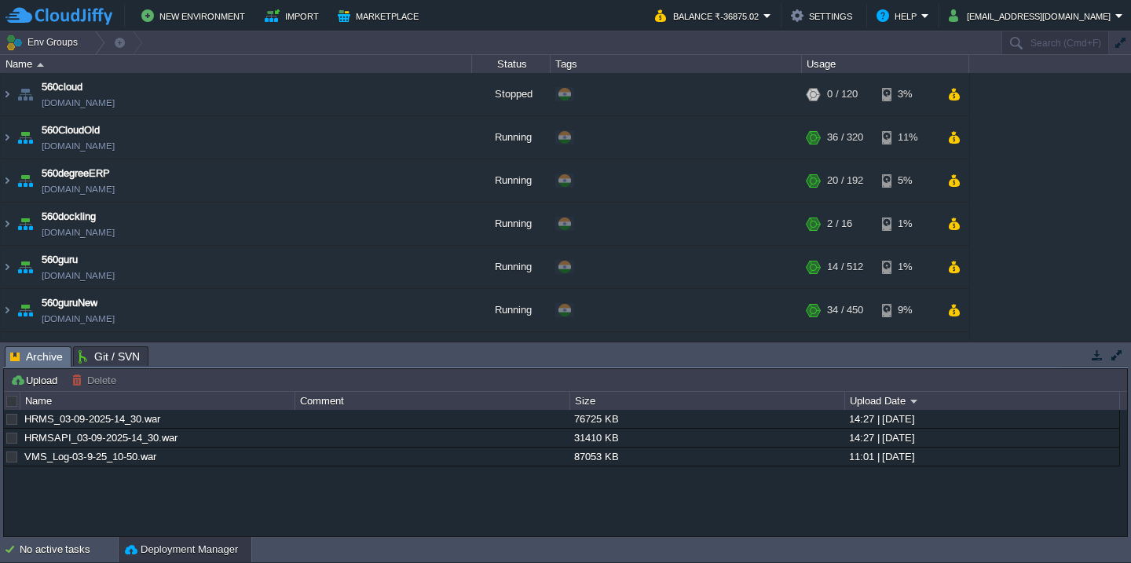
click at [5, 401] on div at bounding box center [12, 401] width 14 height 14
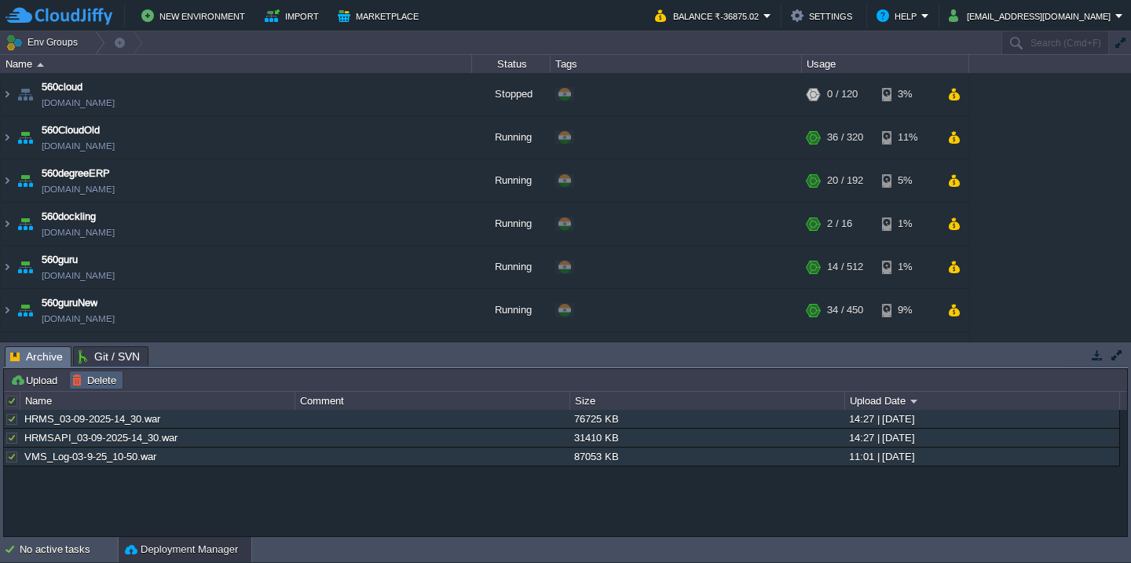
click at [101, 379] on button "Delete" at bounding box center [95, 380] width 49 height 14
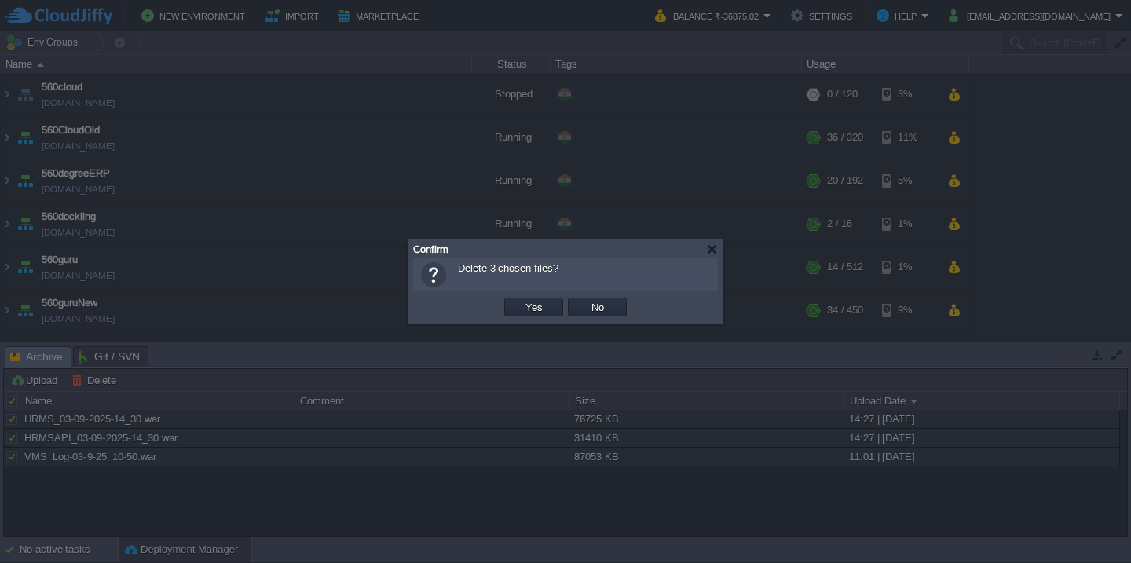
click at [521, 300] on button "Yes" at bounding box center [534, 307] width 27 height 14
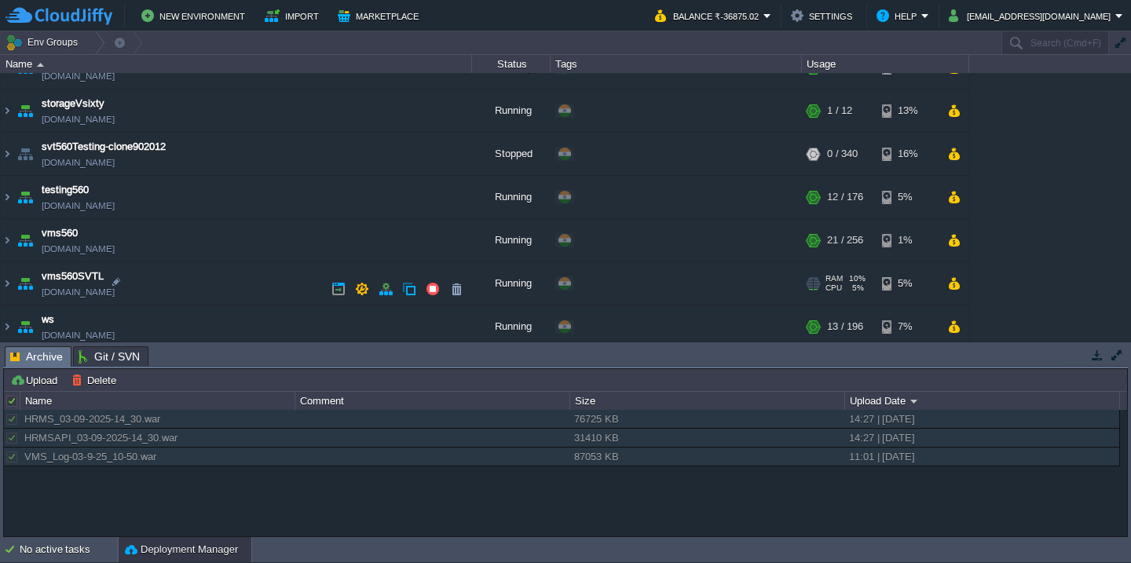
scroll to position [898, 0]
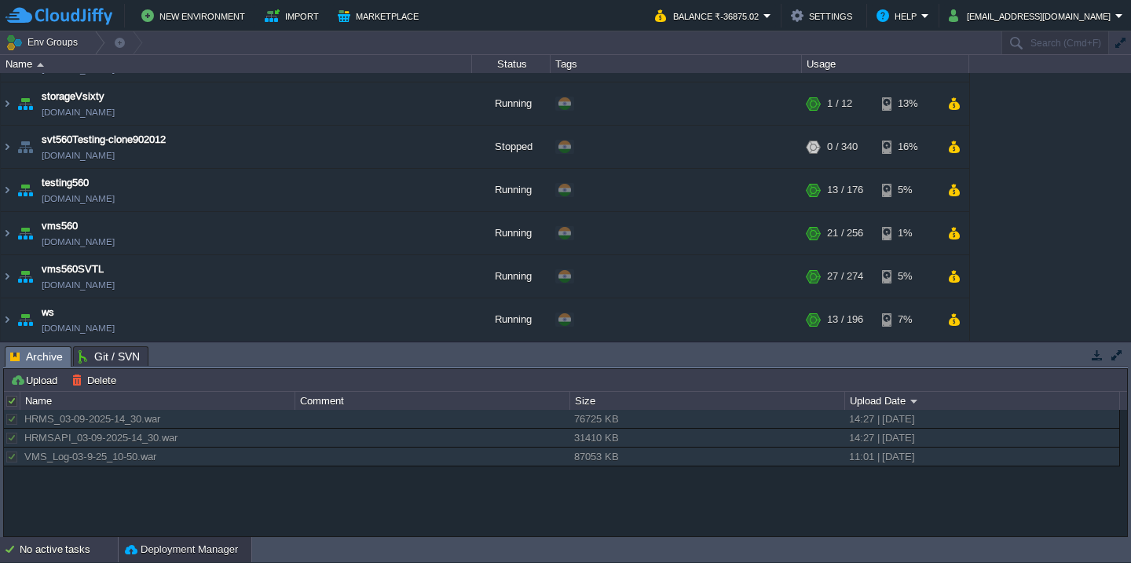
click at [41, 551] on div "No active tasks" at bounding box center [69, 549] width 98 height 25
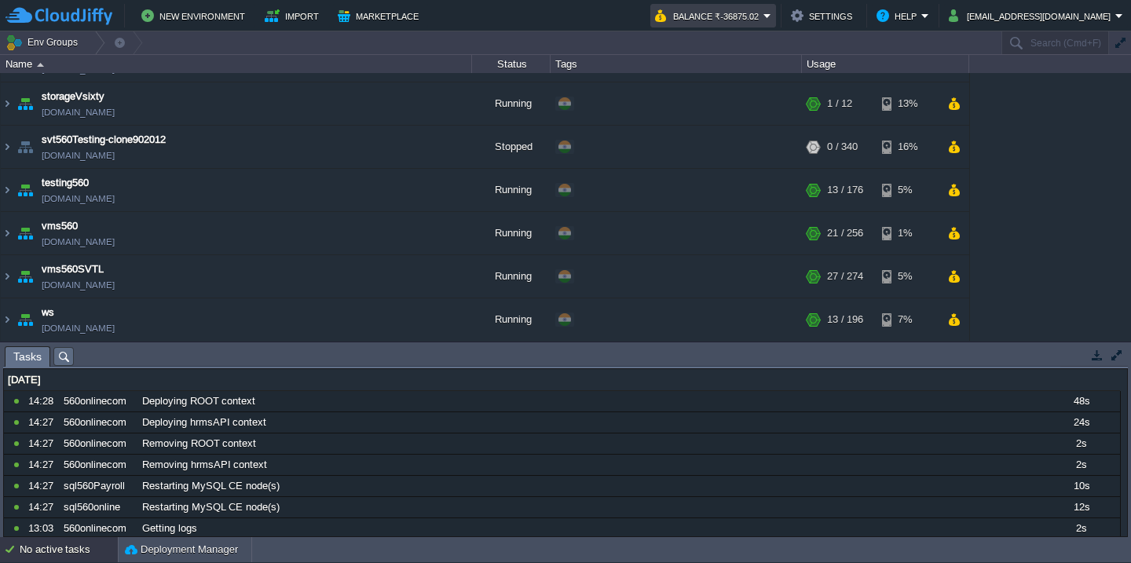
click at [764, 19] on button "Balance ₹-36875.02" at bounding box center [709, 15] width 108 height 19
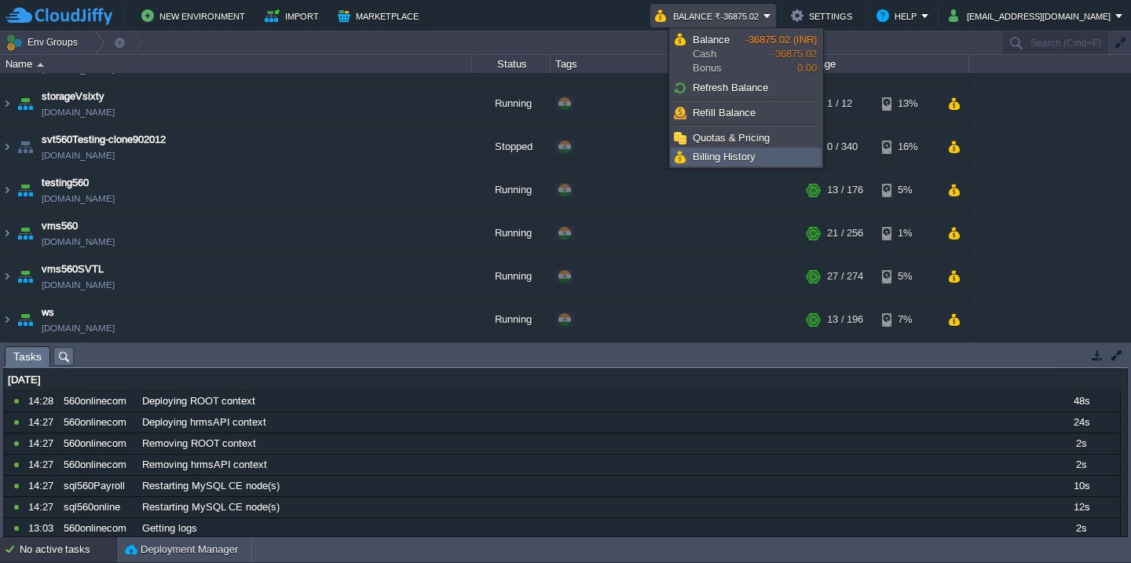
click at [706, 159] on span "Billing History" at bounding box center [724, 157] width 63 height 12
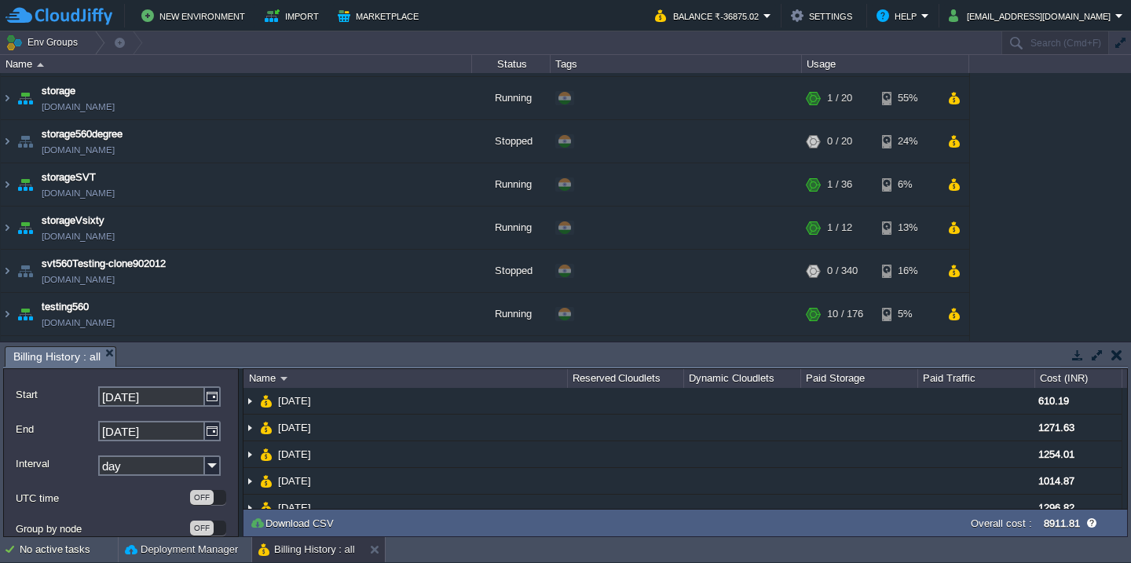
scroll to position [0, 0]
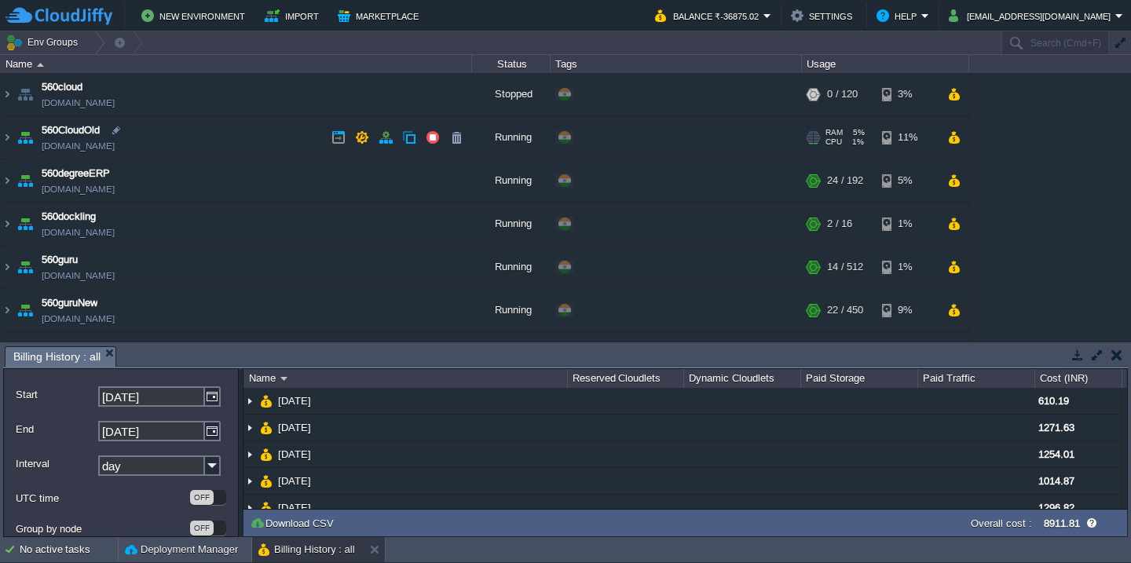
click at [723, 148] on div "+ Add to Env Group" at bounding box center [676, 138] width 246 height 44
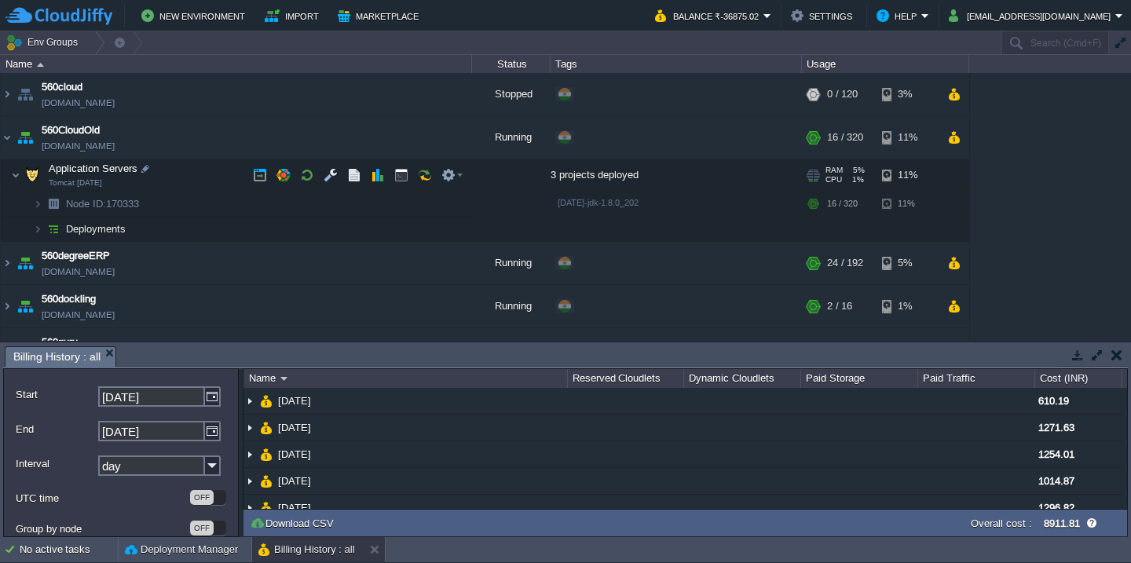
click at [735, 182] on div "3 projects deployed" at bounding box center [676, 174] width 251 height 31
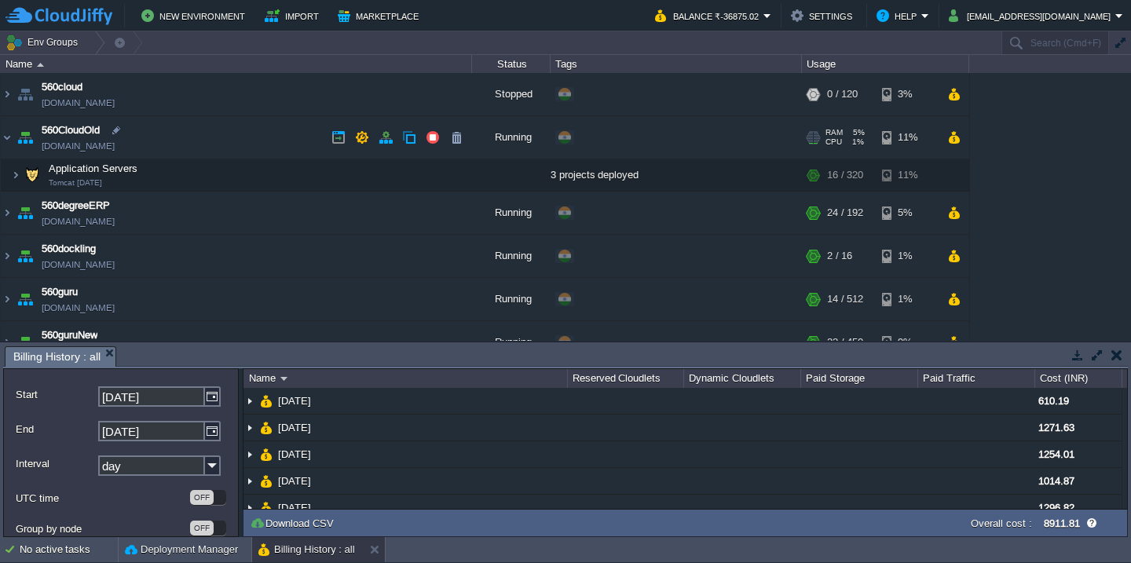
click at [697, 152] on div "+ Add to Env Group" at bounding box center [676, 138] width 246 height 44
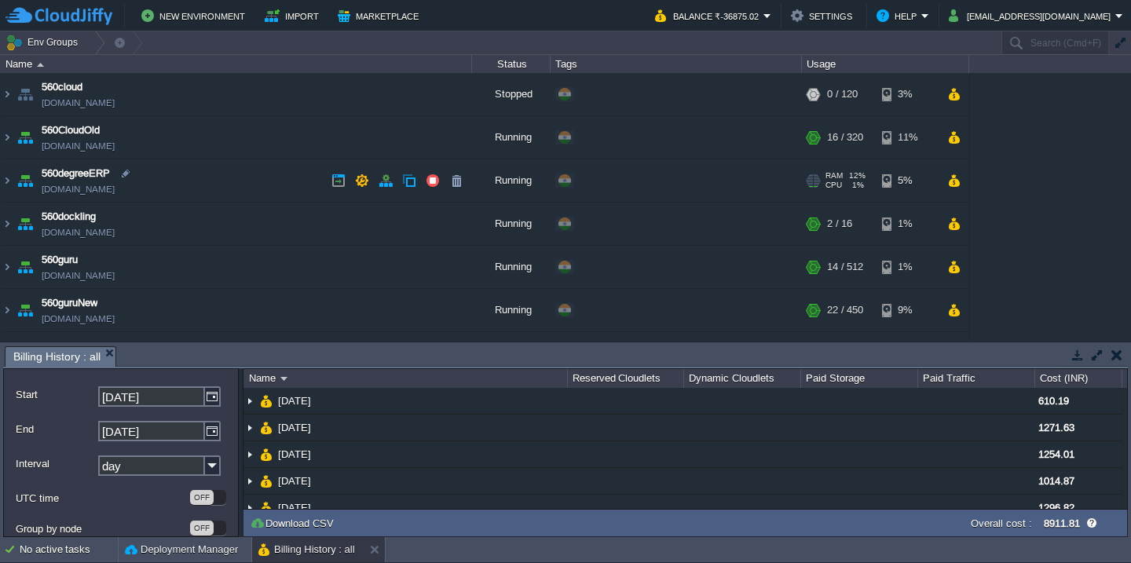
click at [724, 192] on div "+ Add to Env Group" at bounding box center [676, 181] width 246 height 44
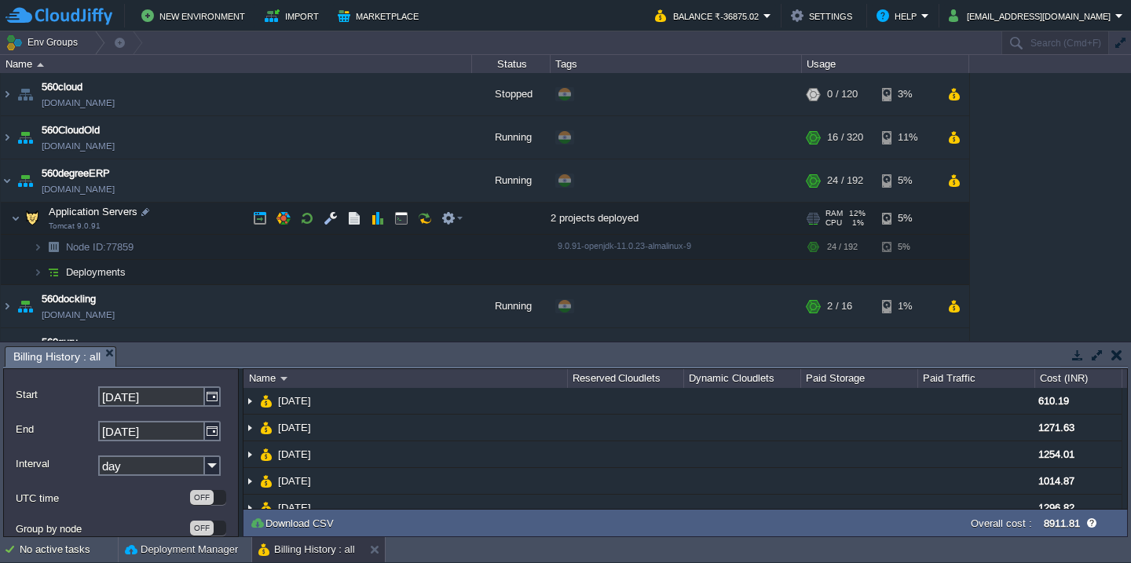
click at [698, 228] on div "2 projects deployed" at bounding box center [676, 218] width 251 height 31
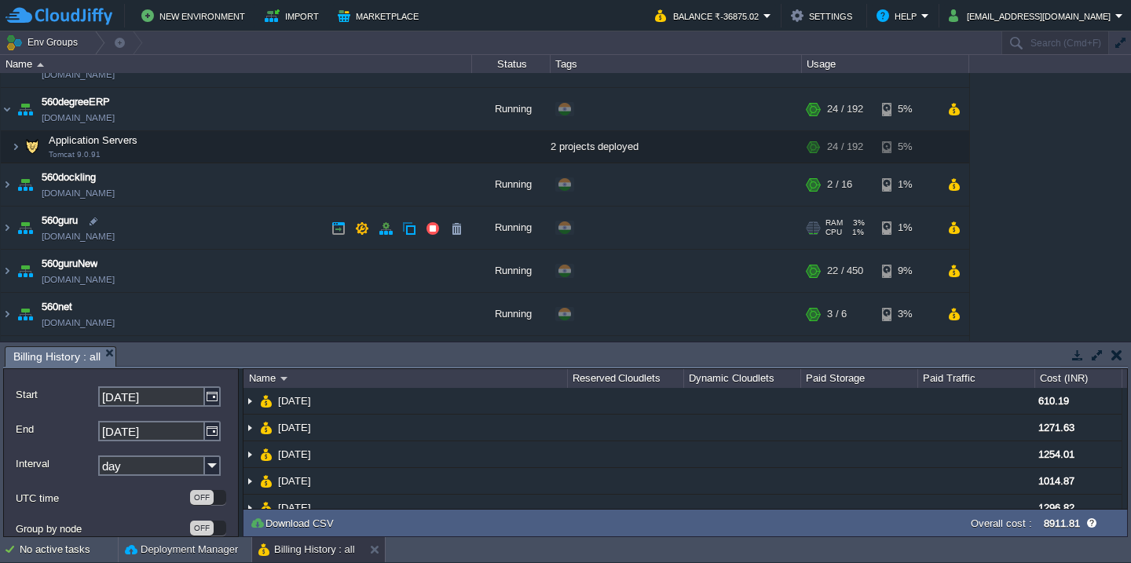
scroll to position [71, 0]
click at [380, 545] on button at bounding box center [378, 550] width 16 height 16
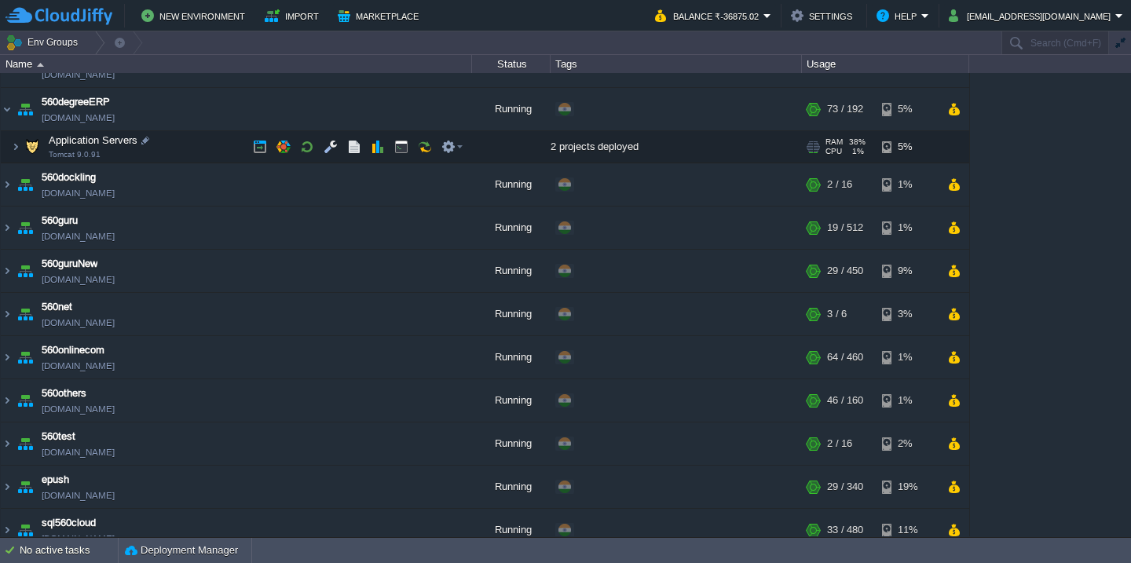
scroll to position [0, 0]
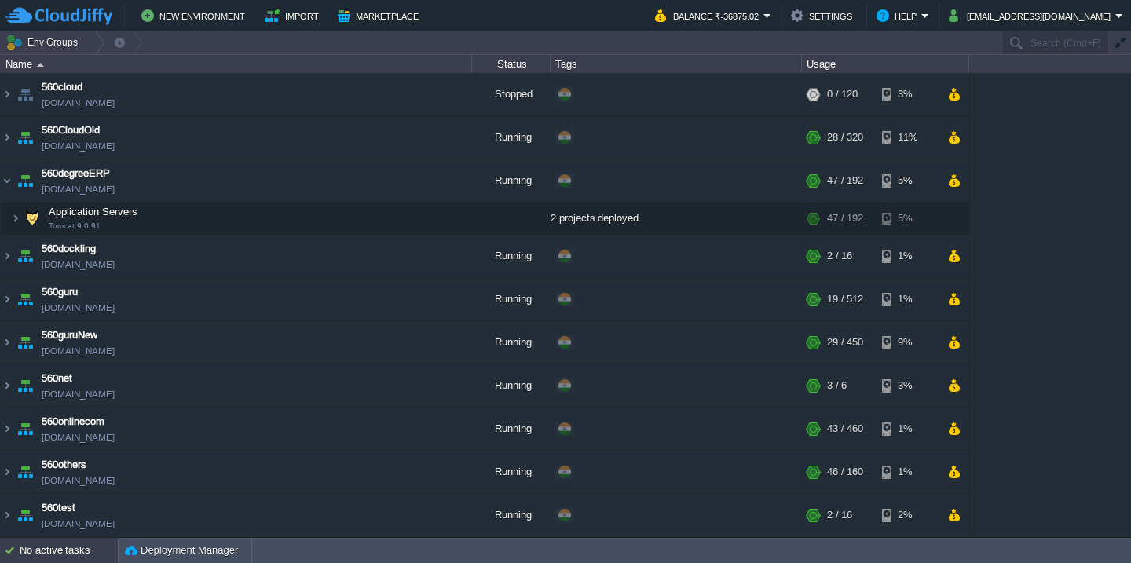
click at [52, 548] on div "No active tasks" at bounding box center [69, 550] width 98 height 25
